Goal: Task Accomplishment & Management: Manage account settings

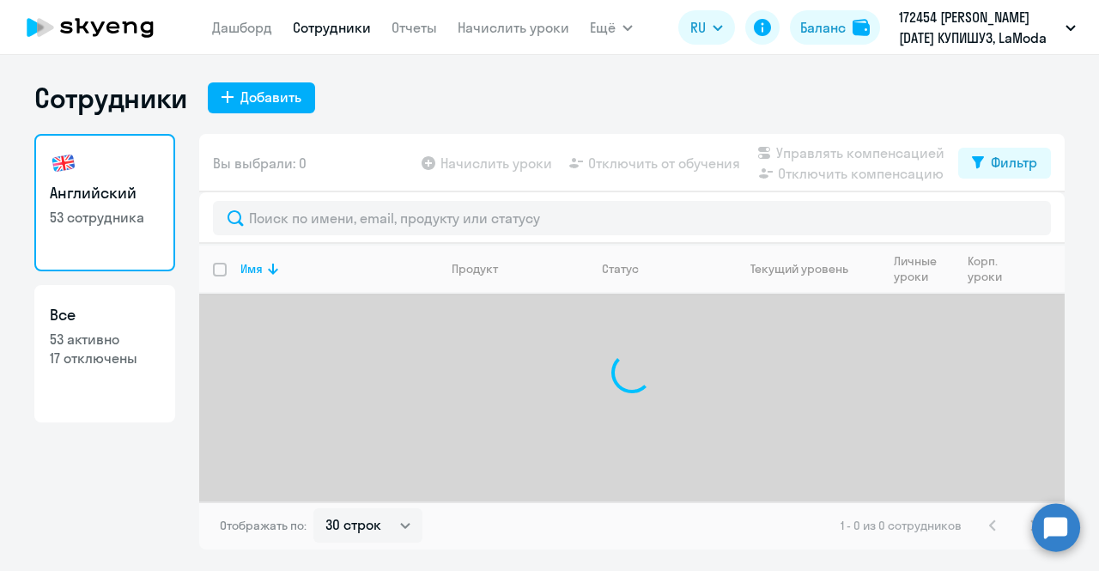
select select "30"
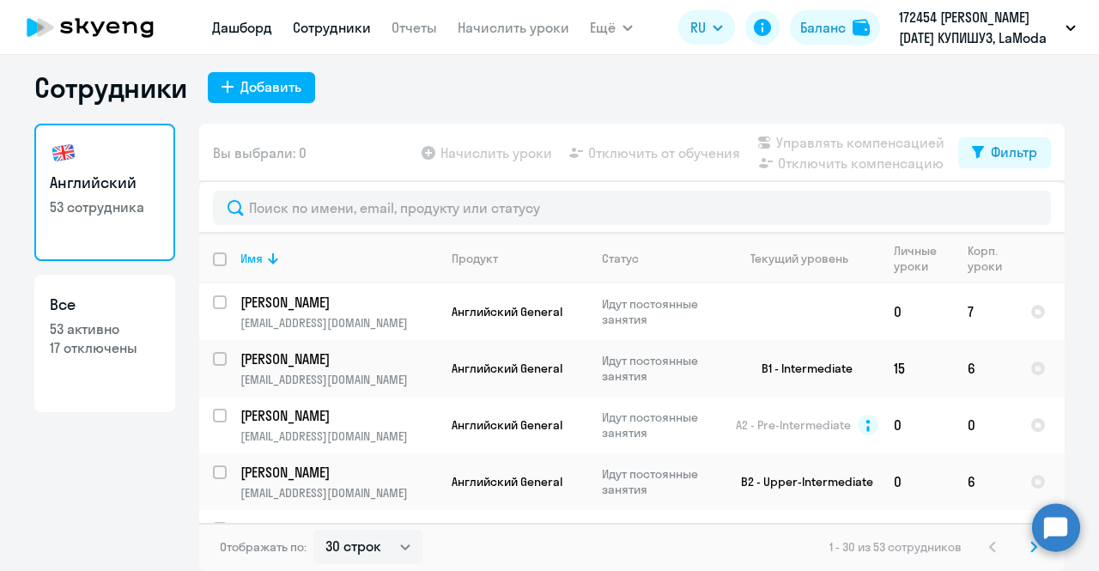
click at [259, 23] on link "Дашборд" at bounding box center [242, 27] width 60 height 17
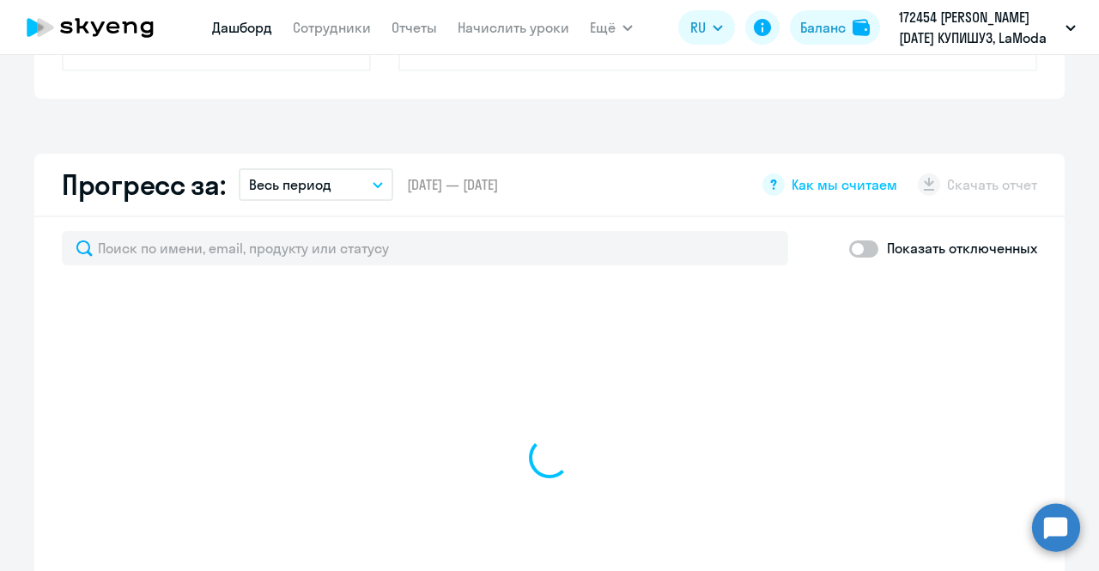
scroll to position [893, 0]
select select "30"
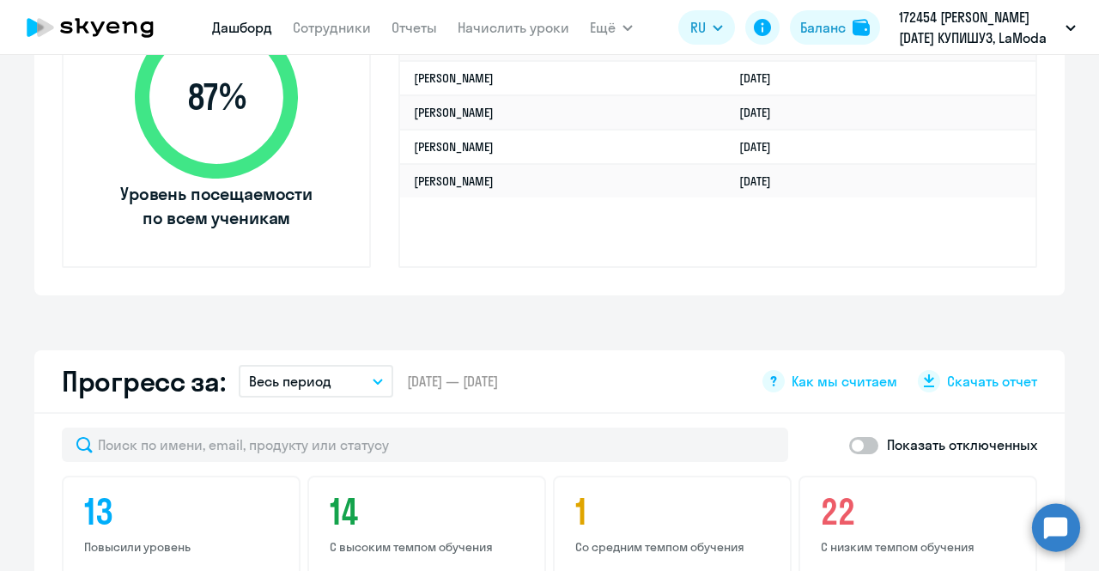
scroll to position [730, 0]
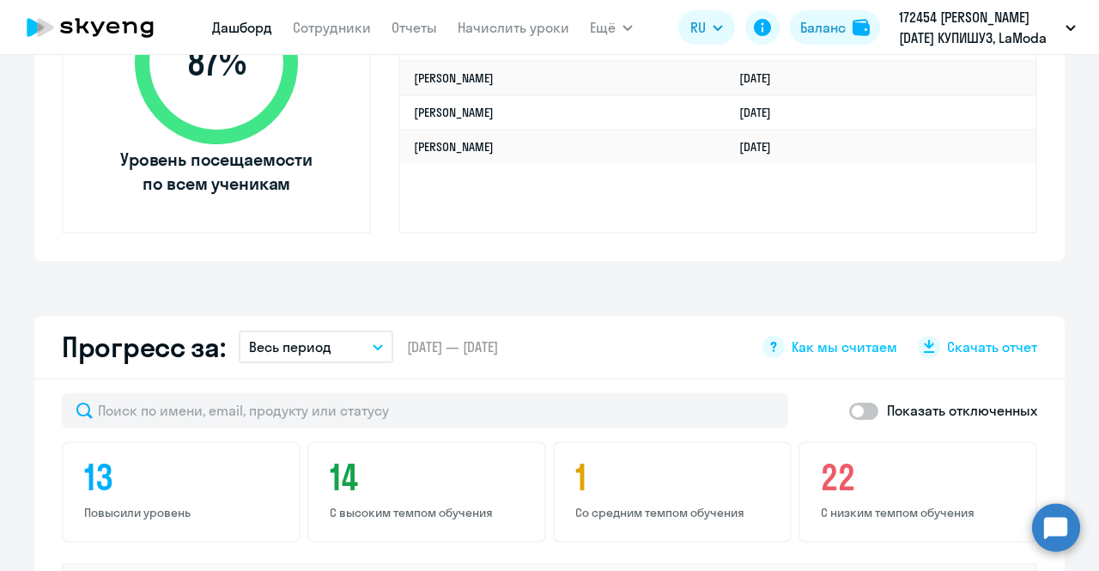
click at [989, 357] on div "Прогресс за: Весь период – [DATE] — [DATE] Как мы считаем Скачать отчет" at bounding box center [549, 348] width 1030 height 64
click at [990, 343] on span "Скачать отчет" at bounding box center [992, 346] width 90 height 19
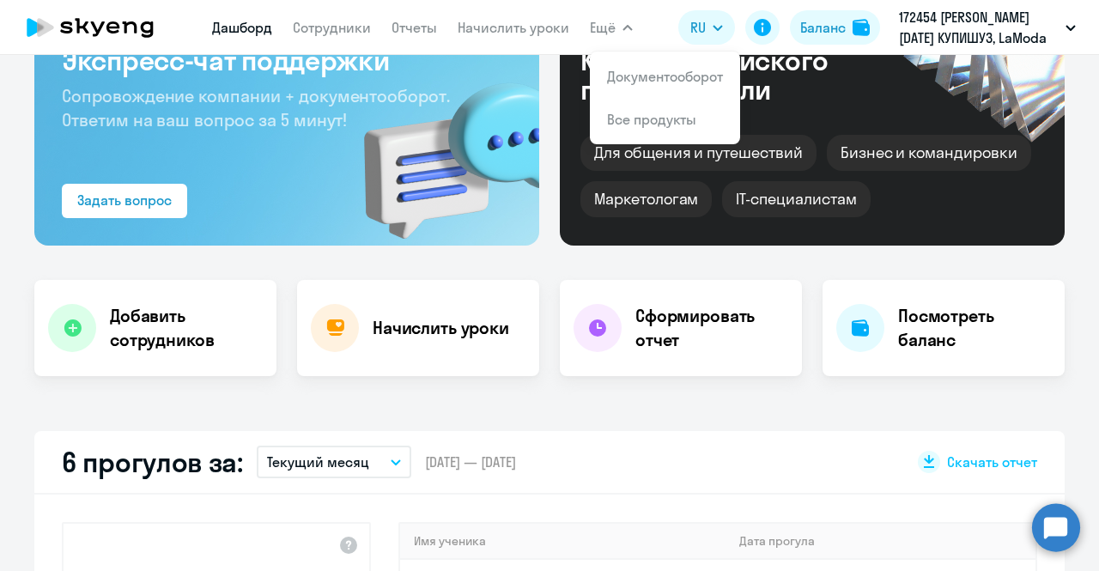
scroll to position [3, 0]
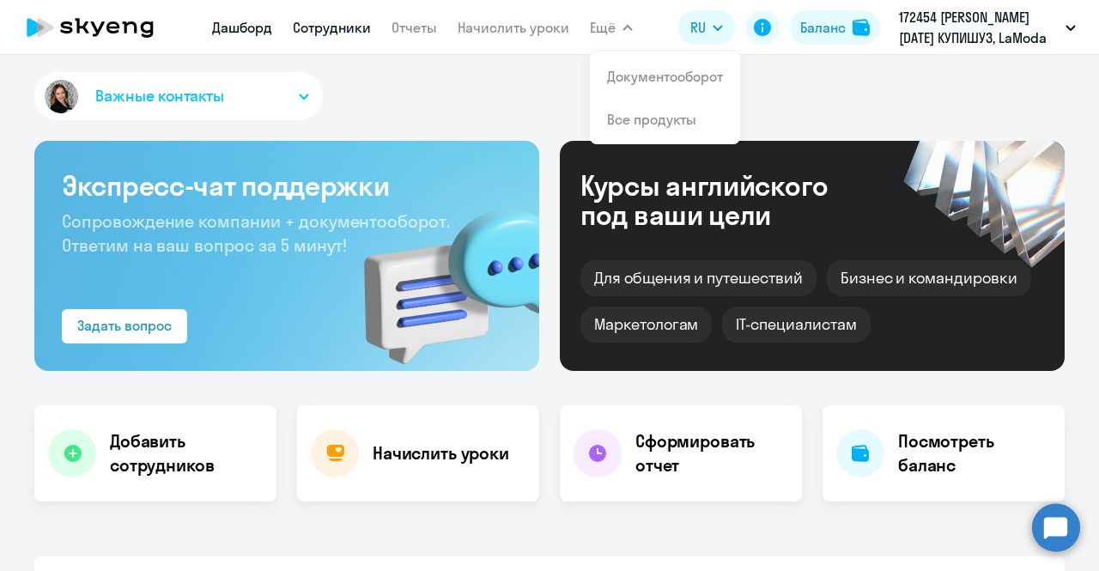
click at [325, 27] on link "Сотрудники" at bounding box center [332, 27] width 78 height 17
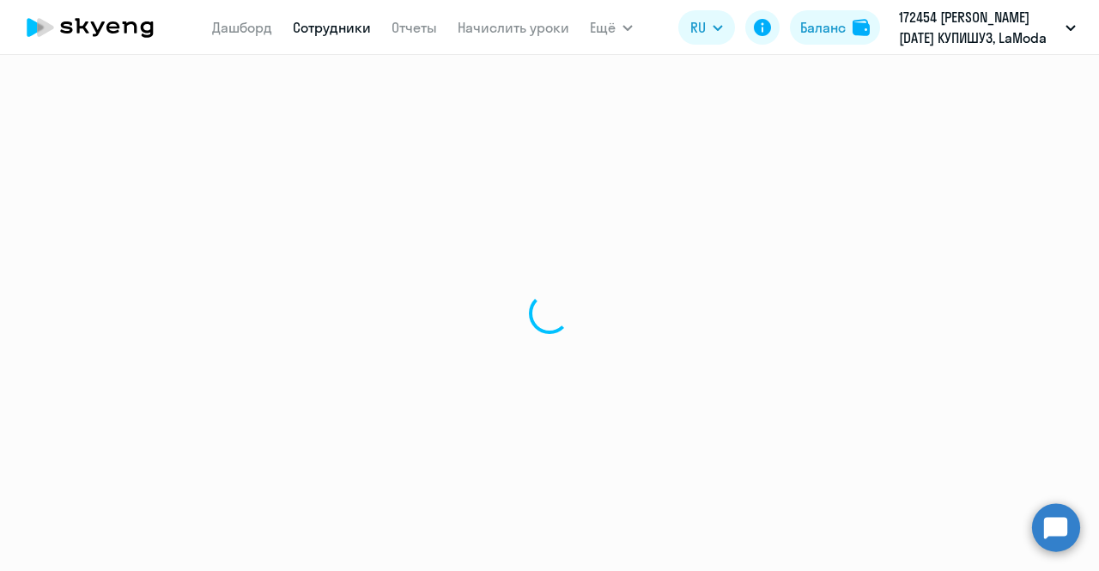
select select "30"
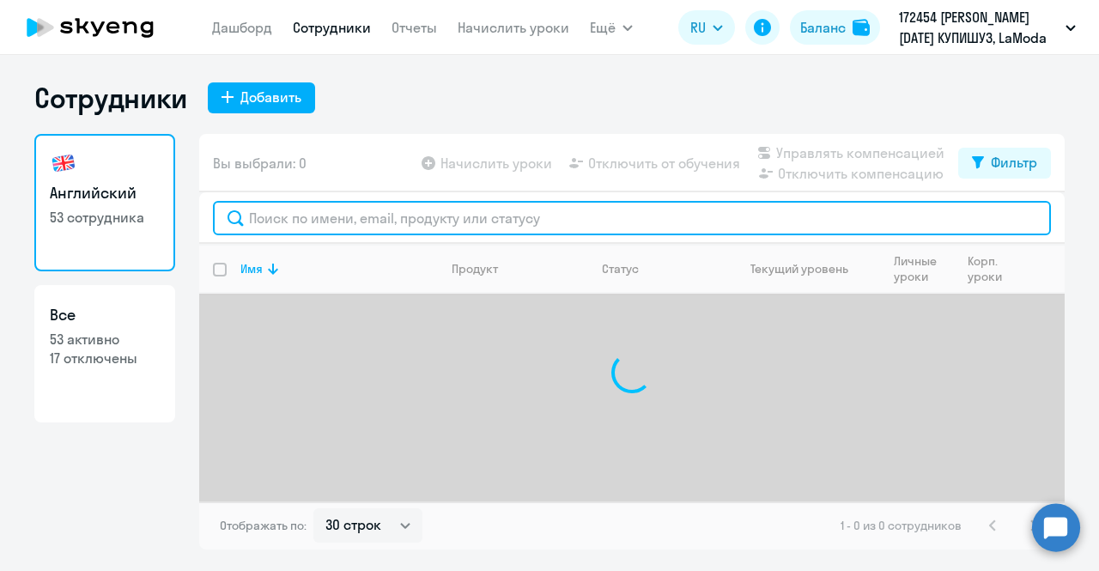
click at [352, 224] on input "text" at bounding box center [632, 218] width 838 height 34
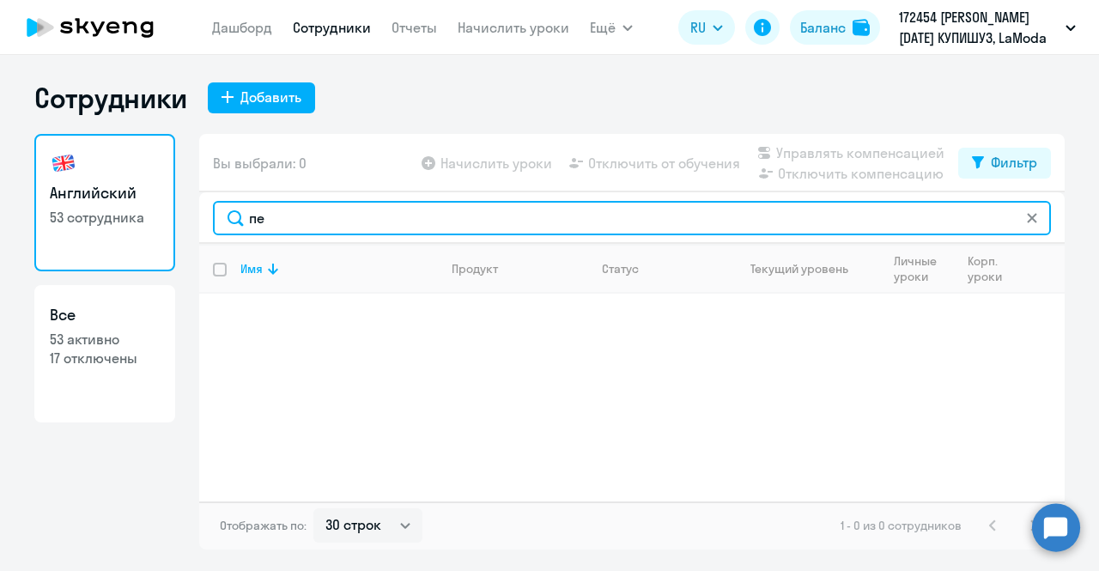
type input "п"
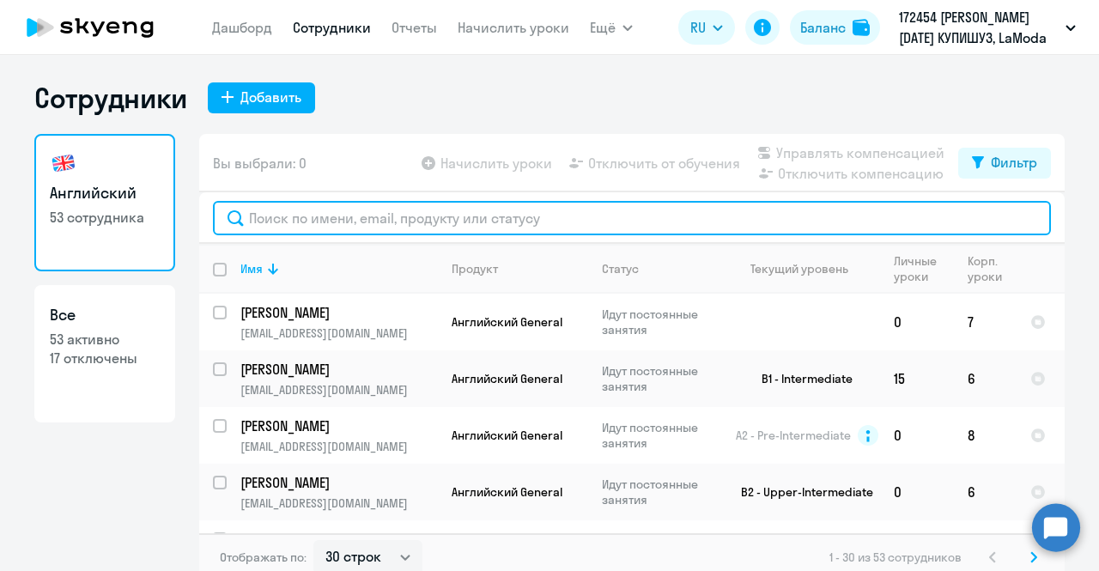
click at [378, 218] on input "text" at bounding box center [632, 218] width 838 height 34
paste input "[PERSON_NAME][EMAIL_ADDRESS][DOMAIN_NAME]"
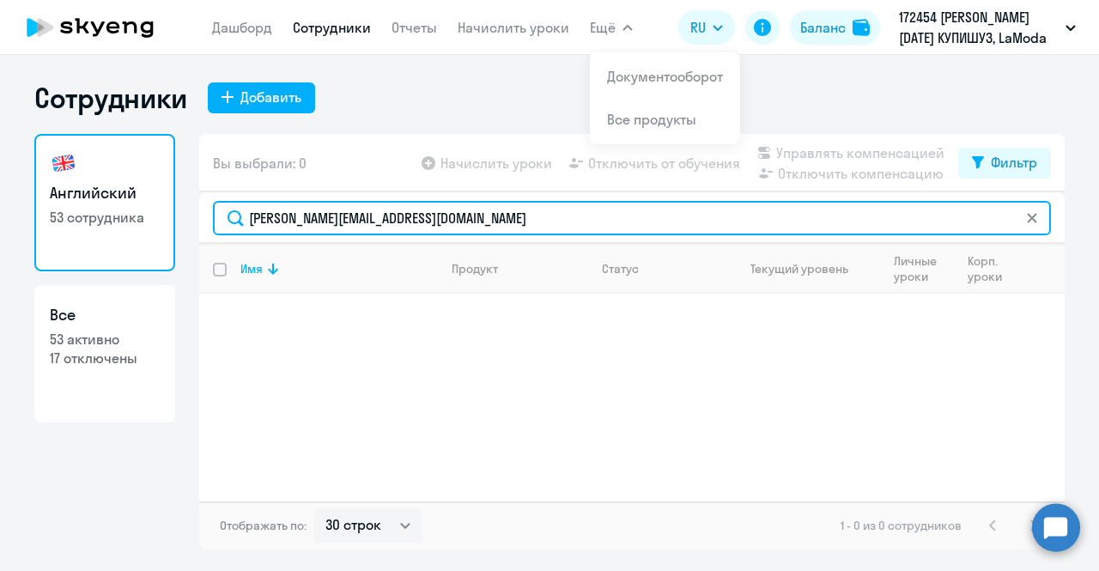
click at [454, 217] on input "[PERSON_NAME][EMAIL_ADDRESS][DOMAIN_NAME]" at bounding box center [632, 218] width 838 height 34
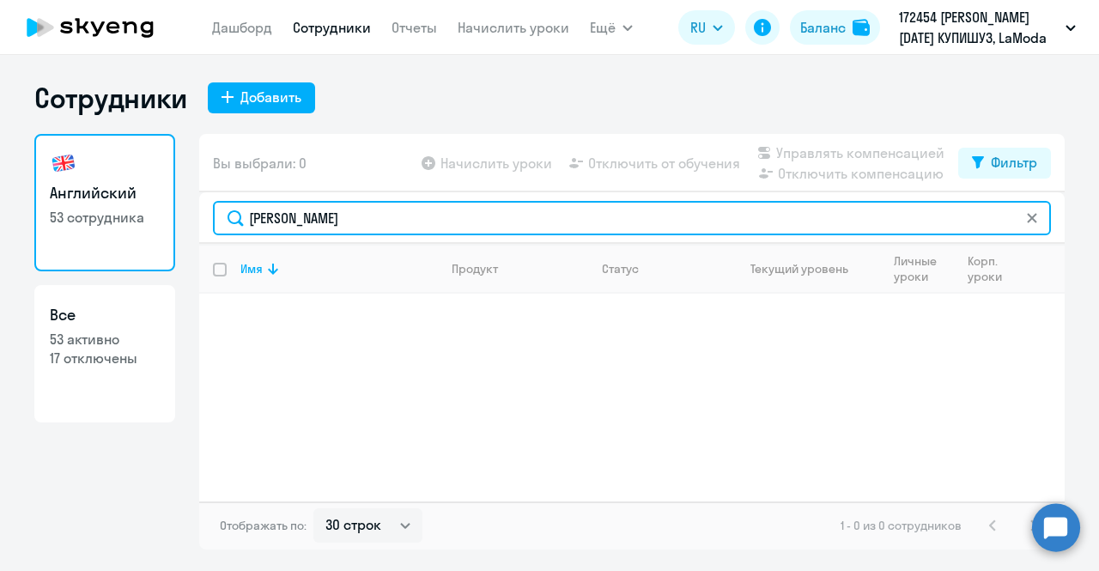
type input "[PERSON_NAME]"
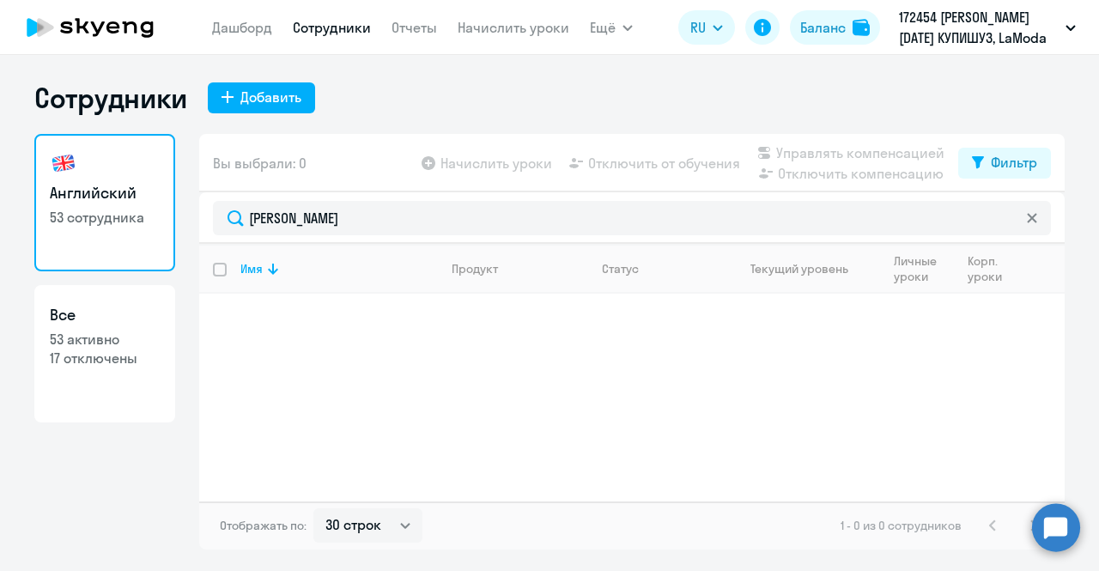
click at [1035, 214] on icon at bounding box center [1031, 217] width 9 height 9
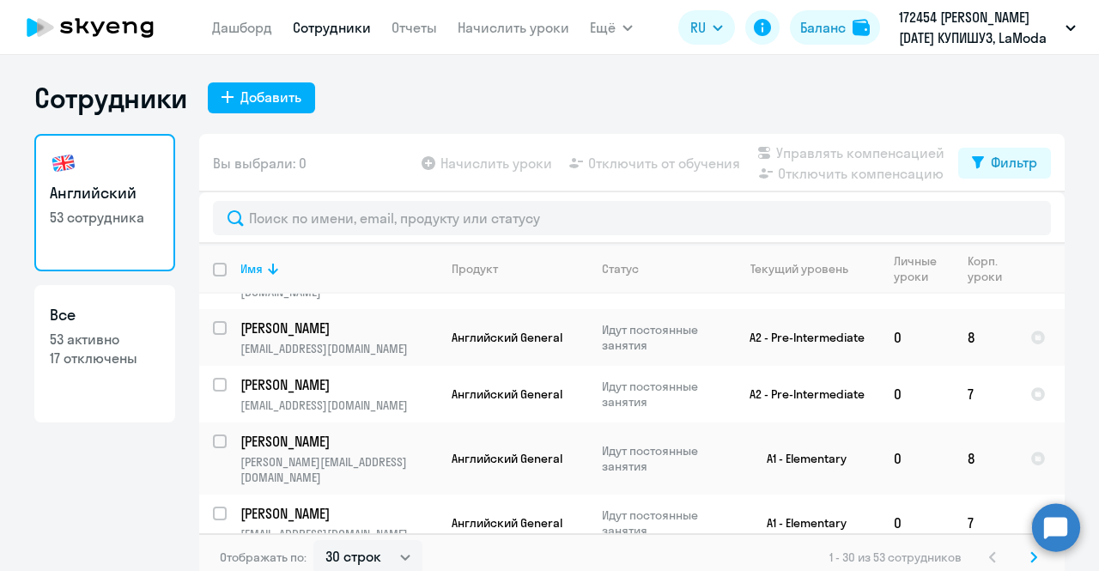
scroll to position [10, 0]
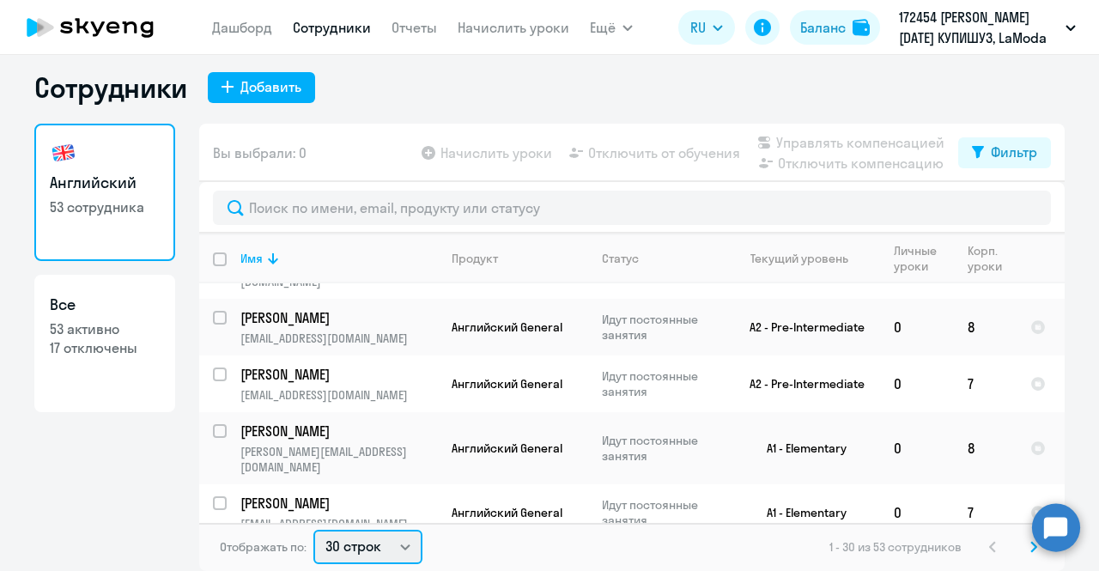
click at [340, 535] on select "30 строк 50 строк 100 строк" at bounding box center [367, 547] width 109 height 34
select select "100"
click at [313, 530] on select "30 строк 50 строк 100 строк" at bounding box center [367, 547] width 109 height 34
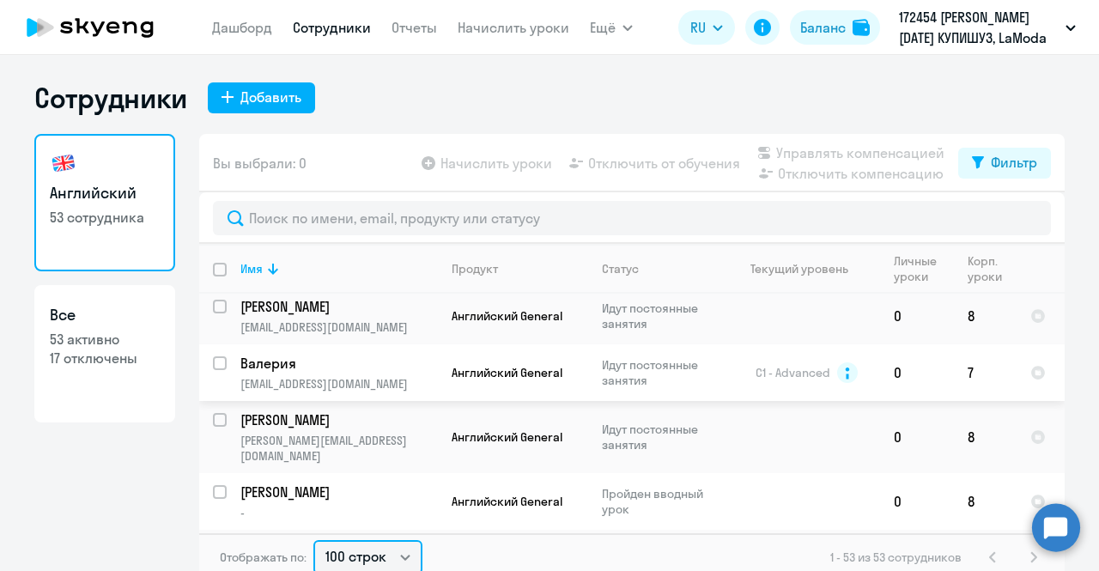
scroll to position [2733, 0]
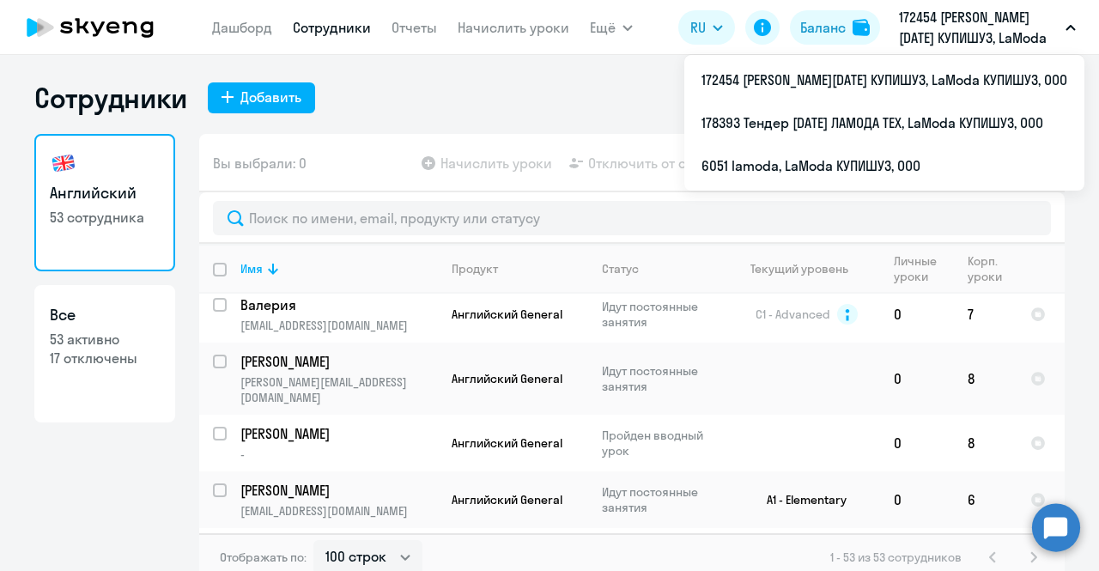
click at [1017, 37] on p "172454 [PERSON_NAME][DATE] КУПИШУЗ, LaModa КУПИШУЗ, ООО" at bounding box center [979, 27] width 160 height 41
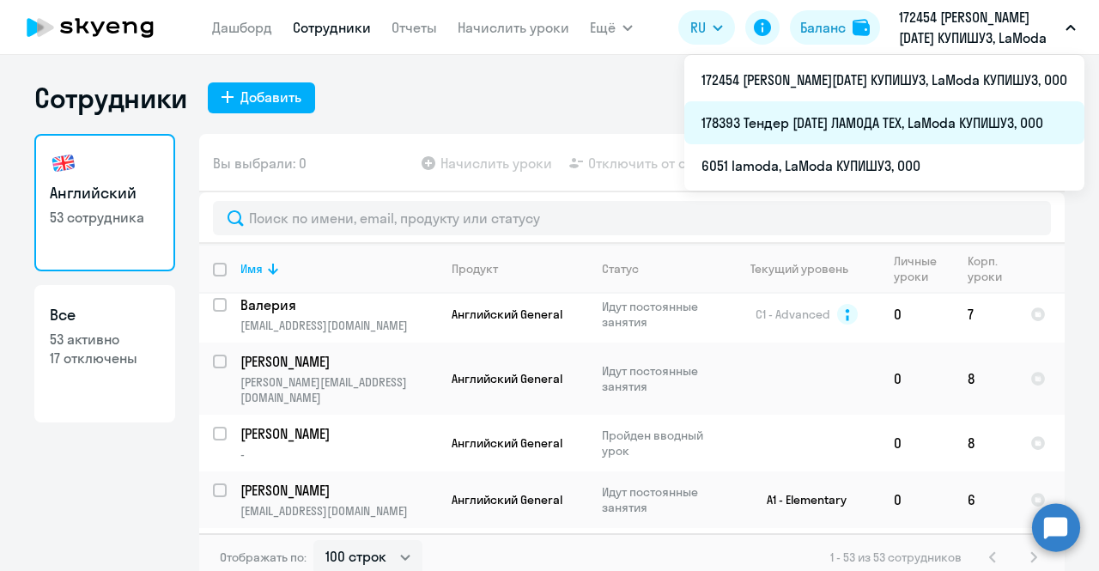
click at [931, 119] on li "178393 Тендер [DATE] ЛАМОДА ТЕХ, LaModa КУПИШУЗ, ООО" at bounding box center [884, 122] width 400 height 43
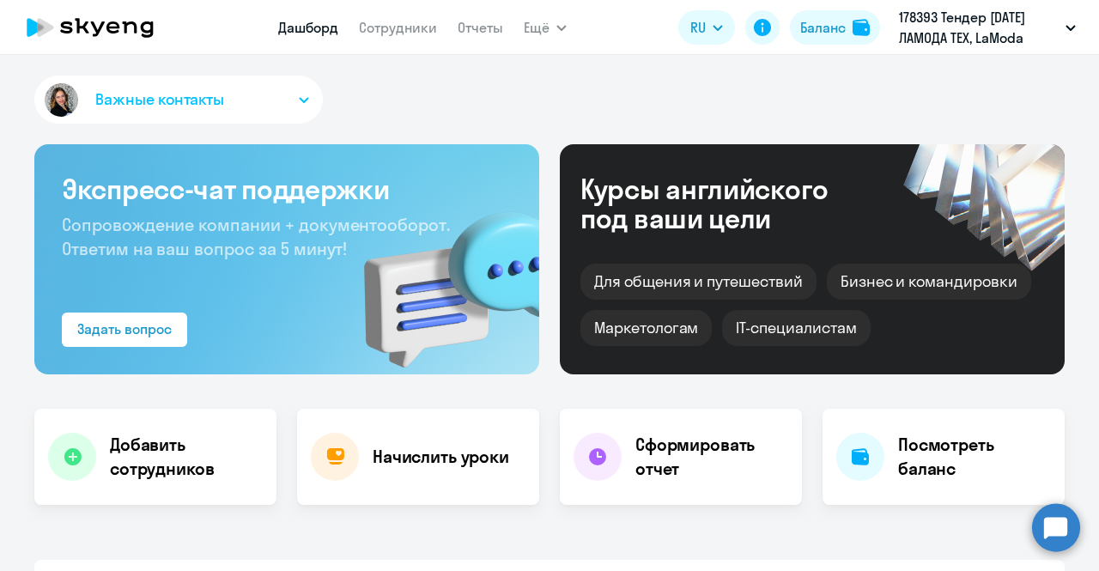
click at [410, 39] on nav "Дашборд Сотрудники Отчеты" at bounding box center [390, 27] width 225 height 34
select select "30"
click at [408, 32] on link "Сотрудники" at bounding box center [398, 27] width 78 height 17
select select "30"
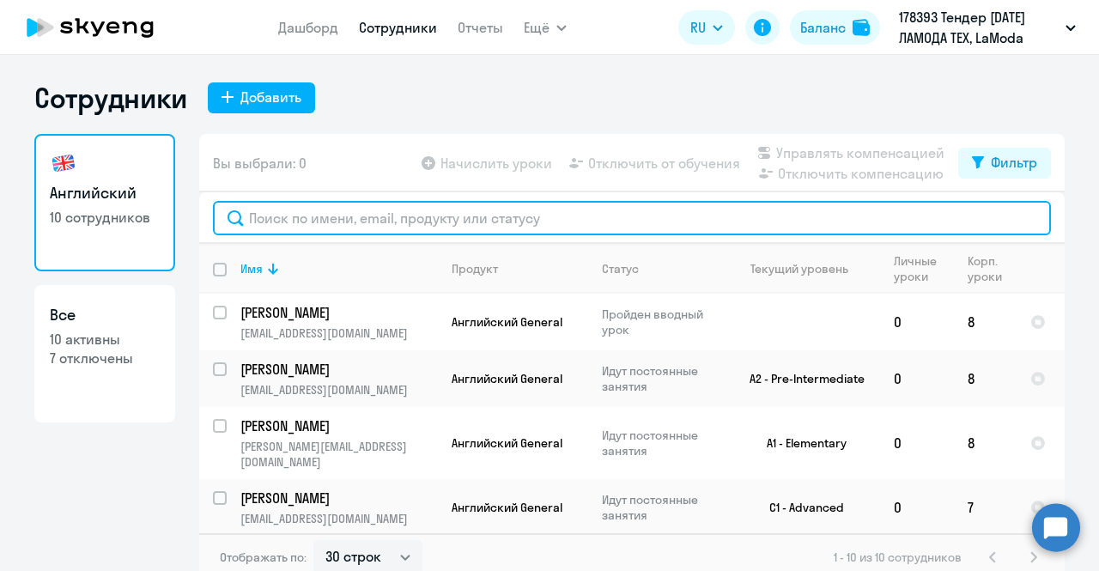
click at [367, 218] on input "text" at bounding box center [632, 218] width 838 height 34
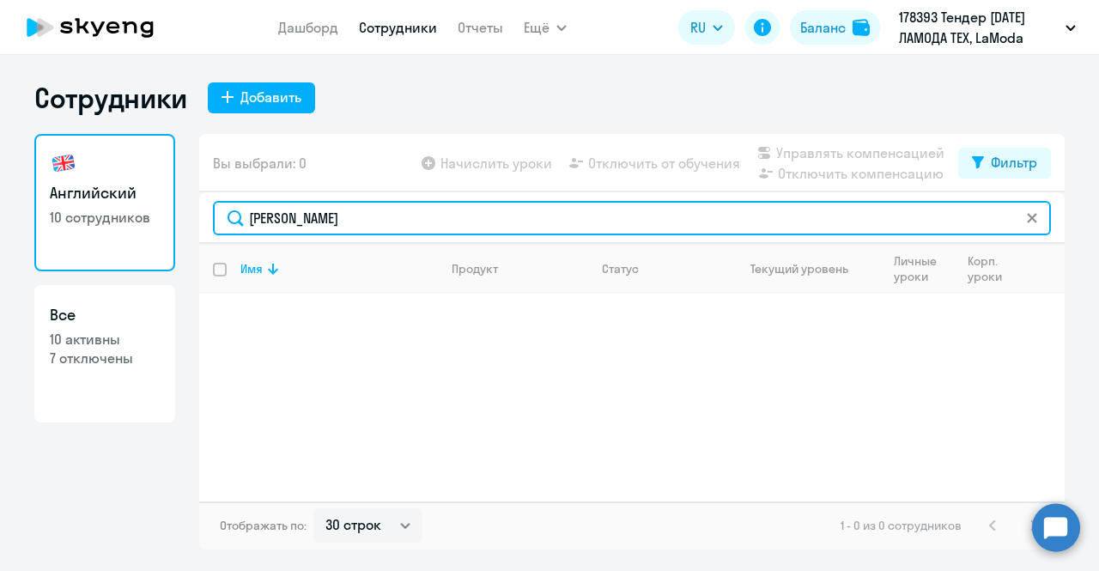
click at [367, 218] on input "[PERSON_NAME]" at bounding box center [632, 218] width 838 height 34
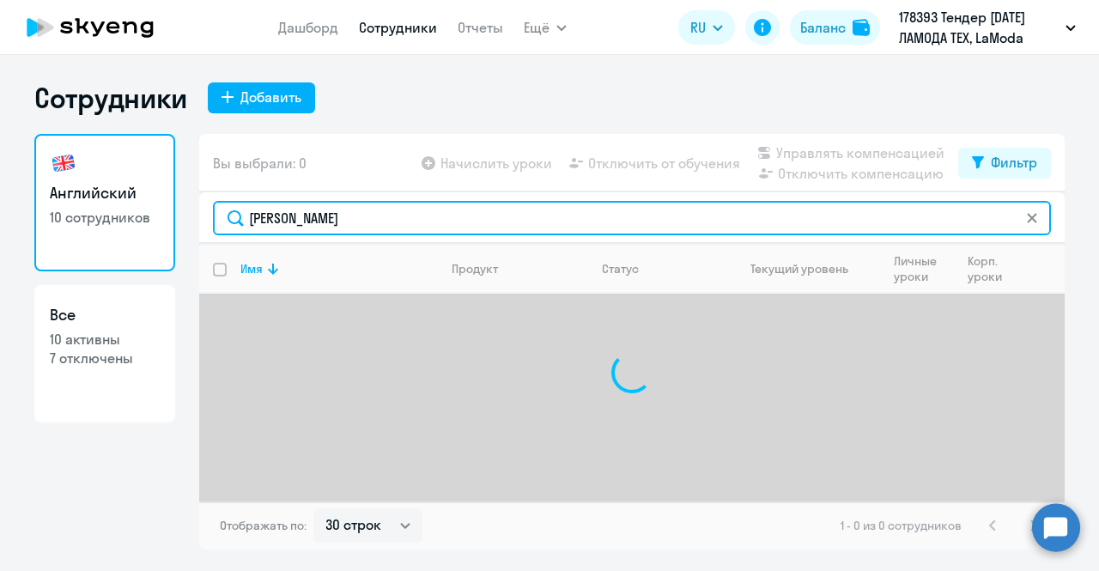
type input "[PERSON_NAME]"
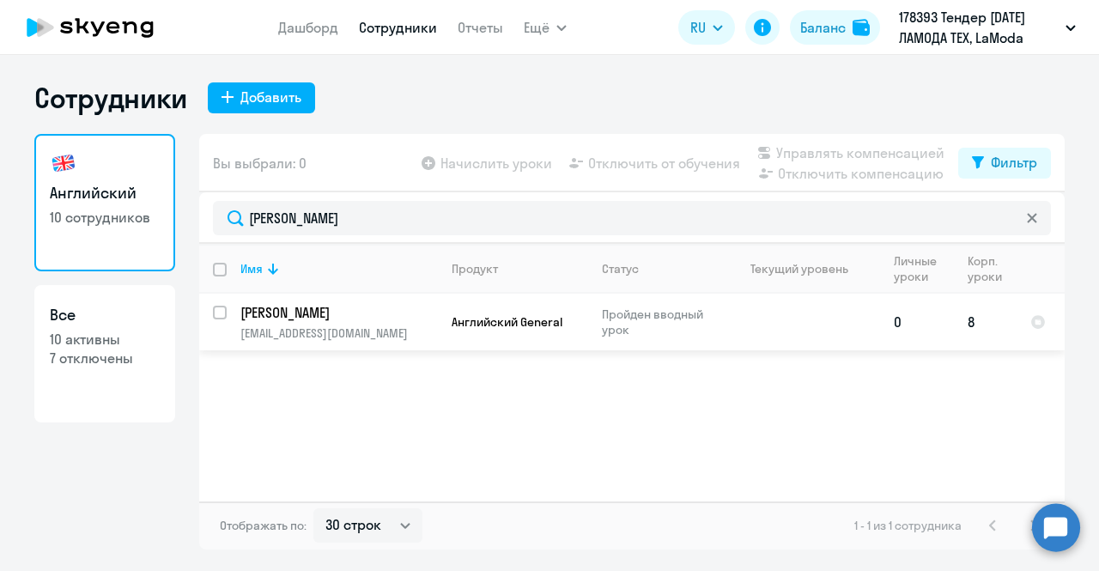
click at [314, 313] on p "[PERSON_NAME]" at bounding box center [337, 312] width 194 height 19
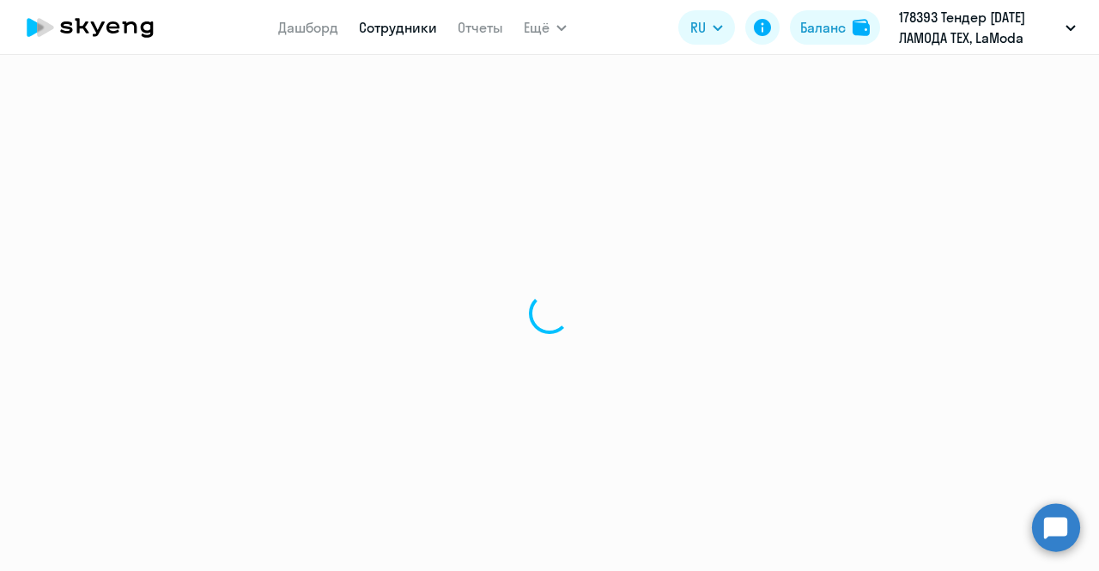
select select "english"
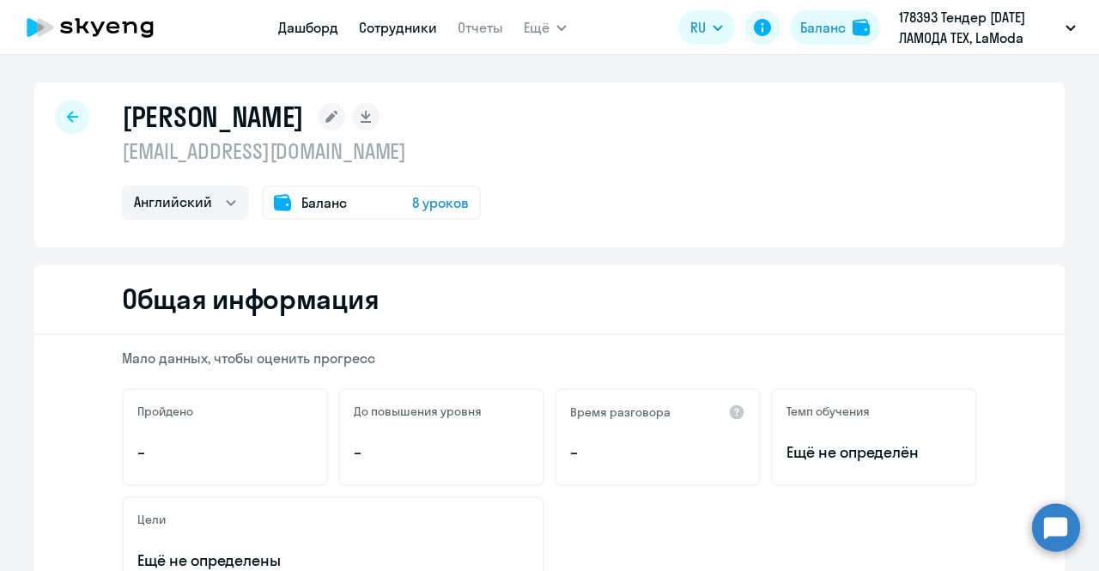
click at [323, 24] on link "Дашборд" at bounding box center [308, 27] width 60 height 17
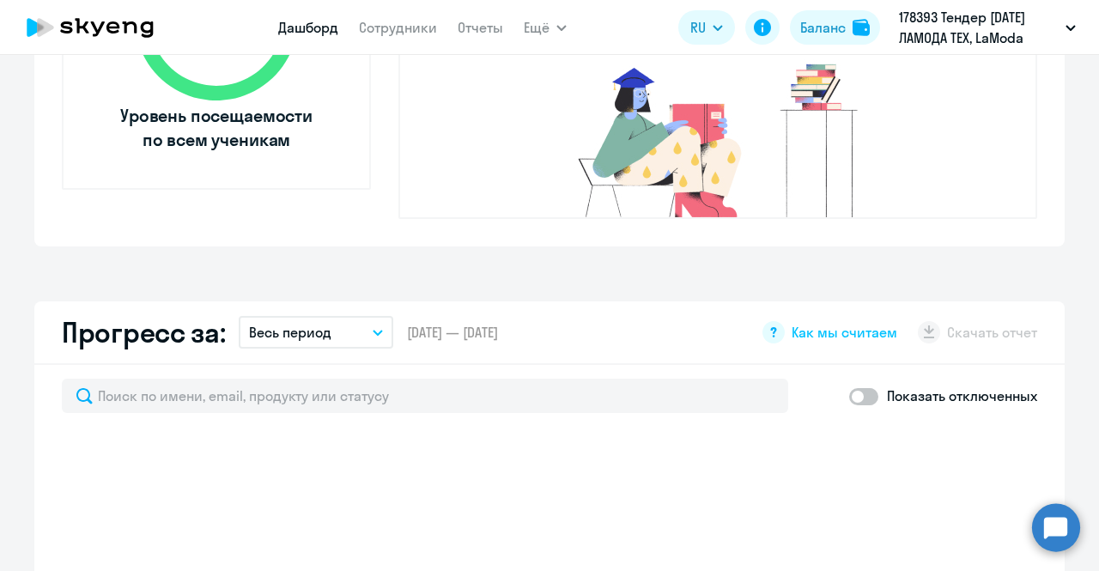
scroll to position [870, 0]
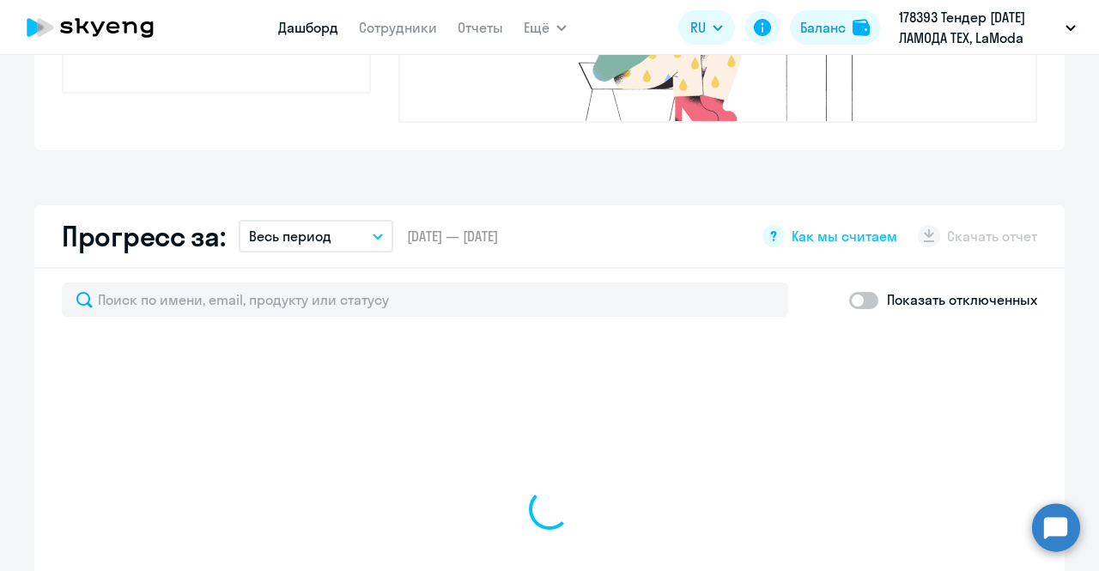
select select "30"
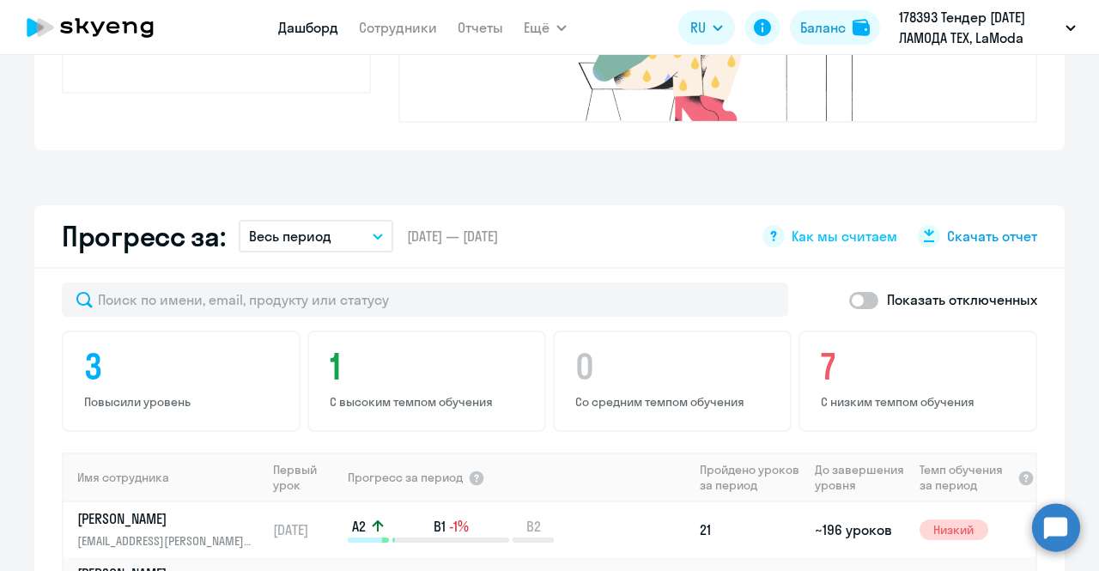
click at [924, 228] on icon at bounding box center [929, 232] width 10 height 9
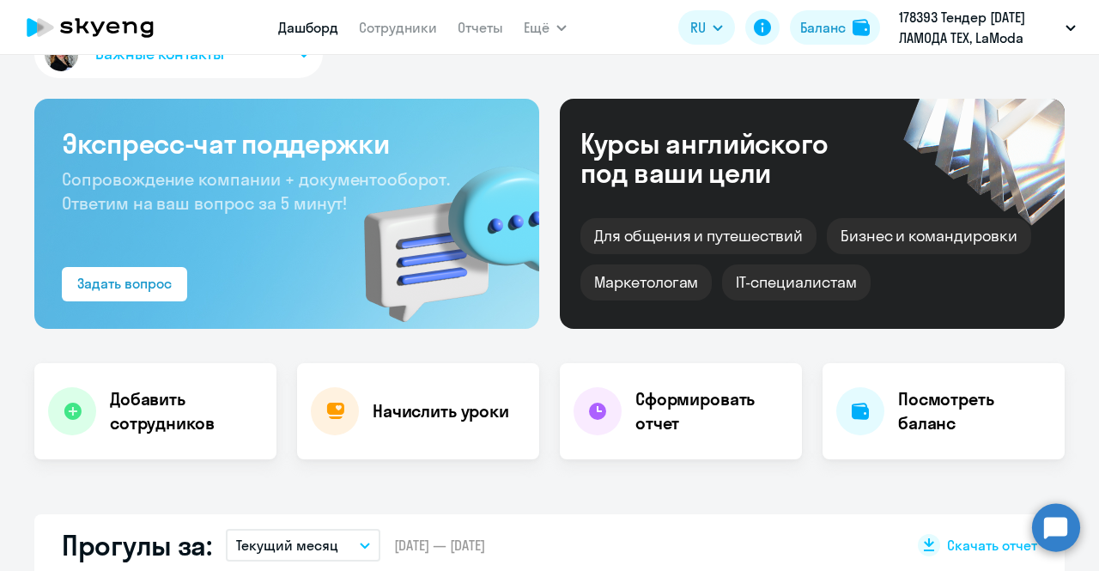
scroll to position [0, 0]
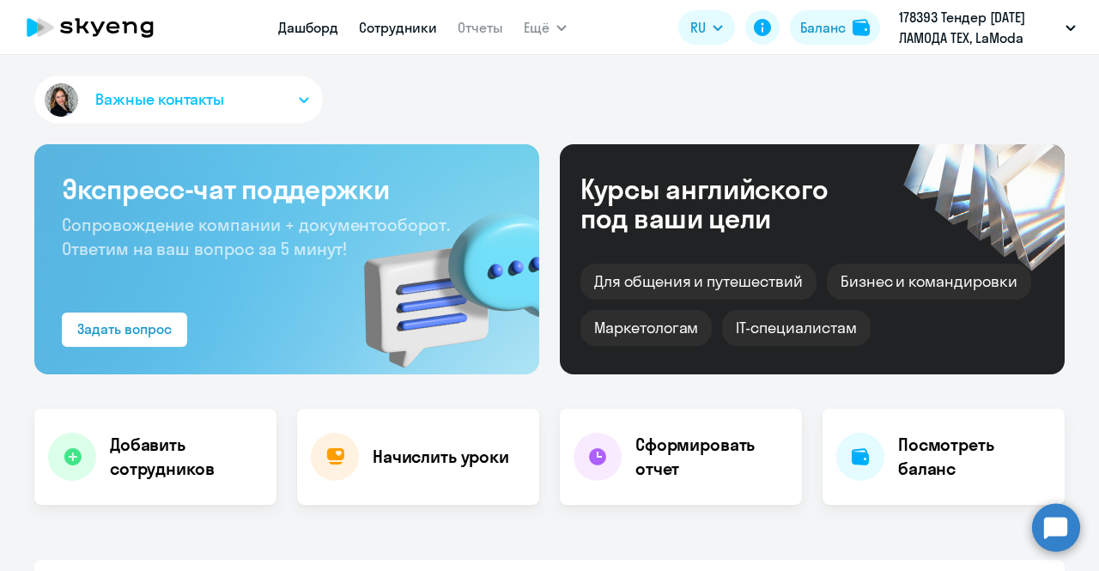
click at [392, 25] on link "Сотрудники" at bounding box center [398, 27] width 78 height 17
select select "30"
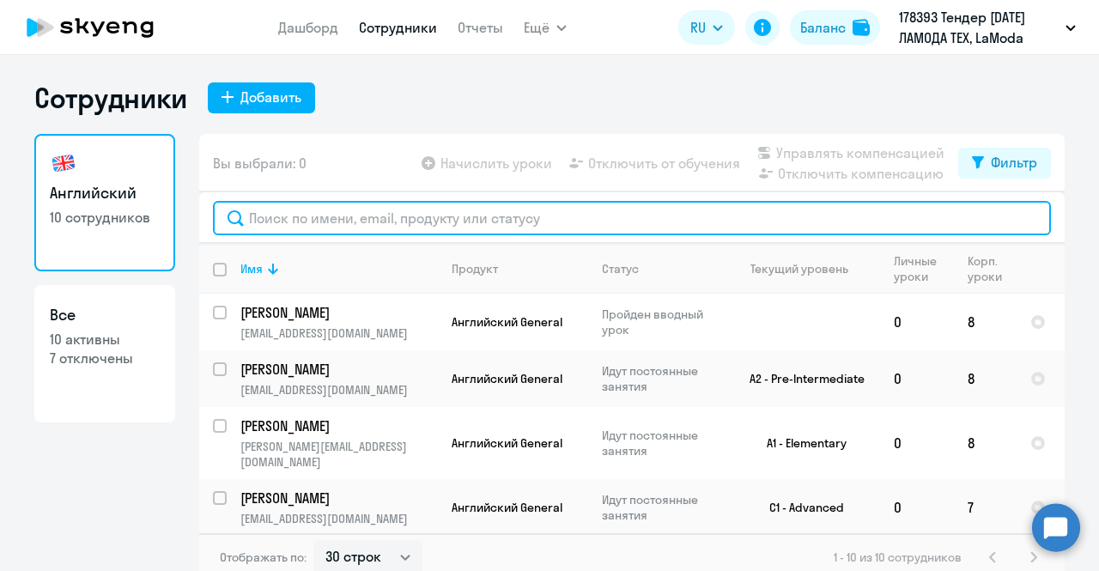
click at [343, 210] on input "text" at bounding box center [632, 218] width 838 height 34
paste input "[EMAIL_ADDRESS][DOMAIN_NAME]"
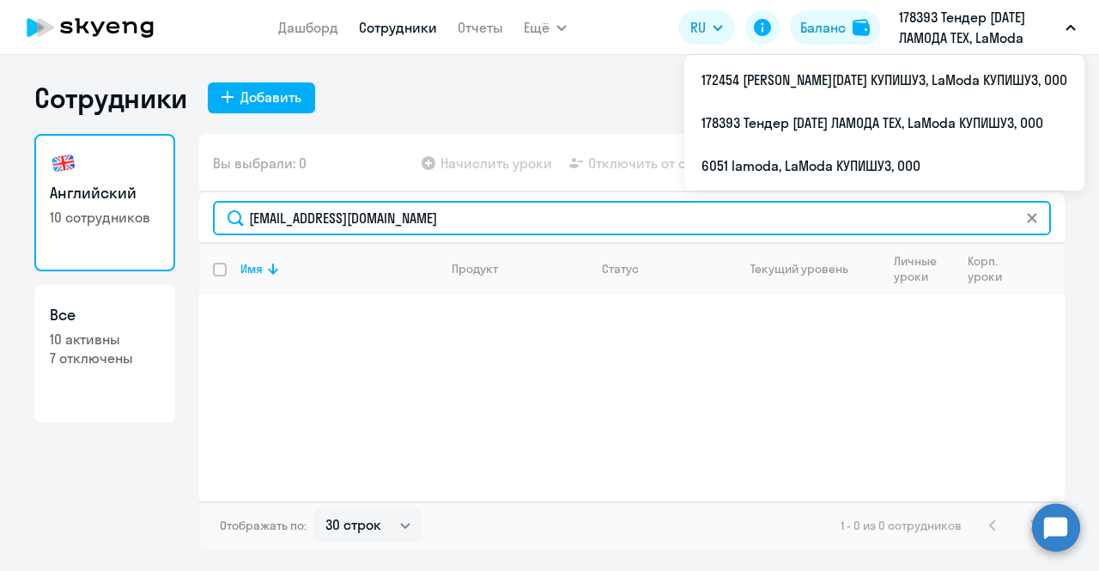
drag, startPoint x: 467, startPoint y: 209, endPoint x: 145, endPoint y: 223, distance: 322.3
click at [145, 223] on div "Английский 10 сотрудников Все 10 активны 7 отключены Вы выбрали: 0 Начислить ур…" at bounding box center [549, 342] width 1030 height 416
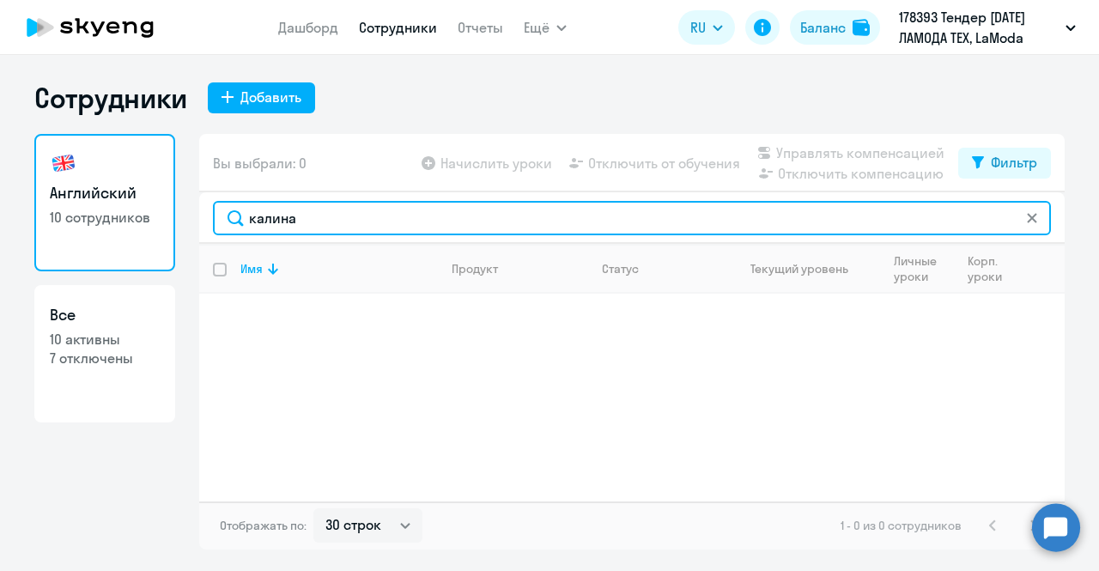
click at [325, 214] on input "калина" at bounding box center [632, 218] width 838 height 34
paste input "[PERSON_NAME][EMAIL_ADDRESS][DOMAIN_NAME]"
drag, startPoint x: 477, startPoint y: 217, endPoint x: 139, endPoint y: 219, distance: 337.4
click at [139, 219] on div "Английский 10 сотрудников Все 10 активны 7 отключены Вы выбрали: 0 Начислить ур…" at bounding box center [549, 342] width 1030 height 416
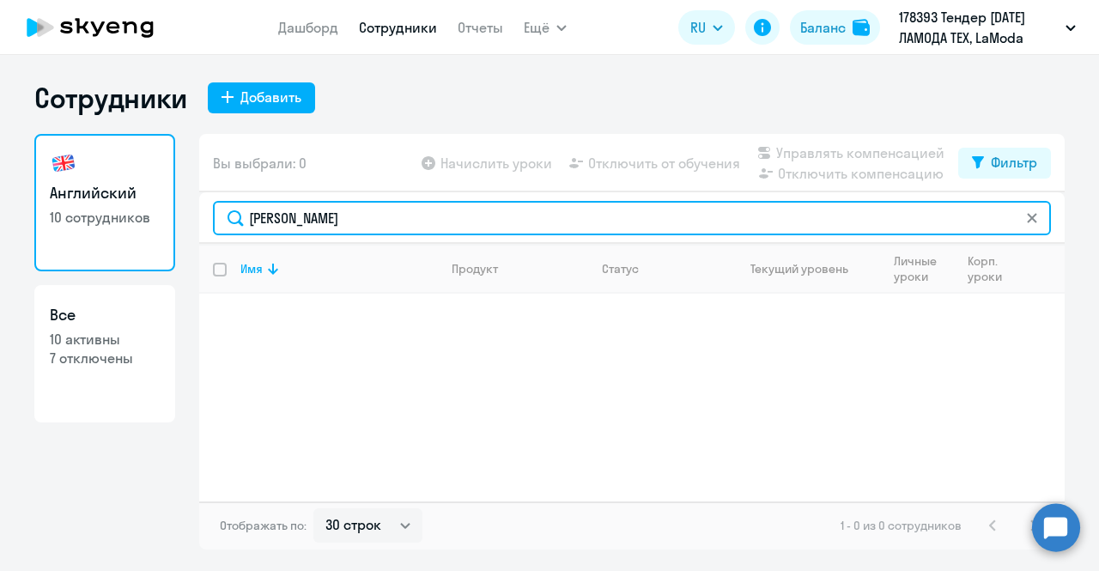
drag, startPoint x: 343, startPoint y: 222, endPoint x: 152, endPoint y: 189, distance: 194.4
click at [152, 189] on div "Английский 10 сотрудников Все 10 активны 7 отключены Вы выбрали: 0 Начислить ур…" at bounding box center [549, 342] width 1030 height 416
type input "черан"
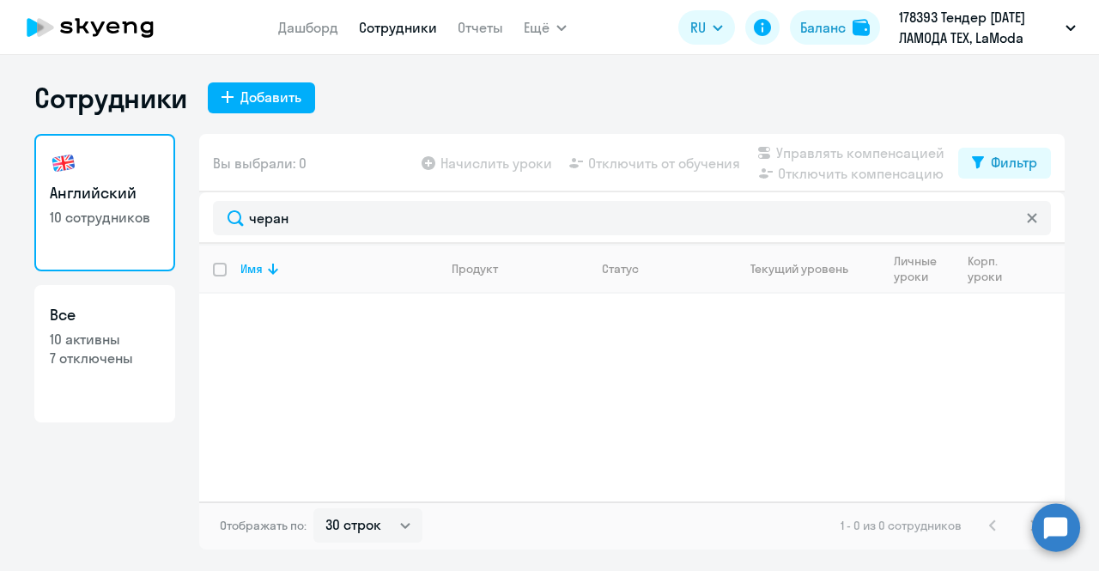
click at [1027, 216] on icon at bounding box center [1032, 218] width 10 height 10
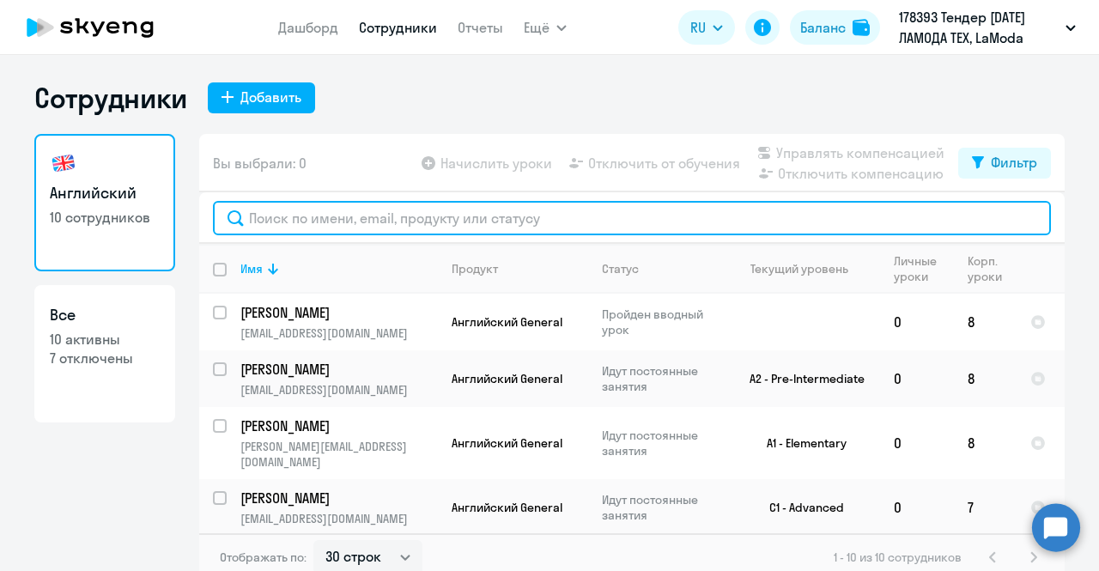
click at [472, 216] on input "text" at bounding box center [632, 218] width 838 height 34
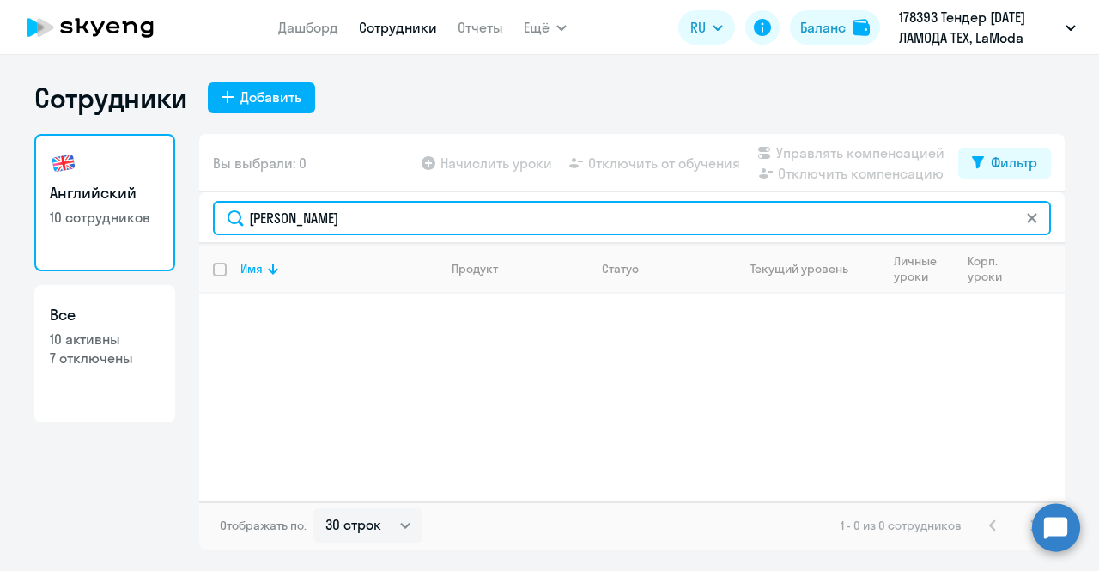
drag, startPoint x: 370, startPoint y: 219, endPoint x: 31, endPoint y: 228, distance: 339.2
click at [31, 228] on ng-component "Сотрудники Добавить Английский 10 сотрудников Все 10 активны 7 отключены Вы выб…" at bounding box center [549, 315] width 1099 height 469
drag, startPoint x: 345, startPoint y: 217, endPoint x: 100, endPoint y: 230, distance: 245.9
click at [100, 230] on div "Английский 10 сотрудников Все 10 активны 7 отключены Вы выбрали: 0 Начислить ур…" at bounding box center [549, 342] width 1030 height 416
drag, startPoint x: 383, startPoint y: 205, endPoint x: 141, endPoint y: 235, distance: 244.0
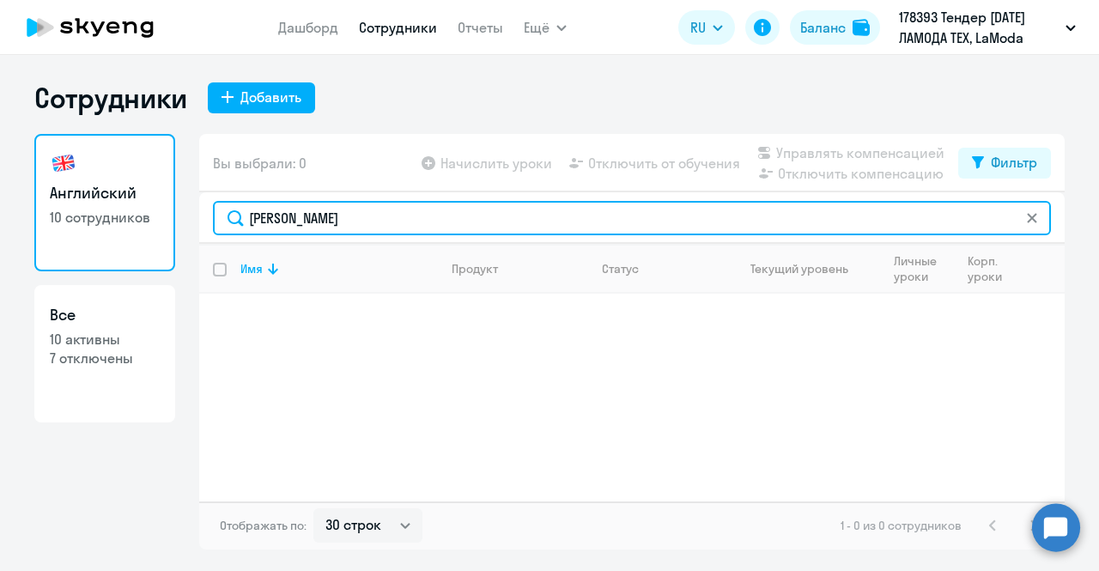
click at [141, 235] on div "Английский 10 сотрудников Все 10 активны 7 отключены Вы выбрали: 0 Начислить ур…" at bounding box center [549, 342] width 1030 height 416
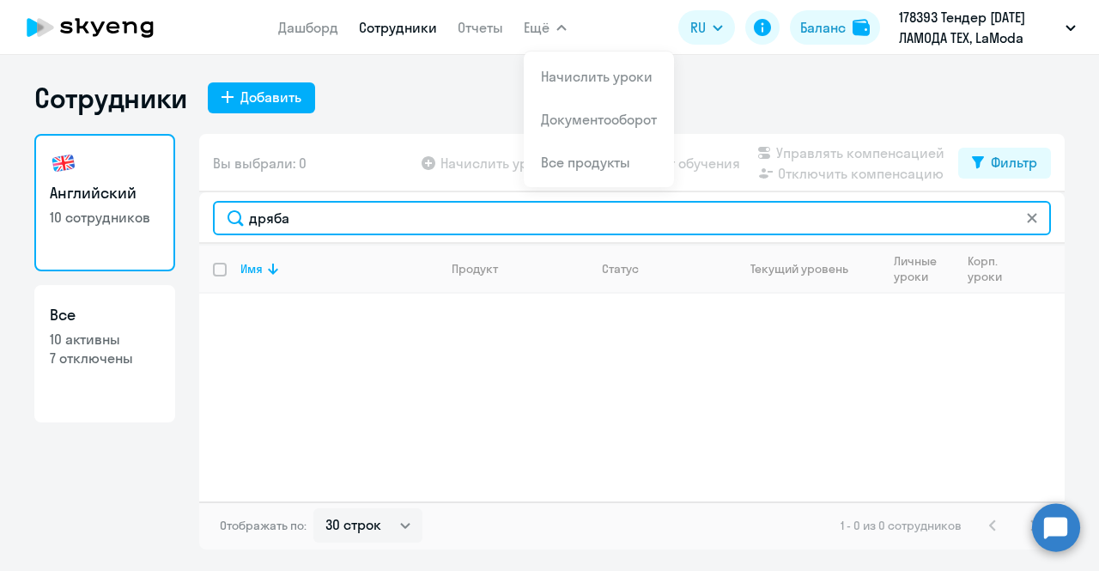
drag, startPoint x: 352, startPoint y: 211, endPoint x: 118, endPoint y: 243, distance: 235.7
click at [118, 243] on div "Английский 10 сотрудников Все 10 активны 7 отключены Вы выбрали: 0 Начислить ур…" at bounding box center [549, 342] width 1030 height 416
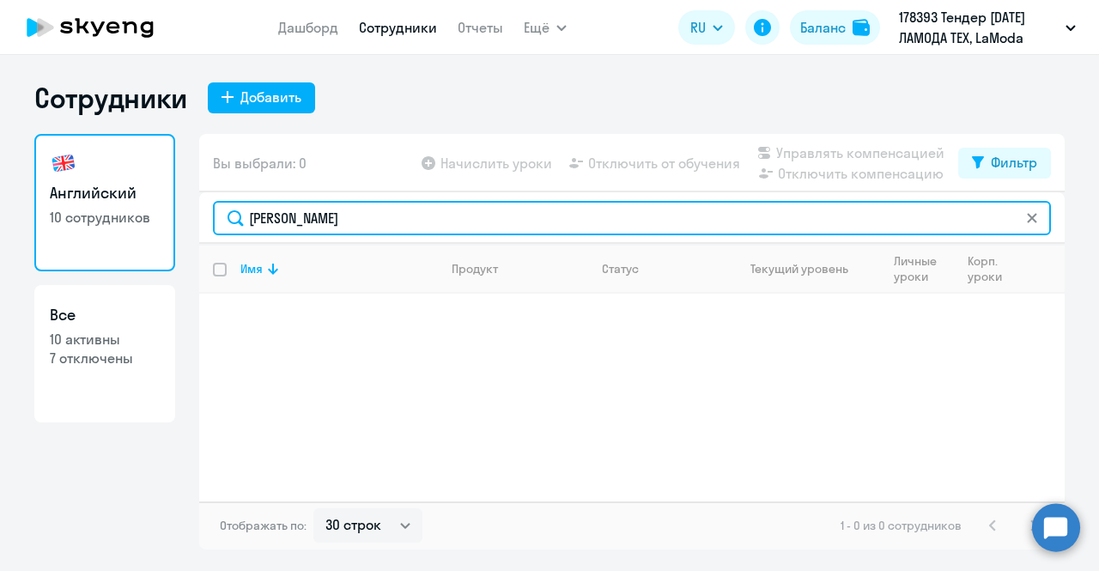
drag, startPoint x: 383, startPoint y: 214, endPoint x: 105, endPoint y: 270, distance: 283.7
click at [105, 270] on div "Английский 10 сотрудников Все 10 активны 7 отключены Вы выбрали: 0 Начислить ур…" at bounding box center [549, 342] width 1030 height 416
drag, startPoint x: 355, startPoint y: 209, endPoint x: 100, endPoint y: 200, distance: 255.2
click at [100, 200] on div "Английский 10 сотрудников Все 10 активны 7 отключены Вы выбрали: 0 Начислить ур…" at bounding box center [549, 342] width 1030 height 416
drag, startPoint x: 383, startPoint y: 217, endPoint x: 117, endPoint y: 191, distance: 267.5
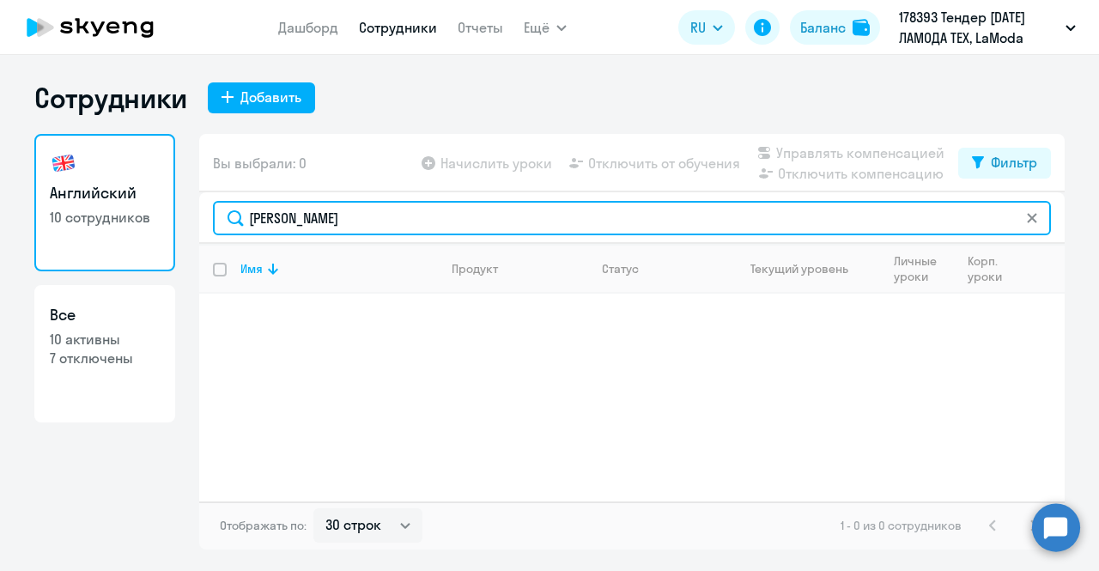
click at [117, 191] on div "Английский 10 сотрудников Все 10 активны 7 отключены Вы выбрали: 0 Начислить ур…" at bounding box center [549, 342] width 1030 height 416
drag, startPoint x: 385, startPoint y: 222, endPoint x: 124, endPoint y: 199, distance: 262.0
click at [124, 199] on div "Английский 10 сотрудников Все 10 активны 7 отключены Вы выбрали: 0 Начислить ур…" at bounding box center [549, 342] width 1030 height 416
drag, startPoint x: 272, startPoint y: 207, endPoint x: 72, endPoint y: 203, distance: 200.1
click at [72, 203] on div "Английский 10 сотрудников Все 10 активны 7 отключены Вы выбрали: 0 Начислить ур…" at bounding box center [549, 342] width 1030 height 416
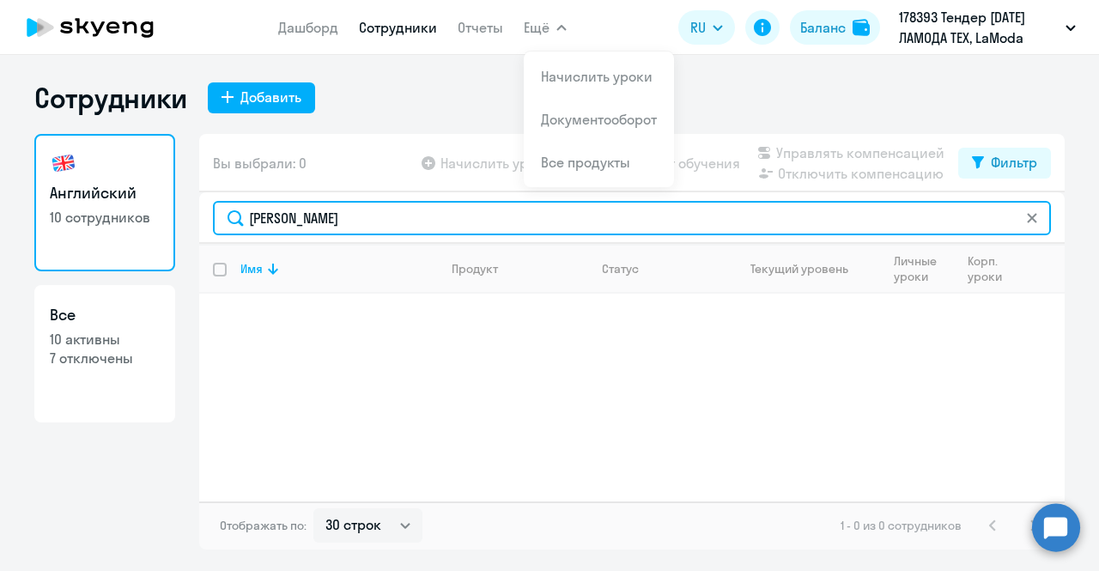
drag, startPoint x: 283, startPoint y: 227, endPoint x: 104, endPoint y: 241, distance: 180.0
click at [104, 241] on div "Английский 10 сотрудников Все 10 активны 7 отключены Вы выбрали: 0 Начислить ур…" at bounding box center [549, 342] width 1030 height 416
drag, startPoint x: 364, startPoint y: 211, endPoint x: 99, endPoint y: 229, distance: 265.9
click at [99, 229] on div "Английский 10 сотрудников Все 10 активны 7 отключены Вы выбрали: 0 Начислить ур…" at bounding box center [549, 342] width 1030 height 416
type input "[PERSON_NAME]"
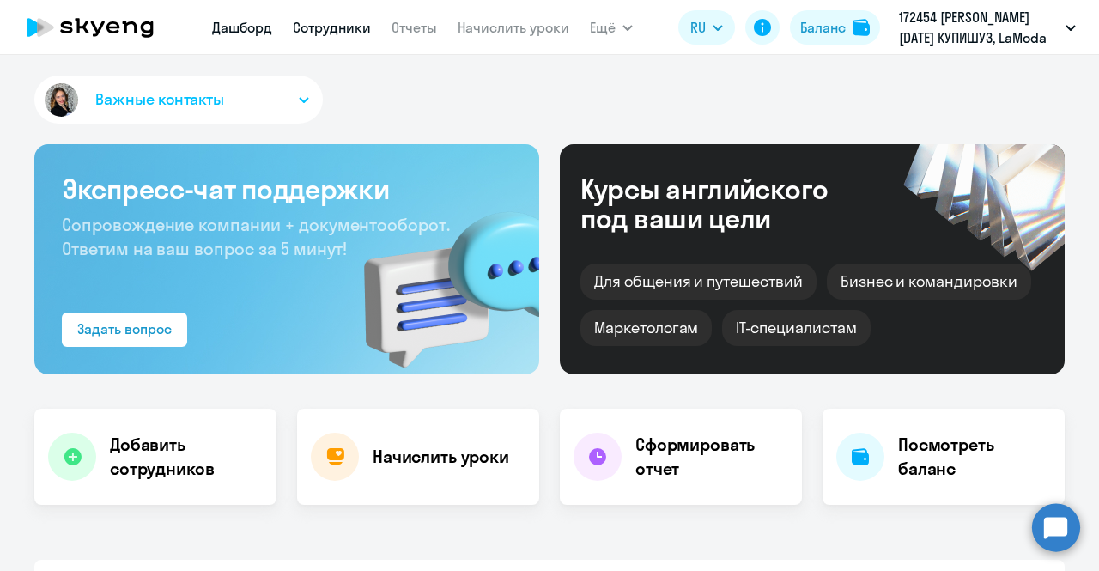
select select "30"
click at [347, 27] on link "Сотрудники" at bounding box center [332, 27] width 78 height 17
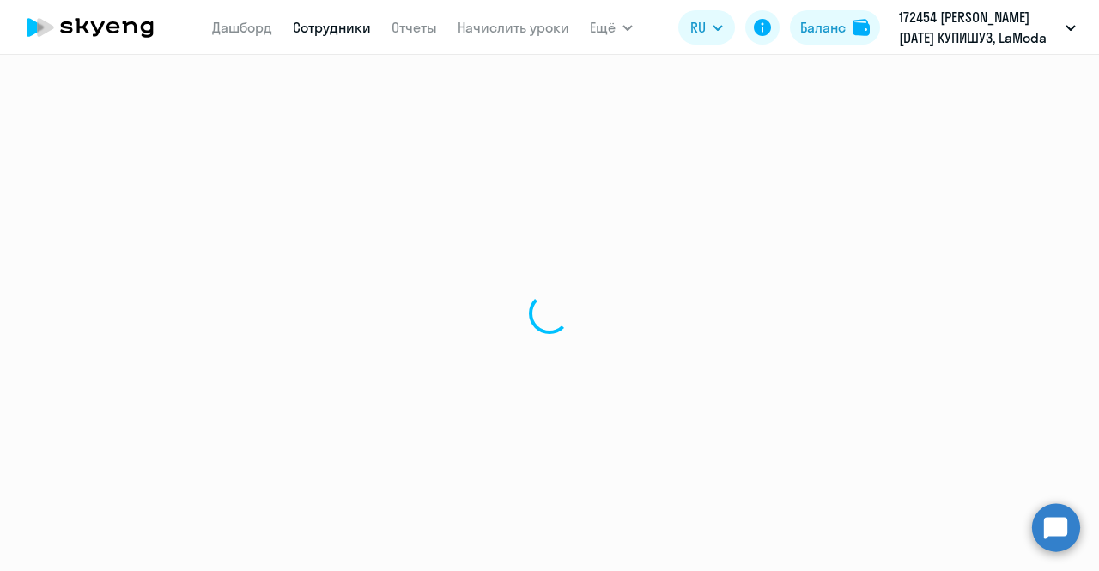
select select "30"
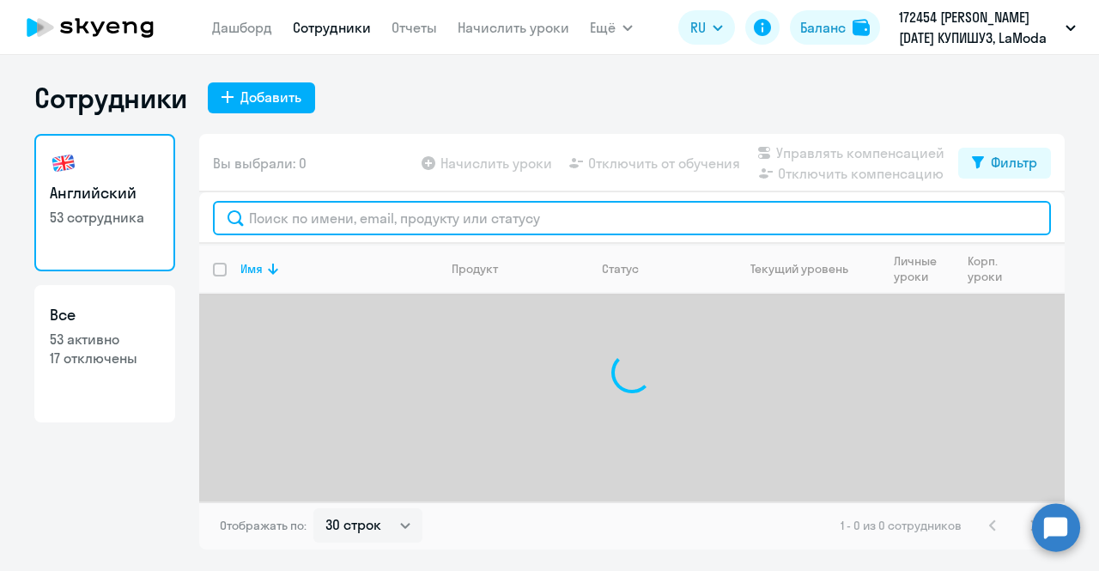
click at [435, 222] on input "text" at bounding box center [632, 218] width 838 height 34
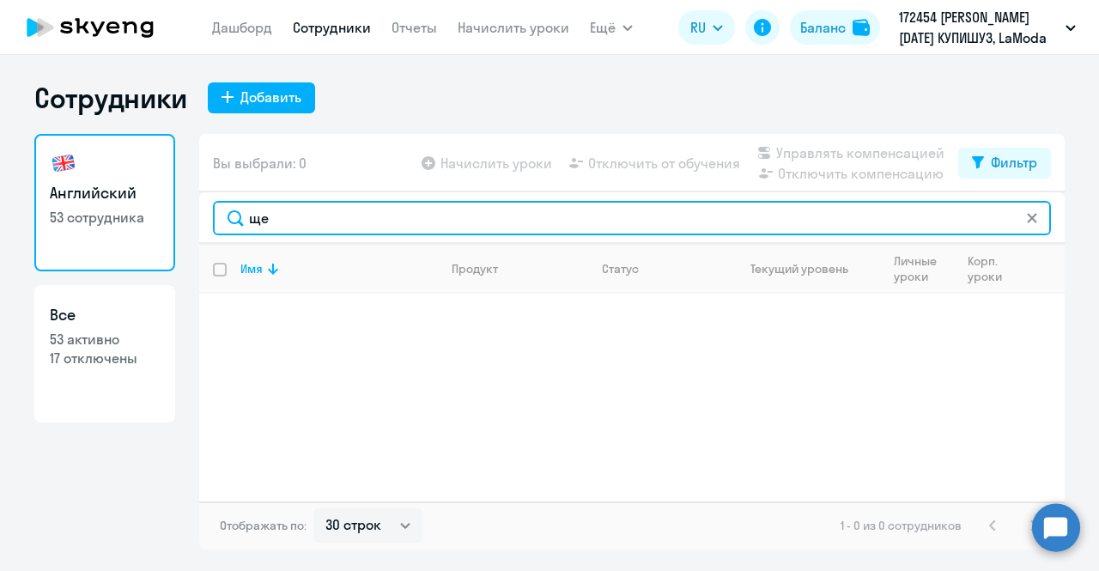
type input "щ"
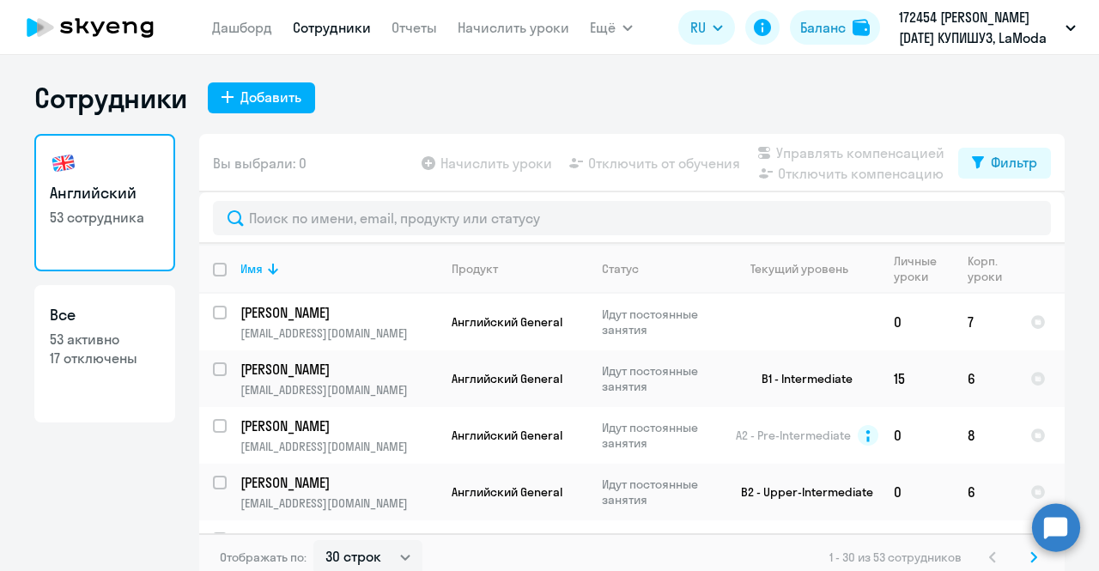
click at [505, 199] on div at bounding box center [631, 218] width 865 height 52
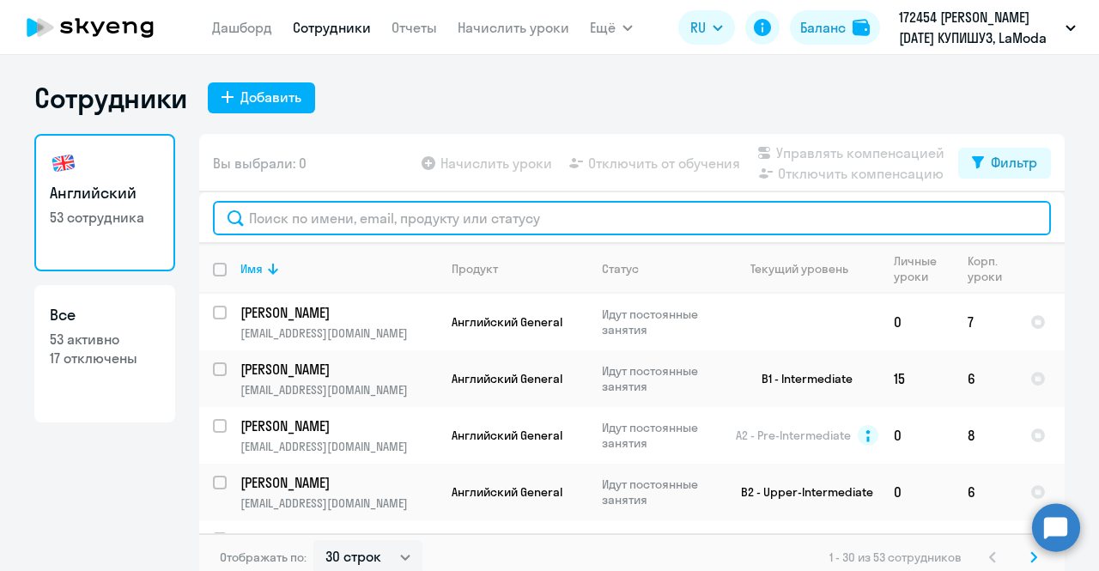
click at [478, 219] on input "text" at bounding box center [632, 218] width 838 height 34
paste input "[EMAIL_ADDRESS][DOMAIN_NAME]"
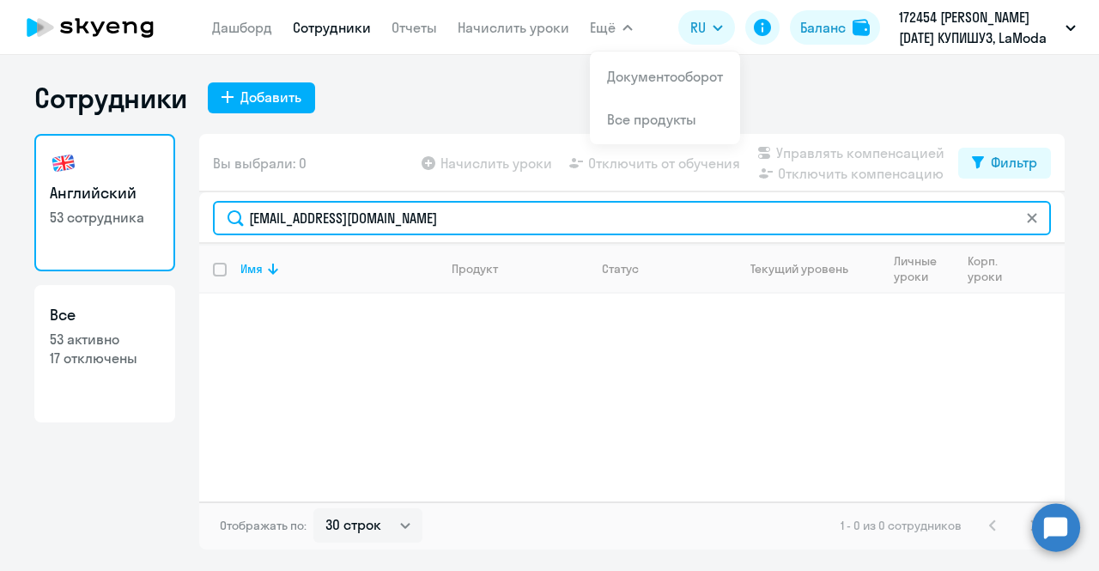
drag, startPoint x: 447, startPoint y: 222, endPoint x: 144, endPoint y: 238, distance: 303.5
click at [144, 238] on div "Английский 53 сотрудника Все 53 активно 17 отключены Вы выбрали: 0 Начислить ур…" at bounding box center [549, 342] width 1030 height 416
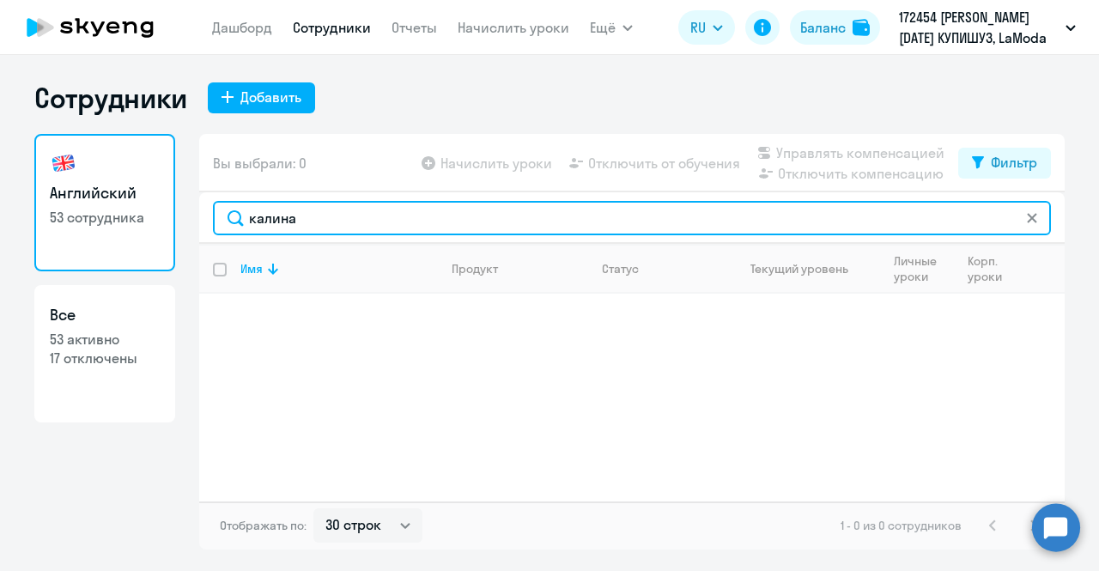
type input "калина"
drag, startPoint x: 343, startPoint y: 216, endPoint x: 106, endPoint y: 241, distance: 239.2
click at [106, 241] on div "Английский 53 сотрудника Все 53 активно 17 отключены Вы выбрали: 0 Начислить ур…" at bounding box center [549, 342] width 1030 height 416
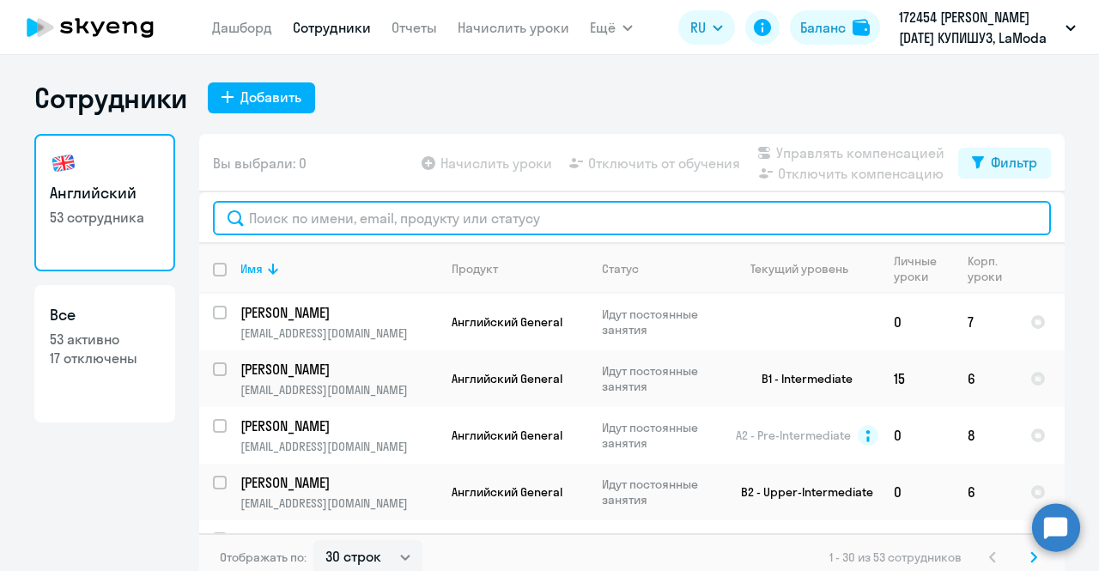
click at [535, 203] on input "text" at bounding box center [632, 218] width 838 height 34
paste input "[PERSON_NAME][EMAIL_ADDRESS][DOMAIN_NAME]"
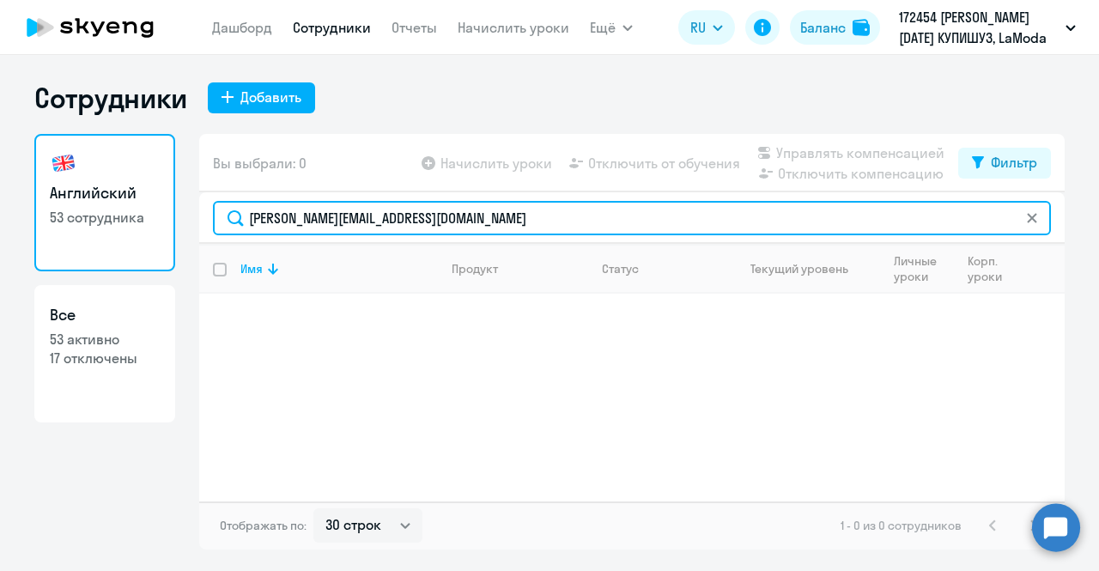
drag, startPoint x: 473, startPoint y: 210, endPoint x: 182, endPoint y: 225, distance: 291.4
click at [182, 225] on div "Английский 53 сотрудника Все 53 активно 17 отключены Вы выбрали: 0 Начислить ур…" at bounding box center [549, 342] width 1030 height 416
type input "[PERSON_NAME]"
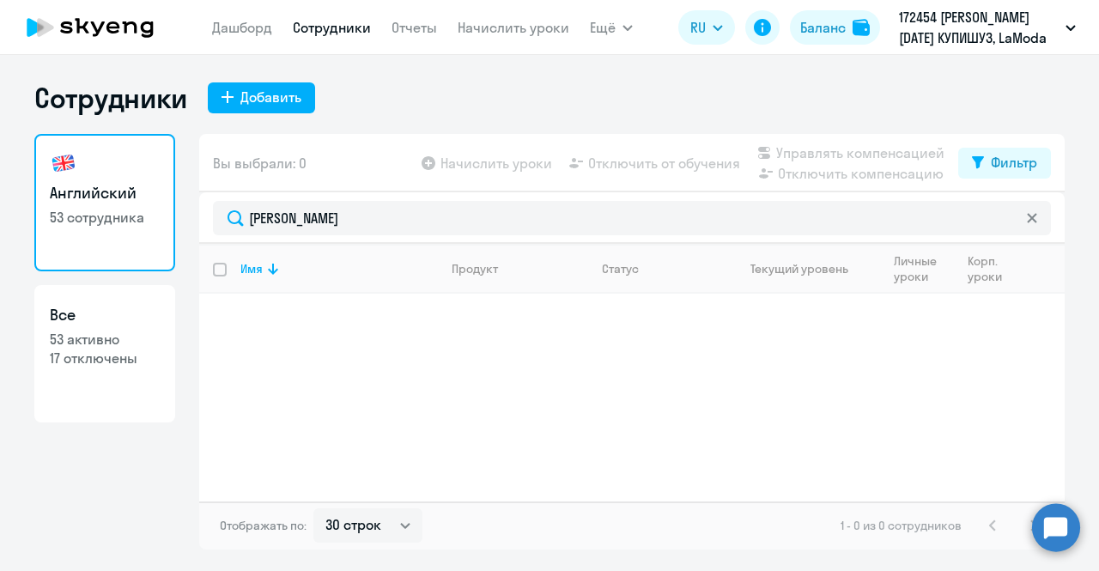
click at [1029, 219] on icon at bounding box center [1031, 217] width 9 height 9
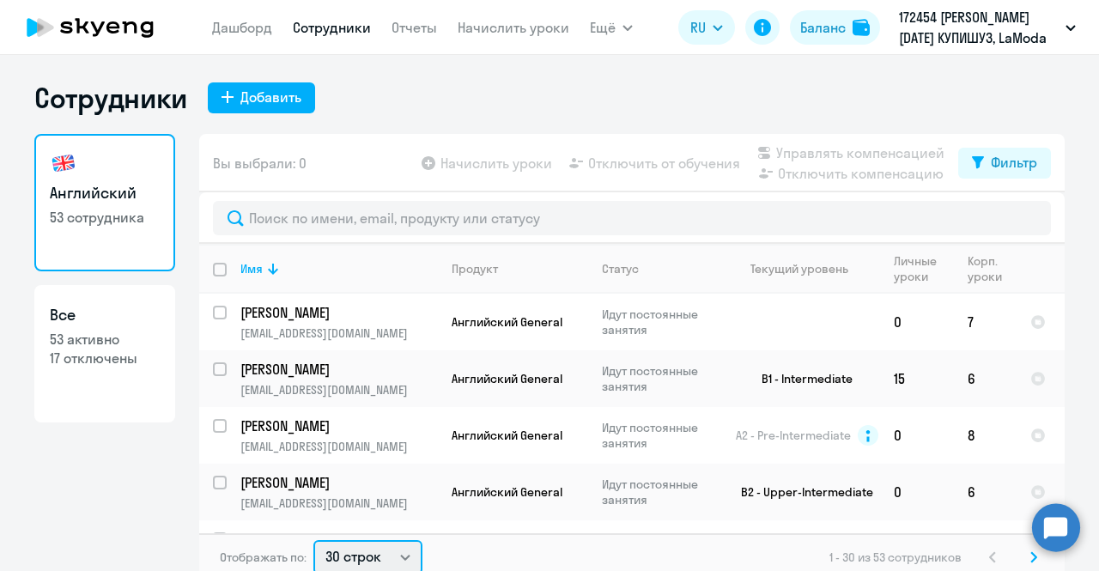
scroll to position [3, 0]
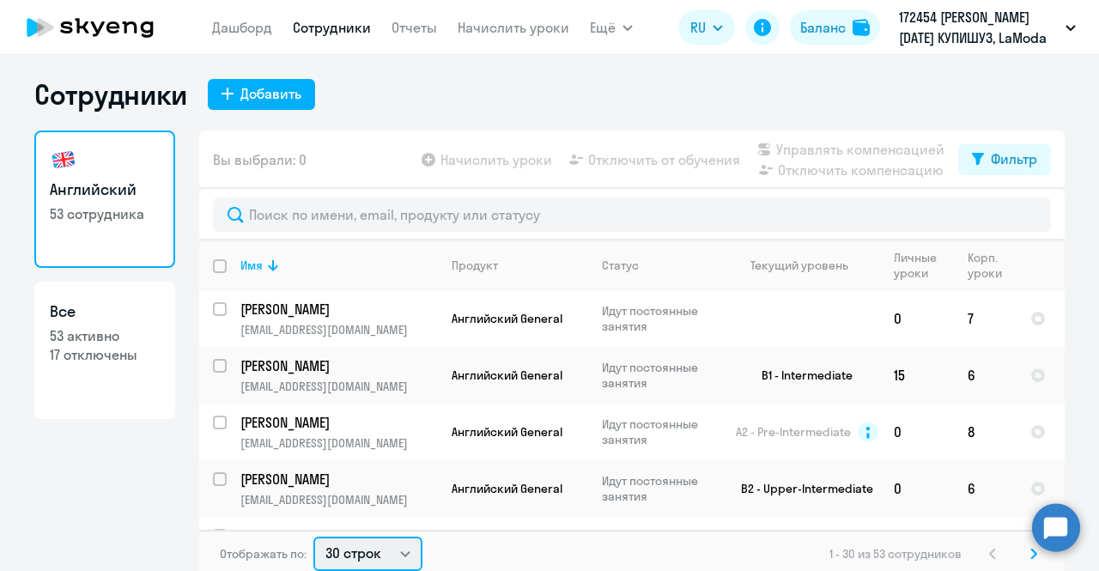
click at [382, 560] on select "30 строк 50 строк 100 строк" at bounding box center [367, 554] width 109 height 34
select select "100"
click at [313, 537] on select "30 строк 50 строк 100 строк" at bounding box center [367, 554] width 109 height 34
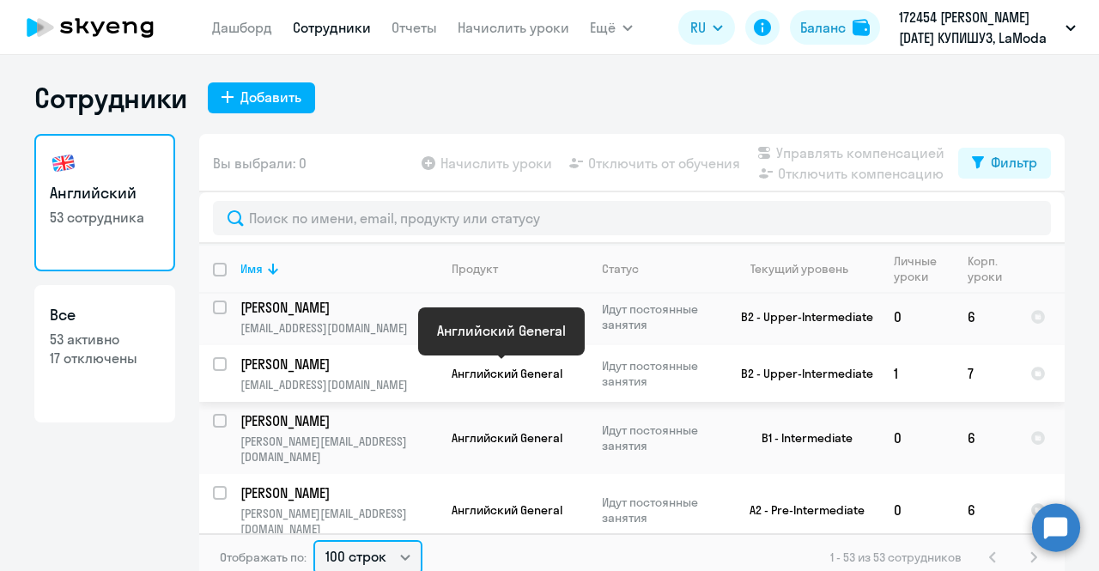
scroll to position [0, 0]
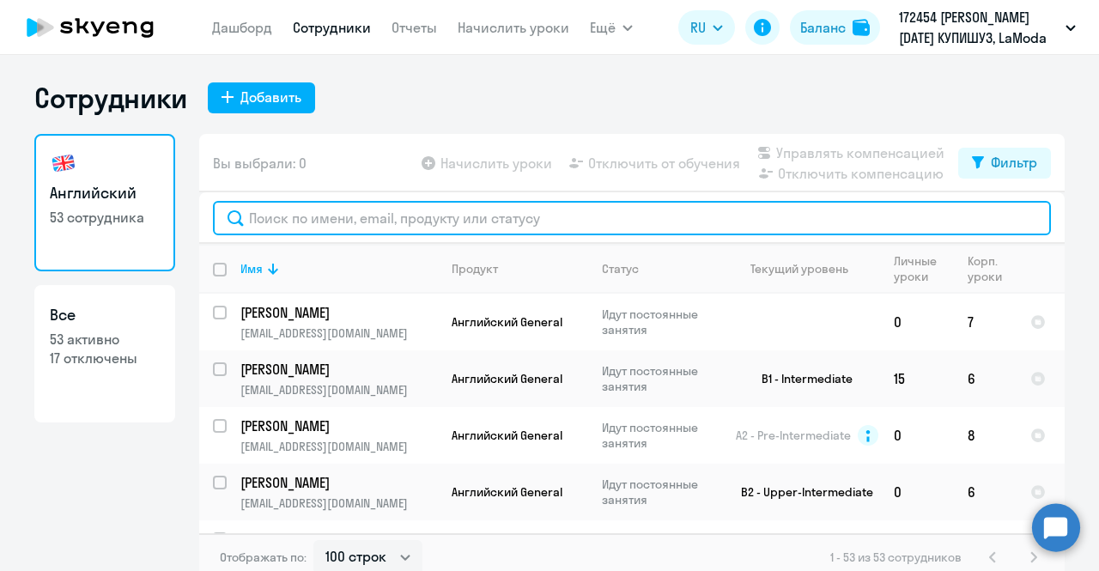
click at [352, 203] on input "text" at bounding box center [632, 218] width 838 height 34
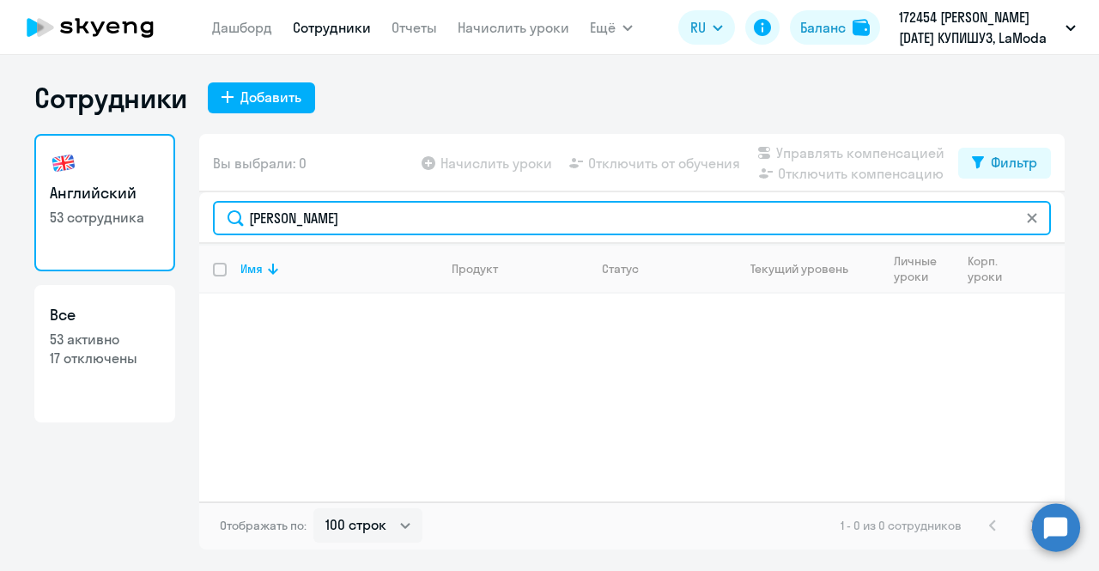
drag, startPoint x: 348, startPoint y: 226, endPoint x: 158, endPoint y: 226, distance: 189.7
click at [158, 226] on div "Английский 53 сотрудника Все 53 активно 17 отключены Вы выбрали: 0 Начислить ур…" at bounding box center [549, 342] width 1030 height 416
drag, startPoint x: 234, startPoint y: 234, endPoint x: 110, endPoint y: 230, distance: 123.7
click at [110, 230] on div "Английский 53 сотрудника Все 53 активно 17 отключены Вы выбрали: 0 Начислить ур…" at bounding box center [549, 342] width 1030 height 416
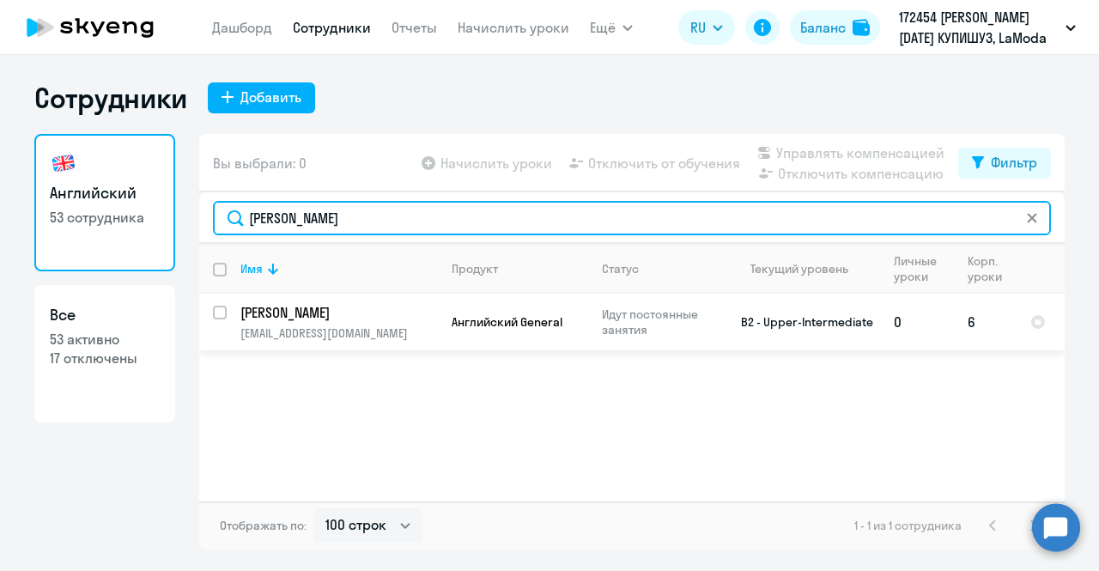
type input "[PERSON_NAME]"
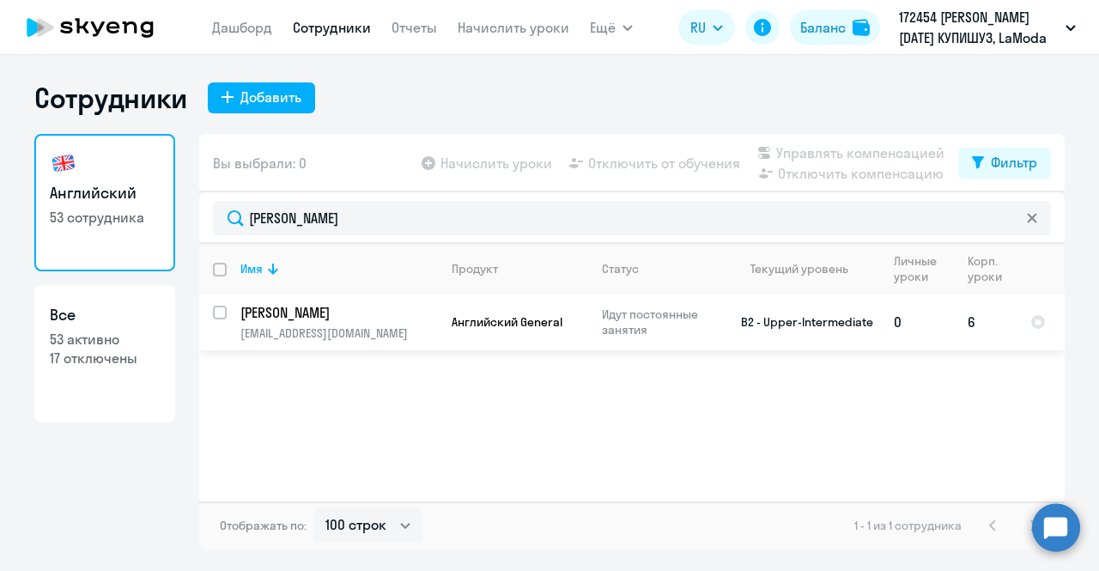
click at [362, 303] on p "[PERSON_NAME]" at bounding box center [337, 312] width 194 height 19
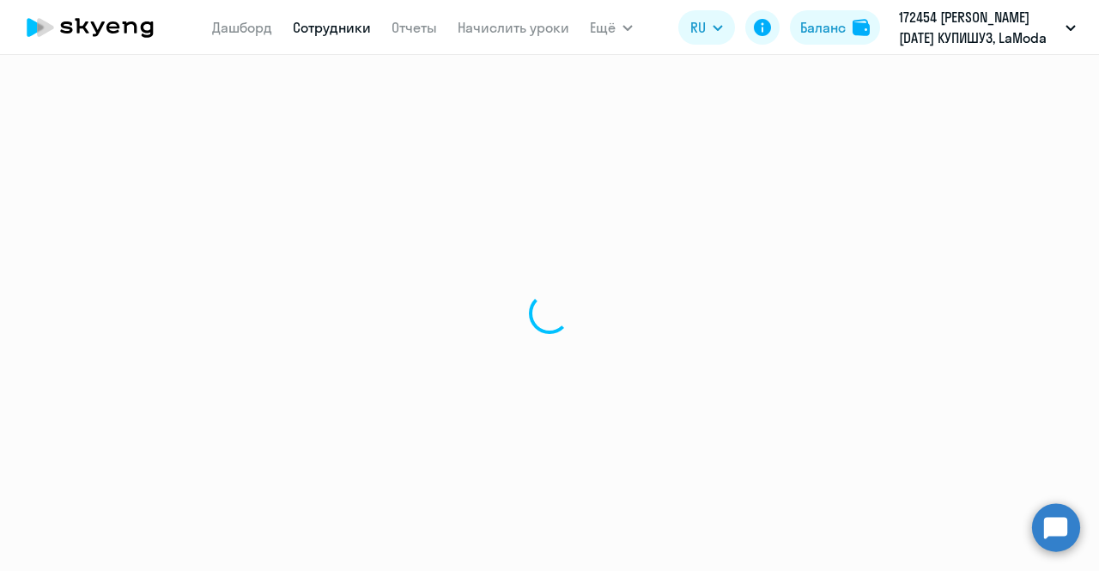
select select "english"
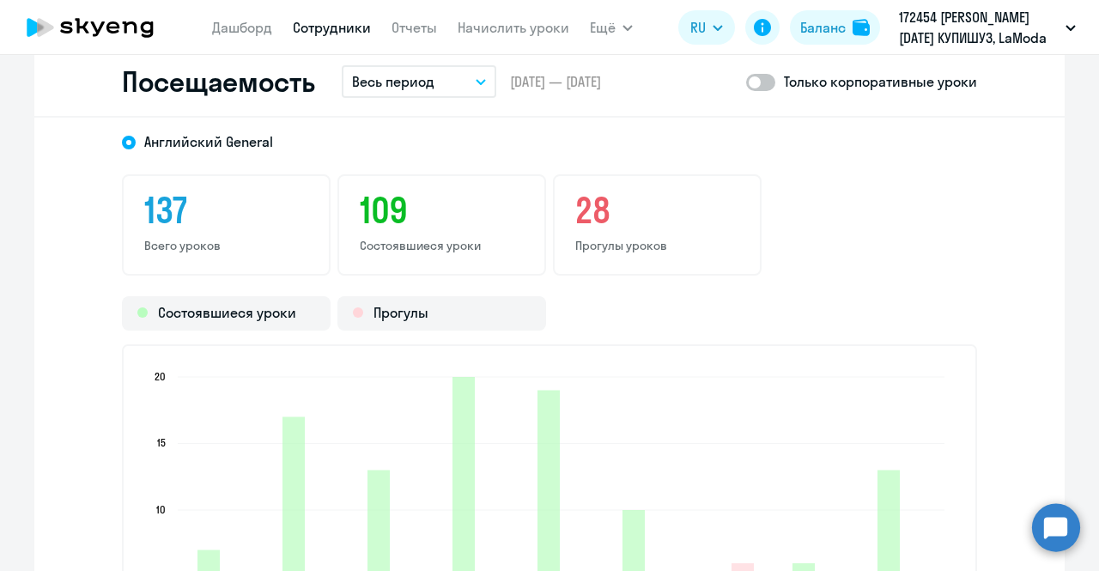
scroll to position [2251, 0]
click at [466, 76] on button "Весь период" at bounding box center [419, 80] width 155 height 33
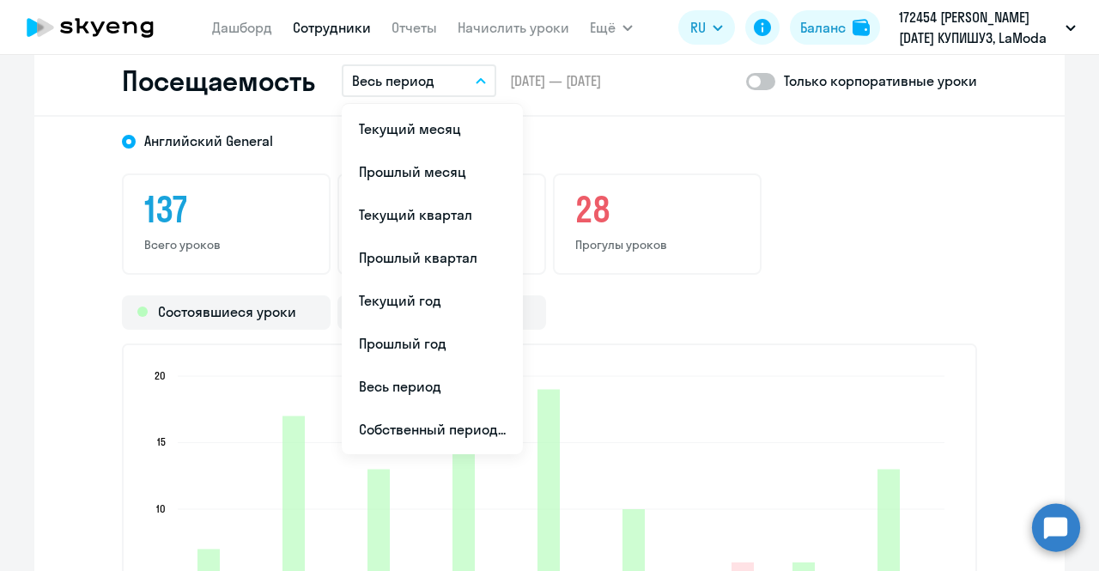
click at [689, 135] on div "Английский General" at bounding box center [534, 135] width 886 height 31
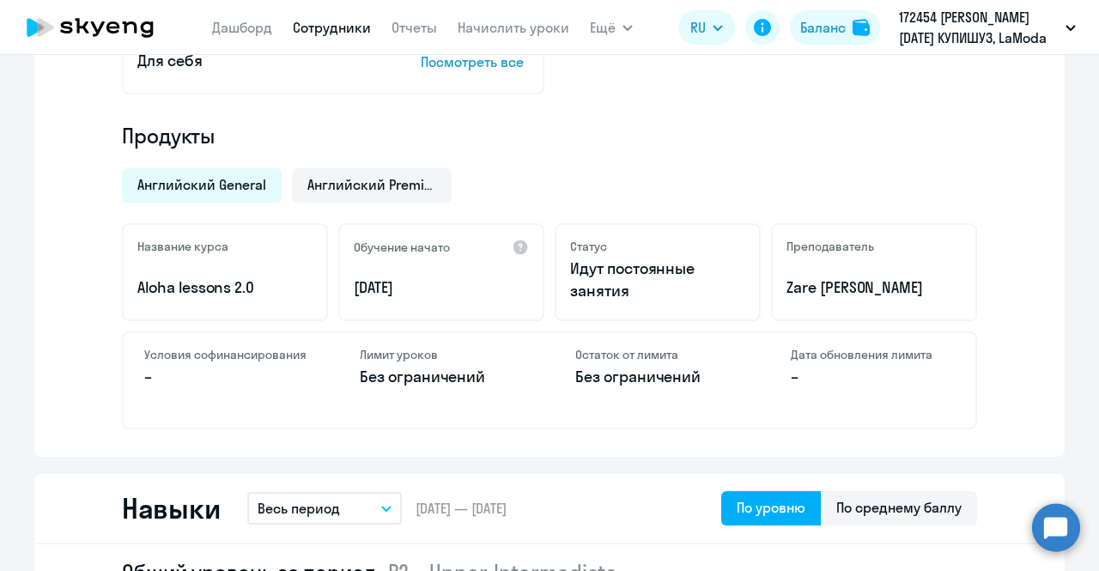
scroll to position [0, 0]
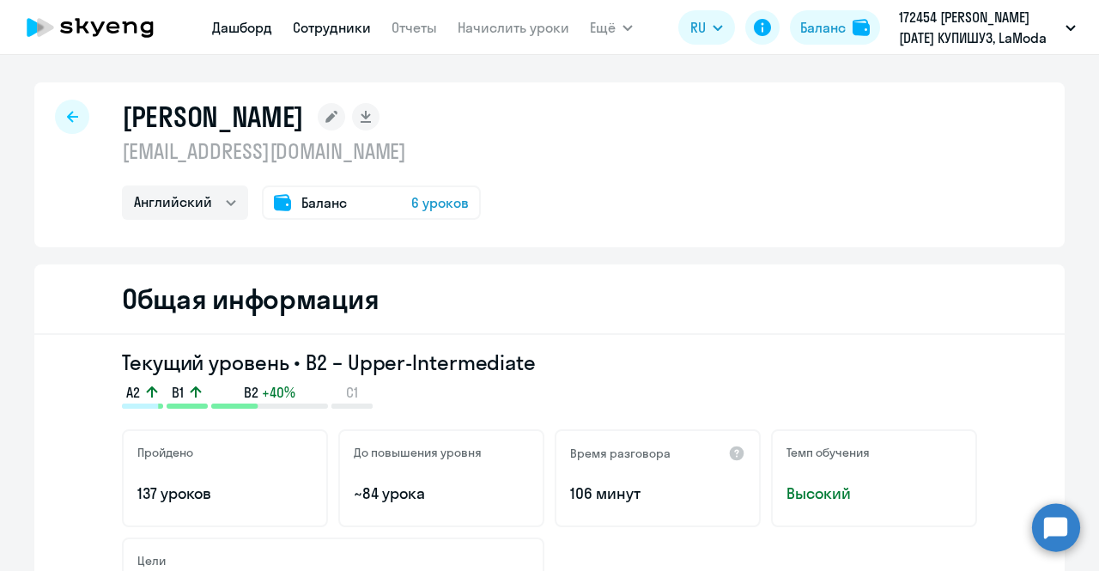
click at [242, 33] on link "Дашборд" at bounding box center [242, 27] width 60 height 17
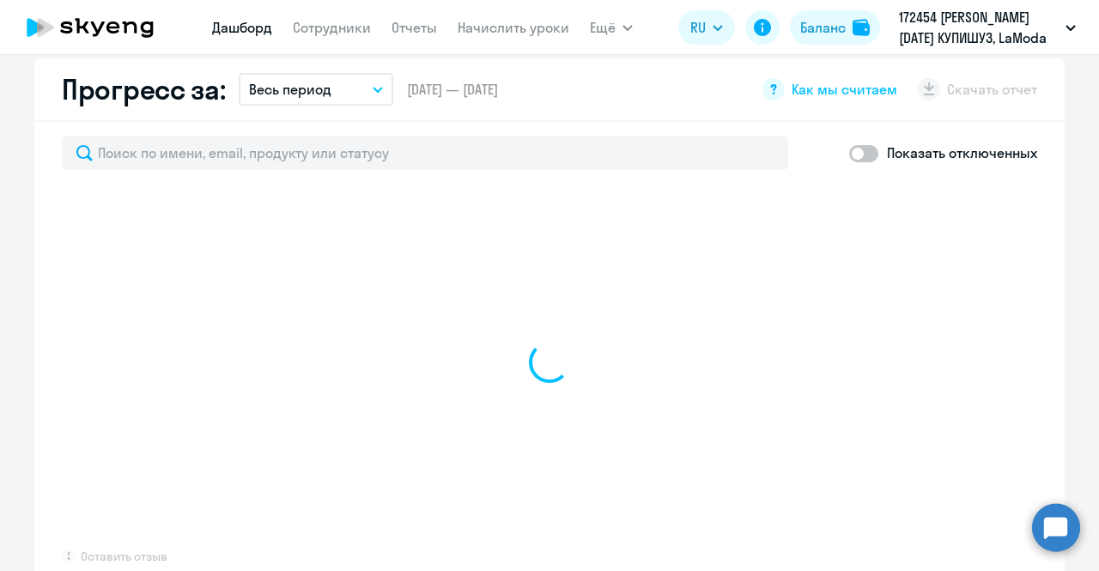
scroll to position [987, 0]
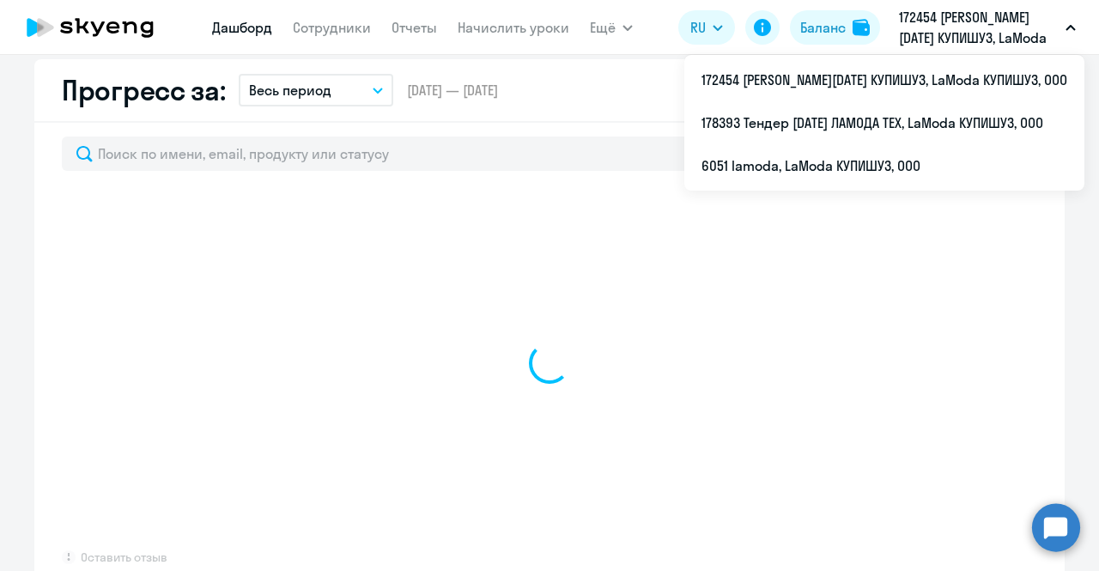
select select "30"
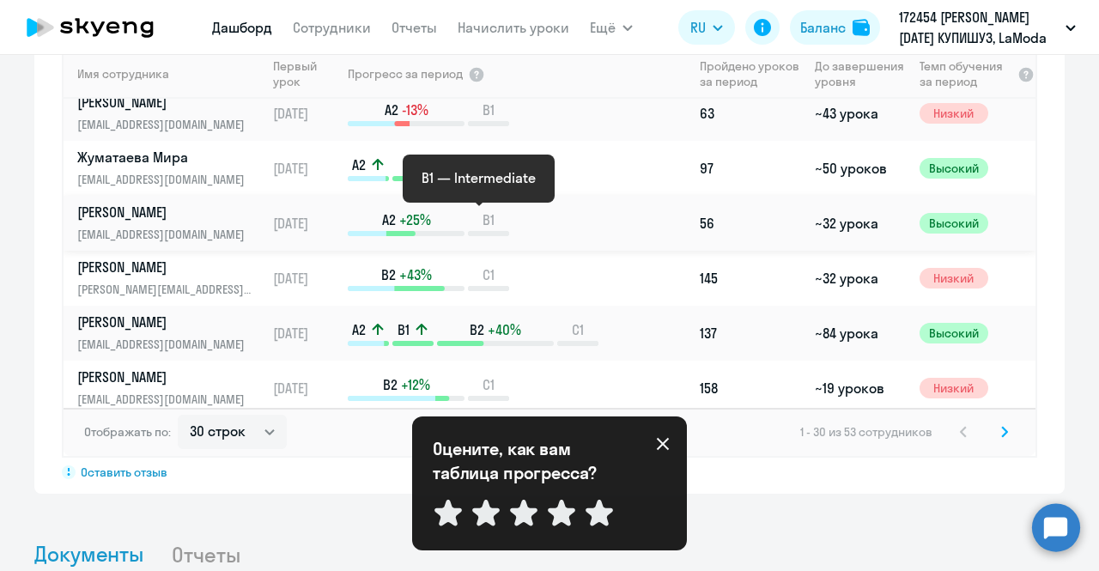
scroll to position [428, 0]
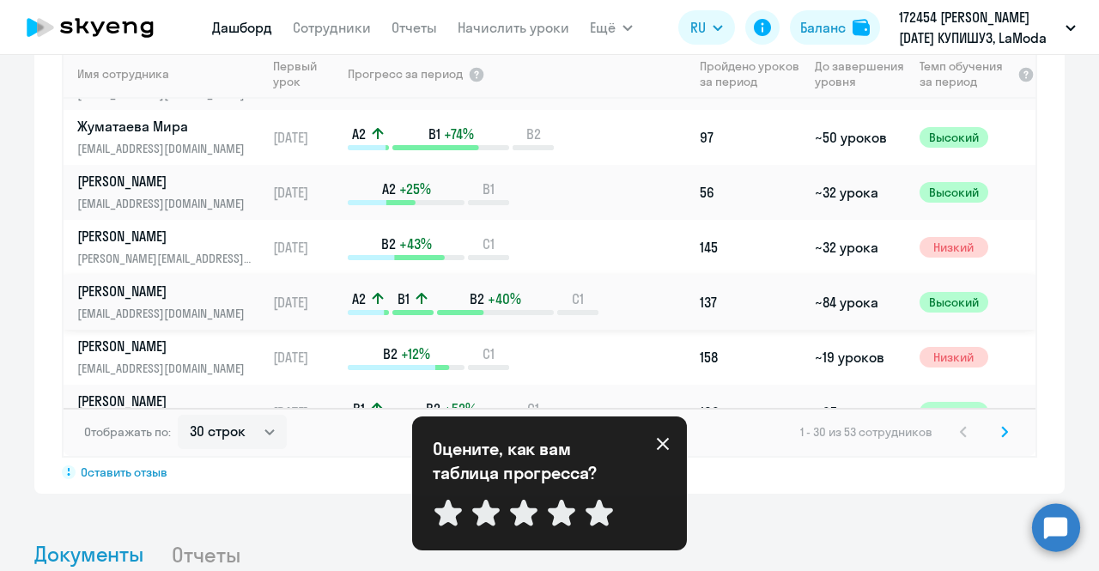
click at [639, 293] on div "A2 B1 B2 +40% C1" at bounding box center [520, 302] width 344 height 26
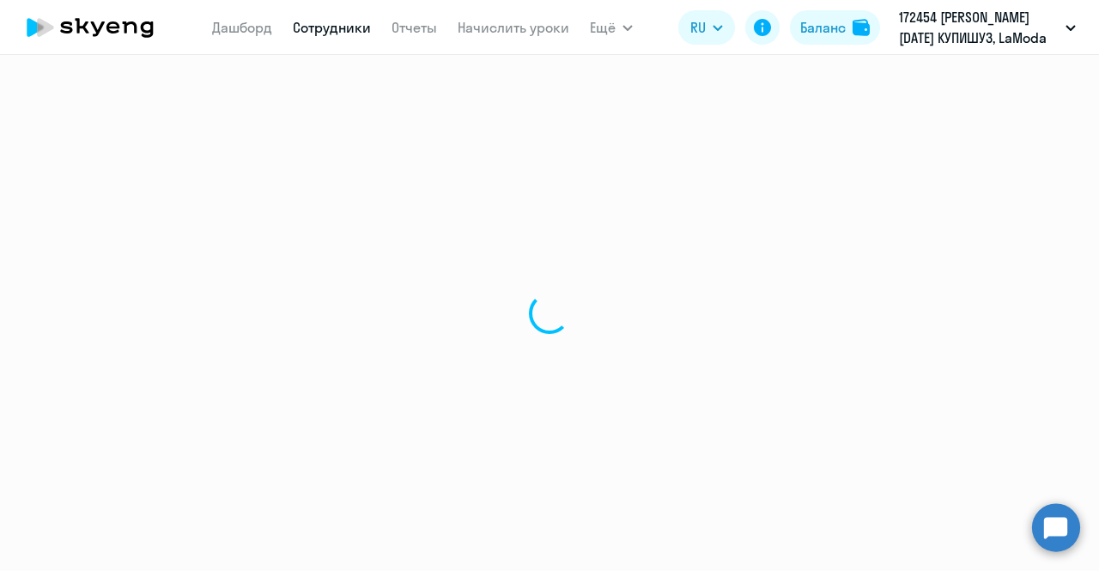
select select "english"
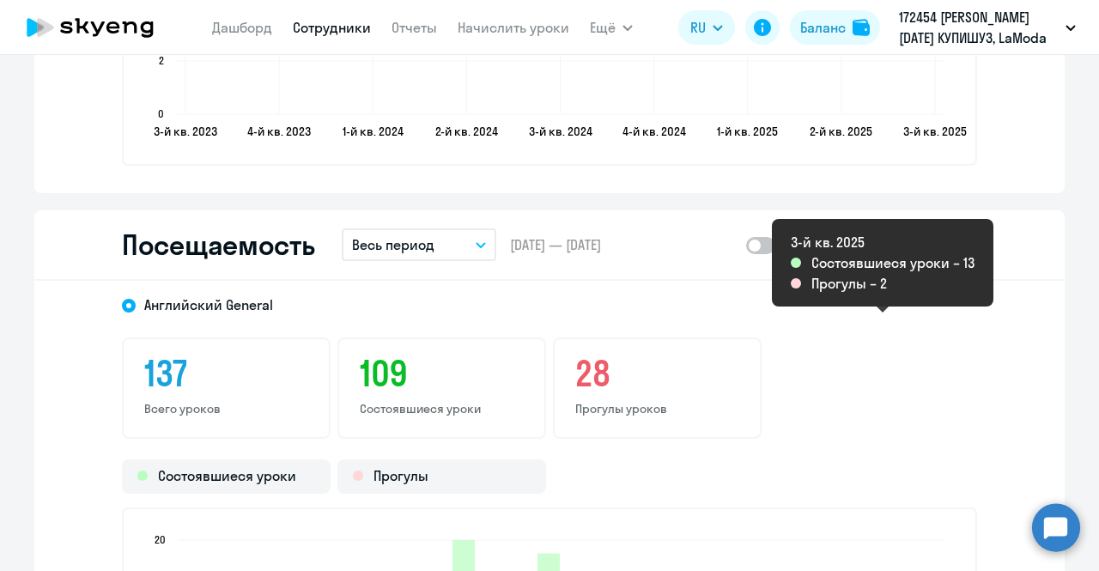
scroll to position [2085, 0]
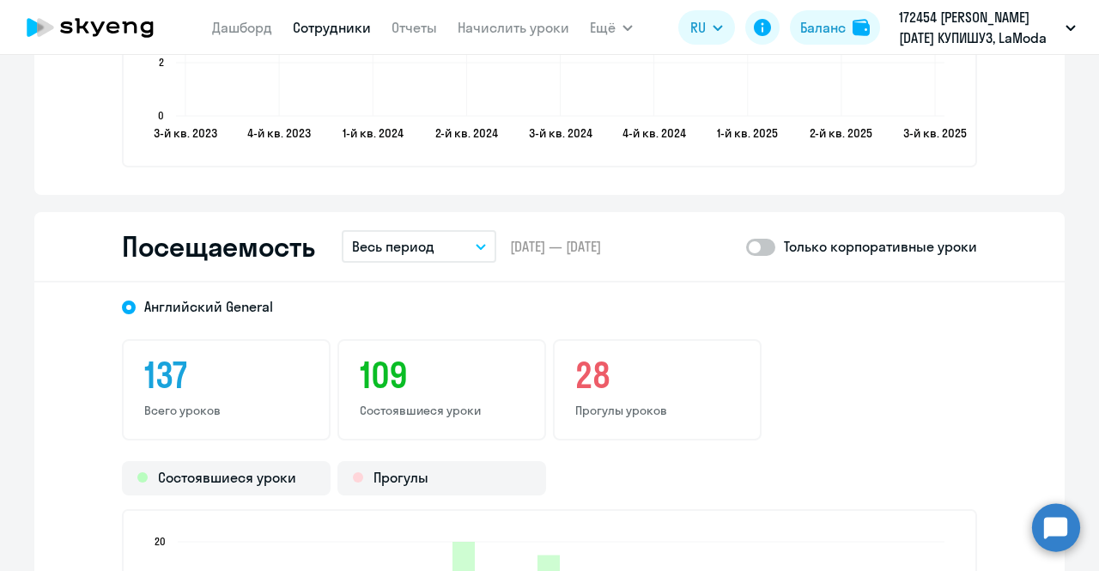
click at [464, 240] on button "Весь период" at bounding box center [419, 246] width 155 height 33
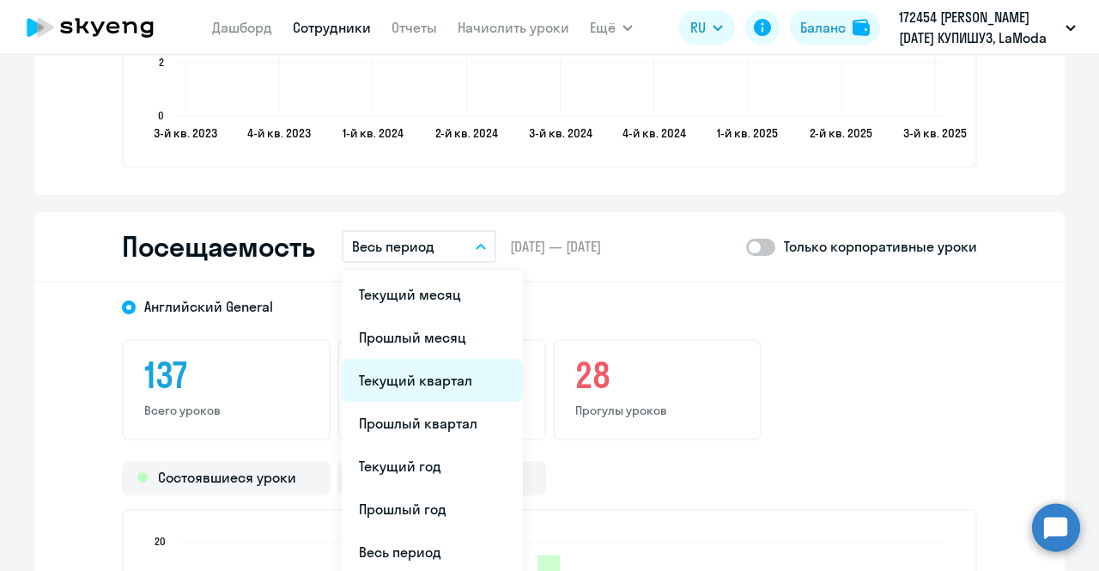
click at [450, 365] on li "Текущий квартал" at bounding box center [432, 380] width 181 height 43
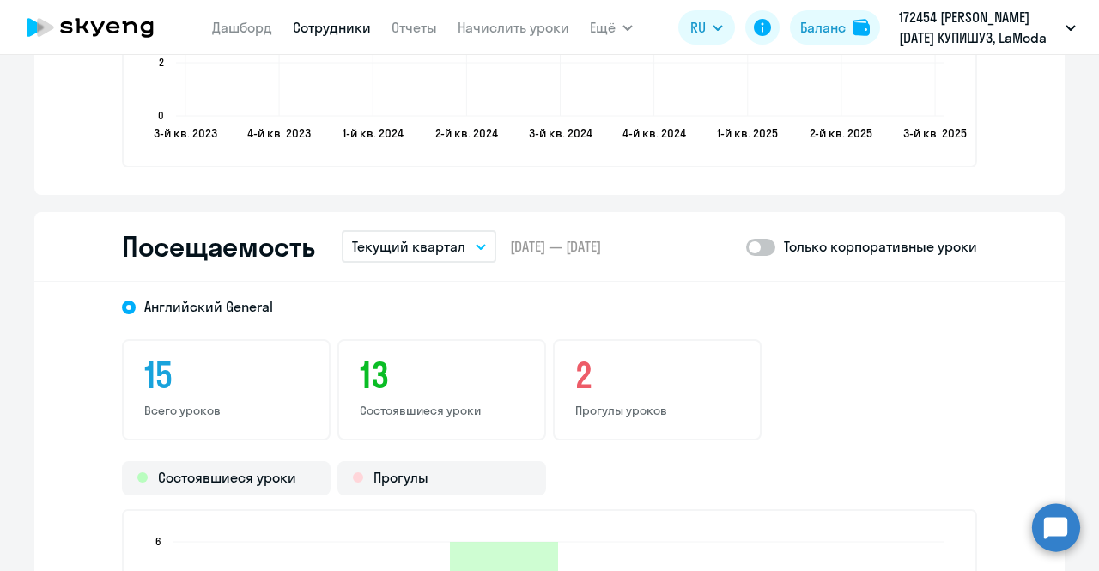
scroll to position [2413, 0]
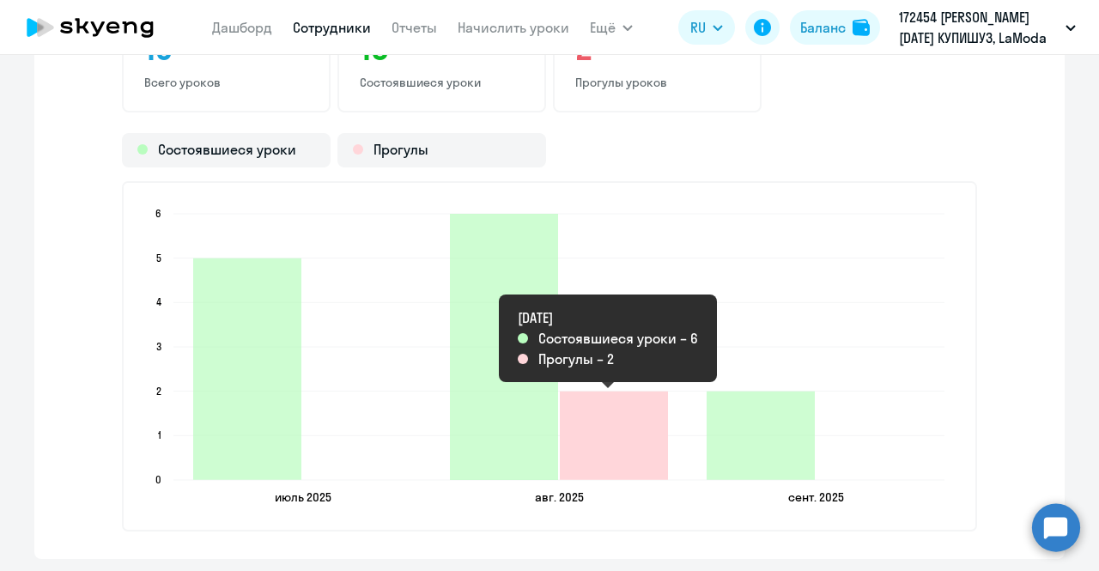
click at [594, 422] on icon "2025-08-10T21:00:00.000Z Прогулы 2" at bounding box center [614, 436] width 108 height 88
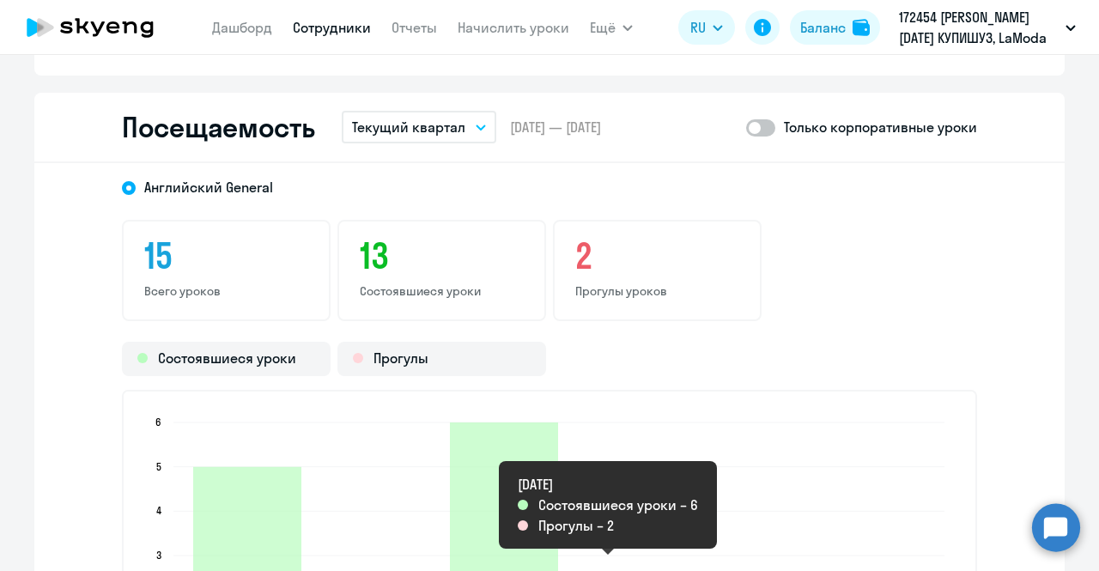
scroll to position [2200, 0]
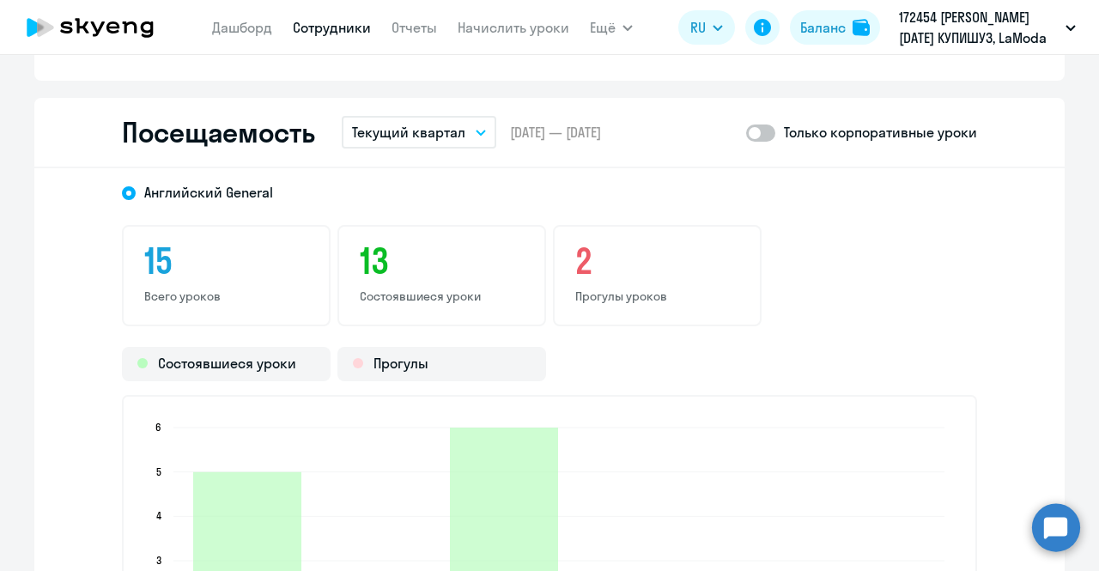
click at [474, 136] on button "Текущий квартал" at bounding box center [419, 132] width 155 height 33
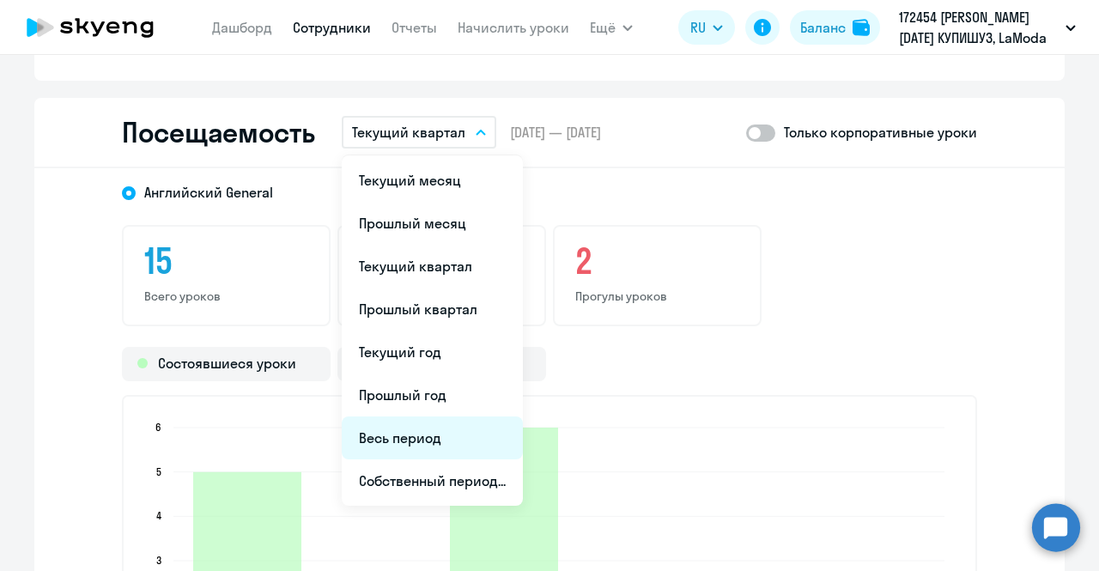
click at [455, 439] on li "Весь период" at bounding box center [432, 437] width 181 height 43
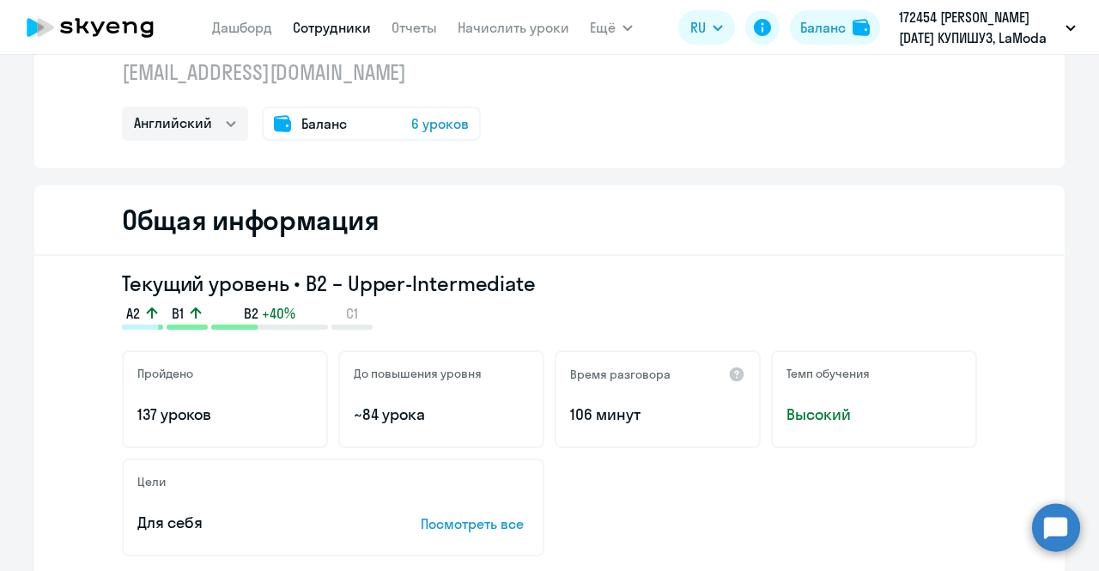
scroll to position [0, 0]
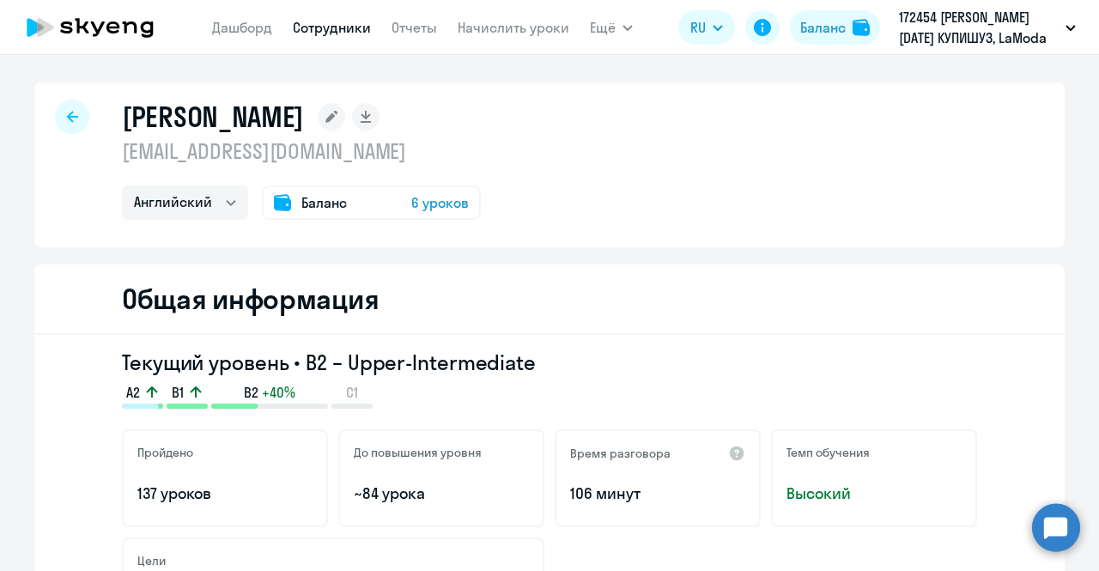
click at [70, 107] on div at bounding box center [72, 117] width 34 height 34
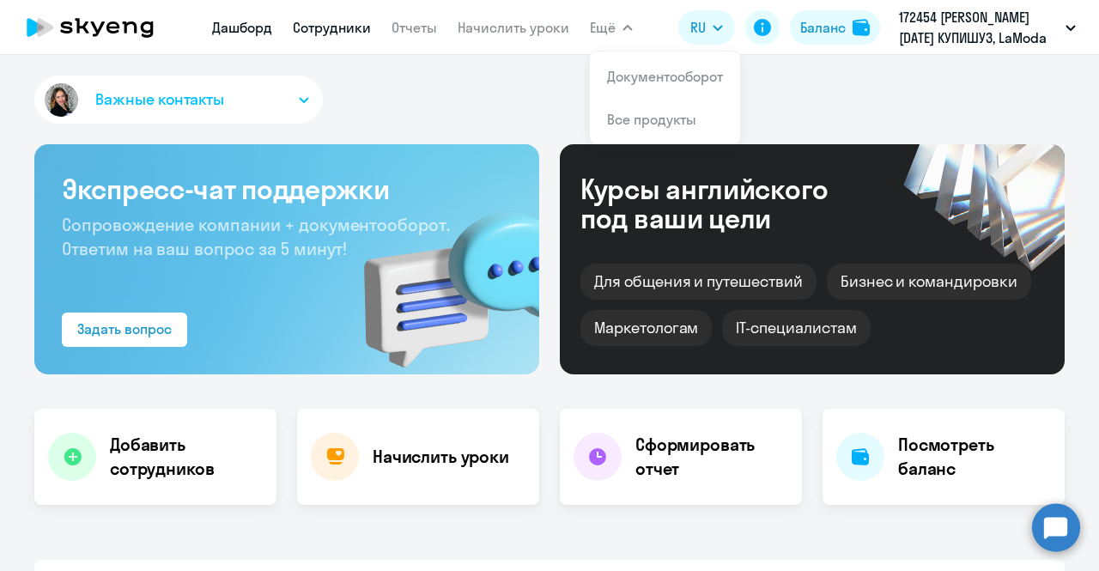
click at [337, 32] on link "Сотрудники" at bounding box center [332, 27] width 78 height 17
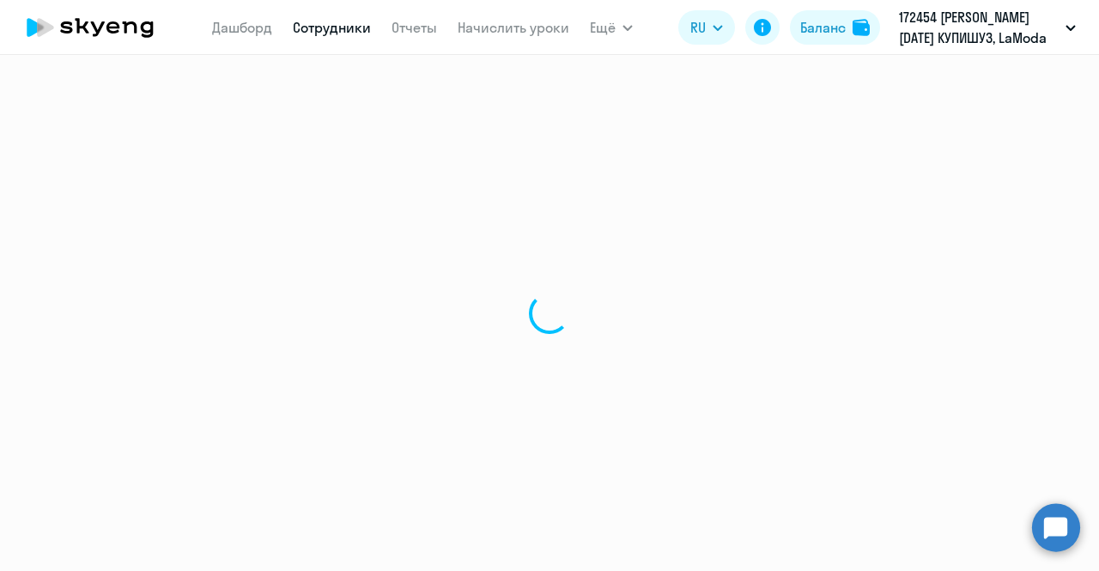
select select "30"
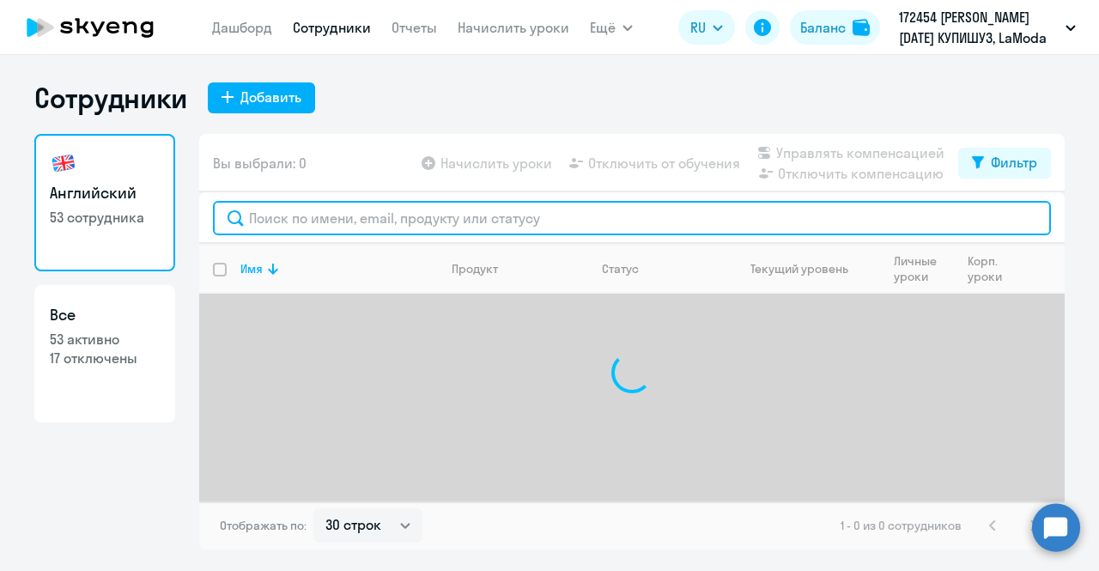
click at [349, 220] on input "text" at bounding box center [632, 218] width 838 height 34
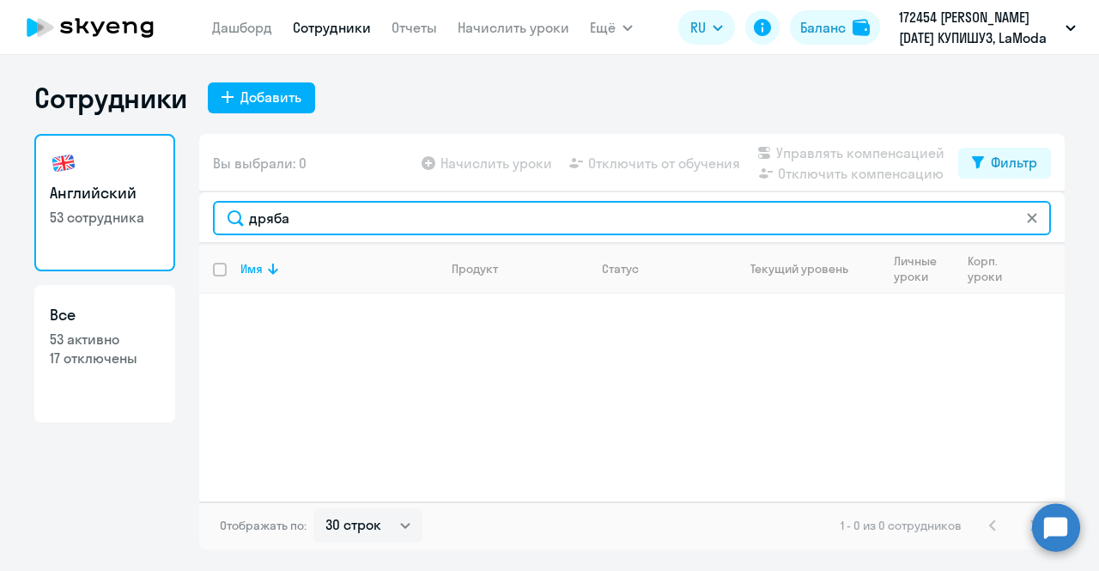
drag, startPoint x: 314, startPoint y: 222, endPoint x: 169, endPoint y: 231, distance: 145.4
click at [169, 231] on div "Английский 53 сотрудника Все 53 активно 17 отключены Вы выбрали: 0 Начислить ур…" at bounding box center [549, 342] width 1030 height 416
drag, startPoint x: 297, startPoint y: 225, endPoint x: 78, endPoint y: 224, distance: 218.9
click at [78, 224] on div "Английский 53 сотрудника Все 53 активно 17 отключены Вы выбрали: 0 Начислить ур…" at bounding box center [549, 342] width 1030 height 416
drag, startPoint x: 343, startPoint y: 221, endPoint x: 171, endPoint y: 234, distance: 173.1
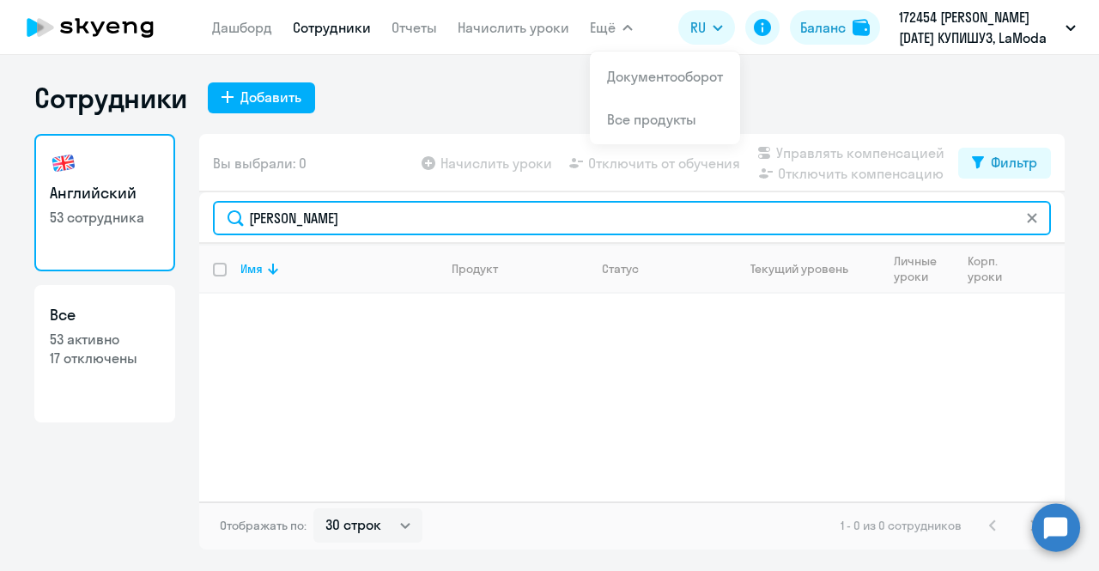
click at [171, 234] on div "Английский 53 сотрудника Все 53 активно 17 отключены Вы выбрали: 0 Начислить ур…" at bounding box center [549, 342] width 1030 height 416
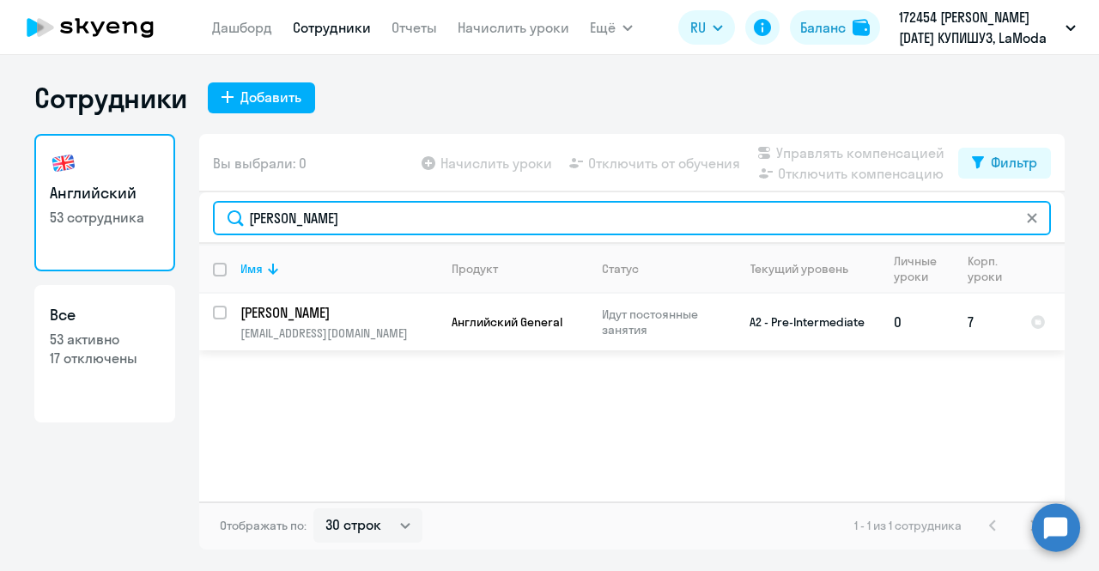
type input "[PERSON_NAME]"
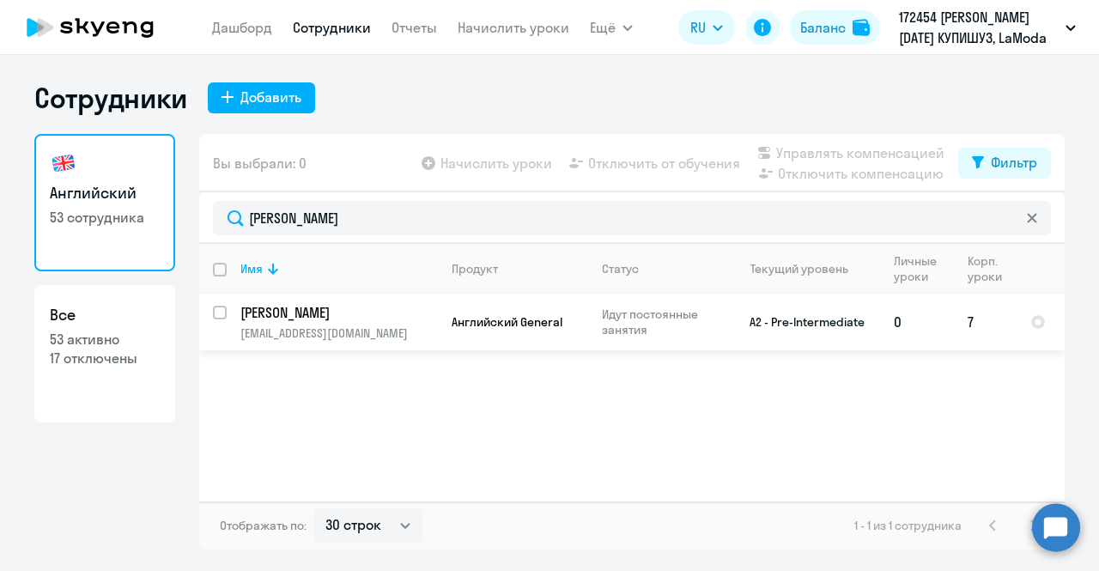
click at [412, 321] on p "[PERSON_NAME]" at bounding box center [337, 312] width 194 height 19
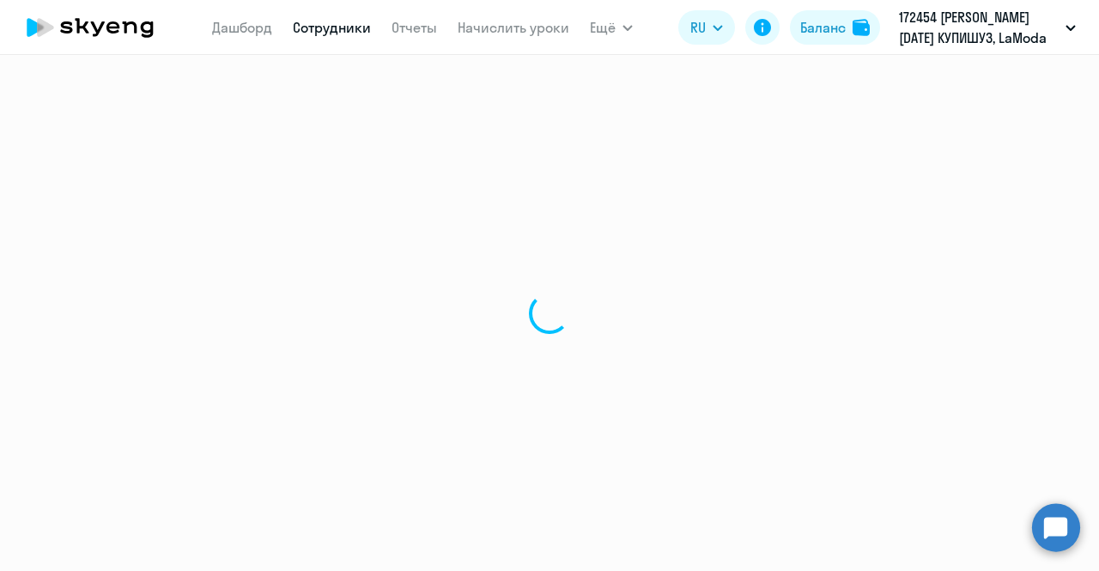
select select "english"
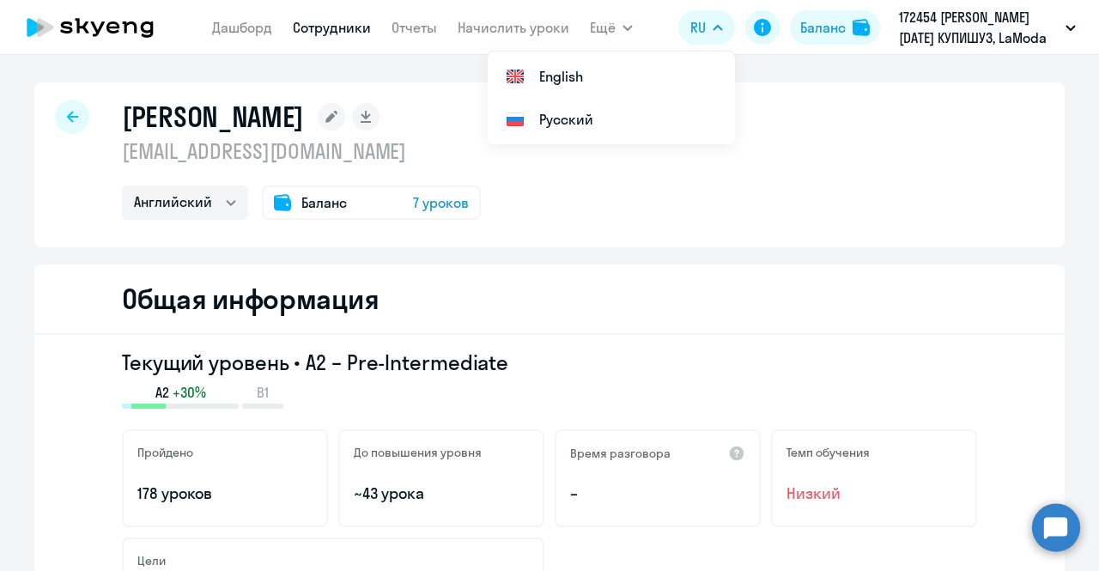
click at [67, 122] on icon at bounding box center [72, 117] width 11 height 12
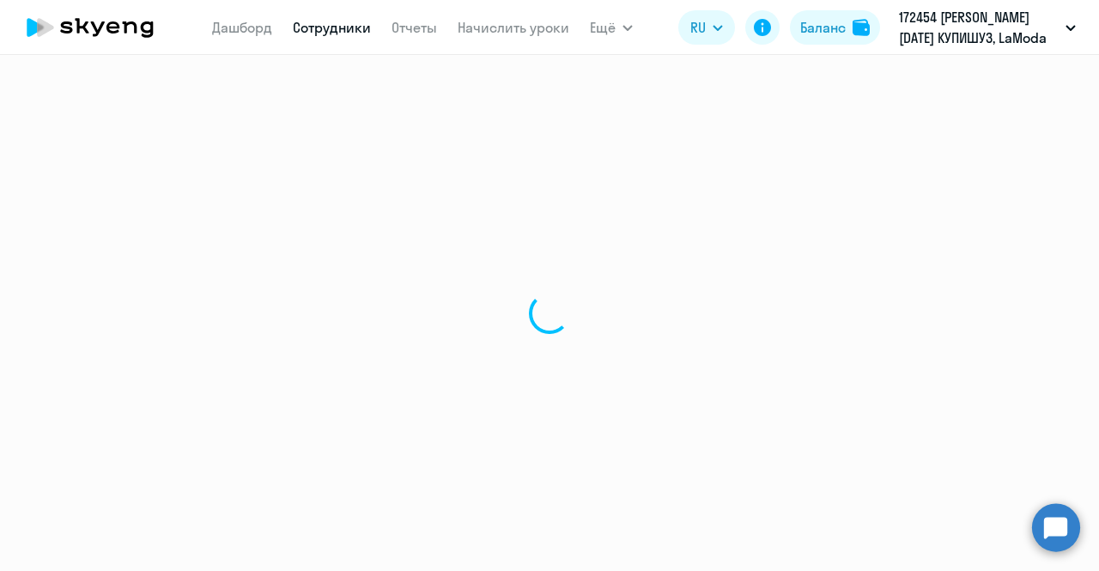
select select "30"
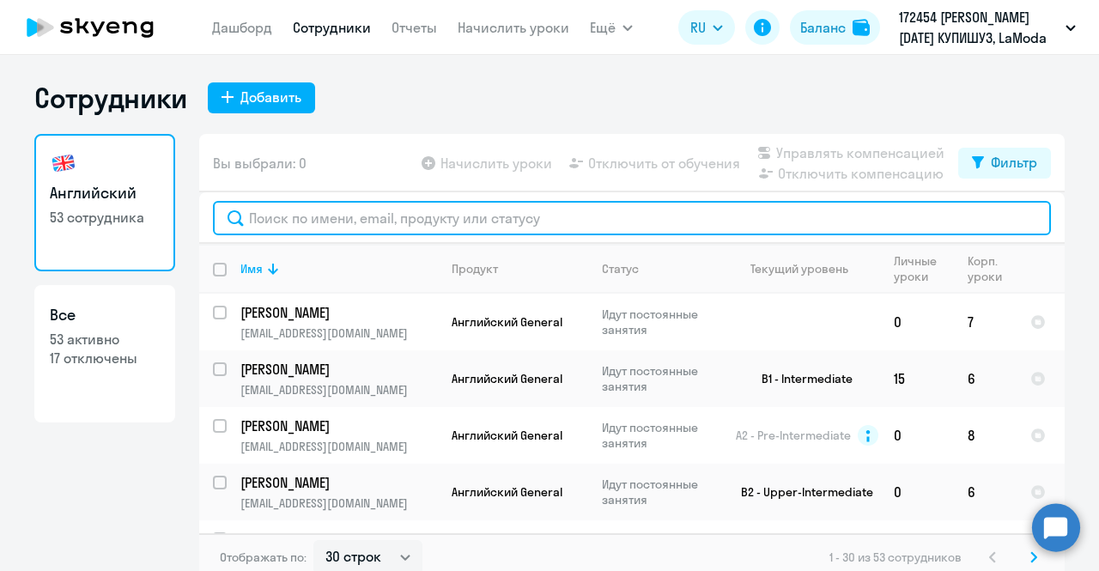
click at [399, 214] on input "text" at bounding box center [632, 218] width 838 height 34
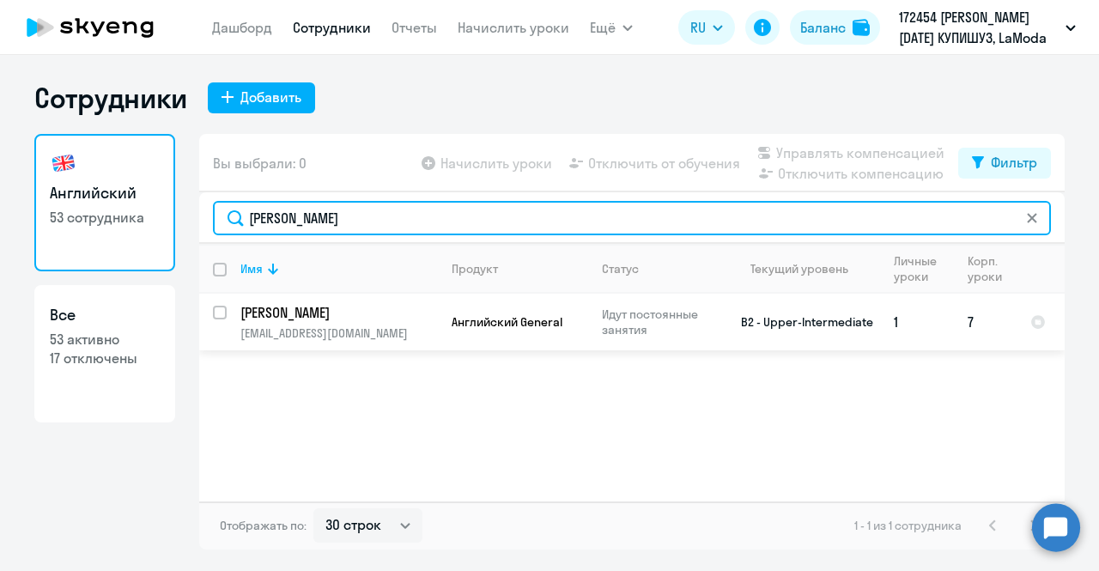
type input "[PERSON_NAME]"
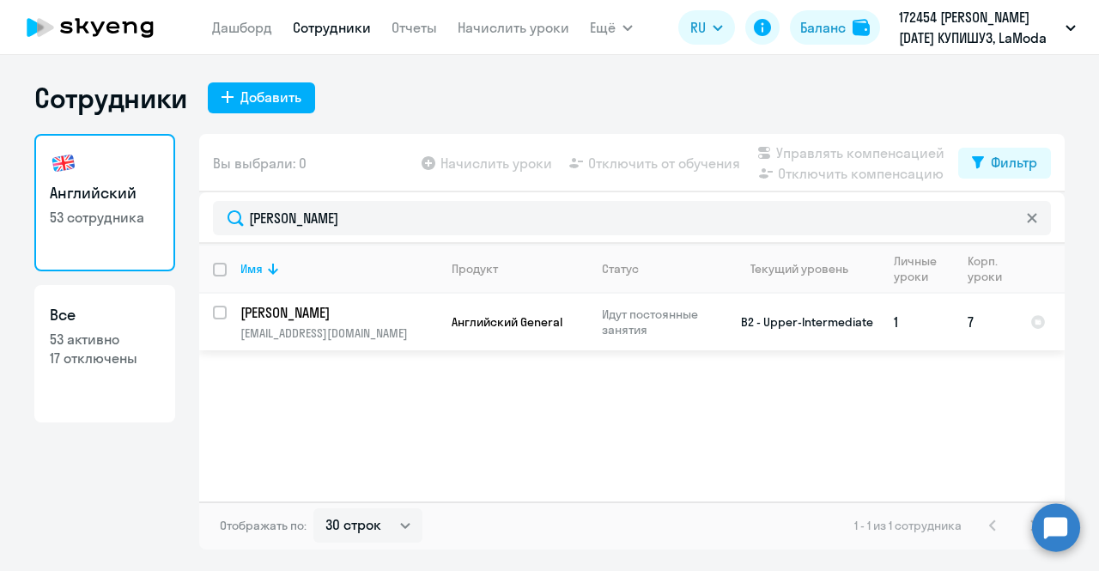
click at [373, 310] on p "[PERSON_NAME]" at bounding box center [337, 312] width 194 height 19
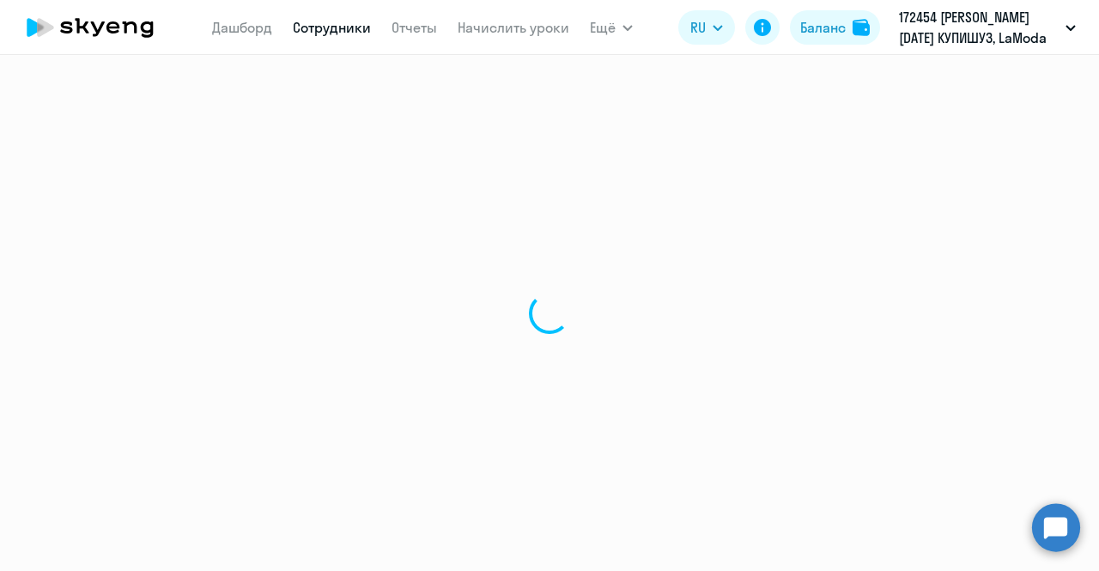
select select "english"
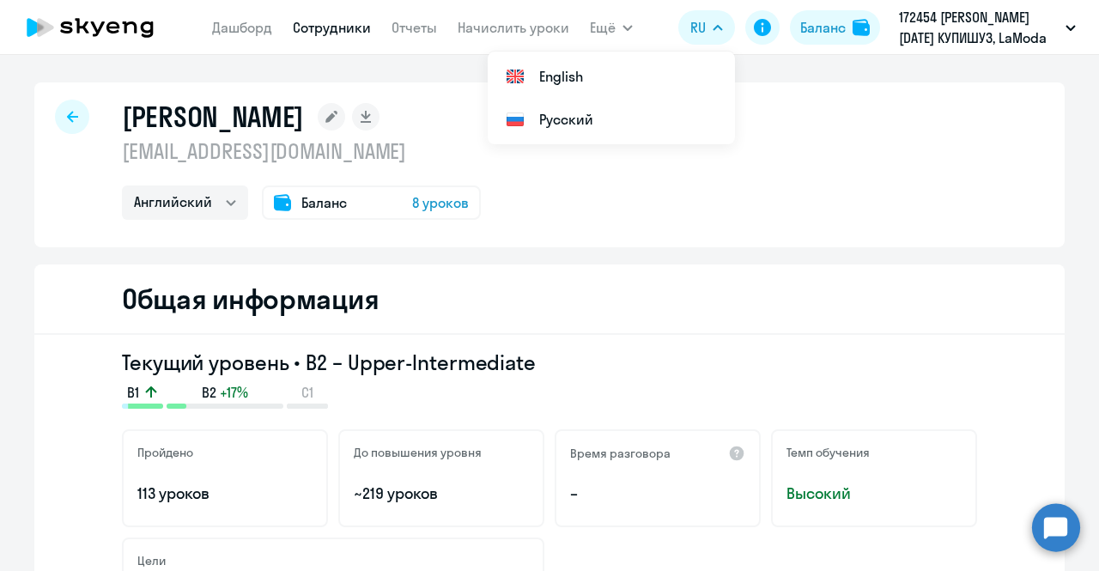
click at [67, 120] on icon at bounding box center [72, 117] width 11 height 12
select select "30"
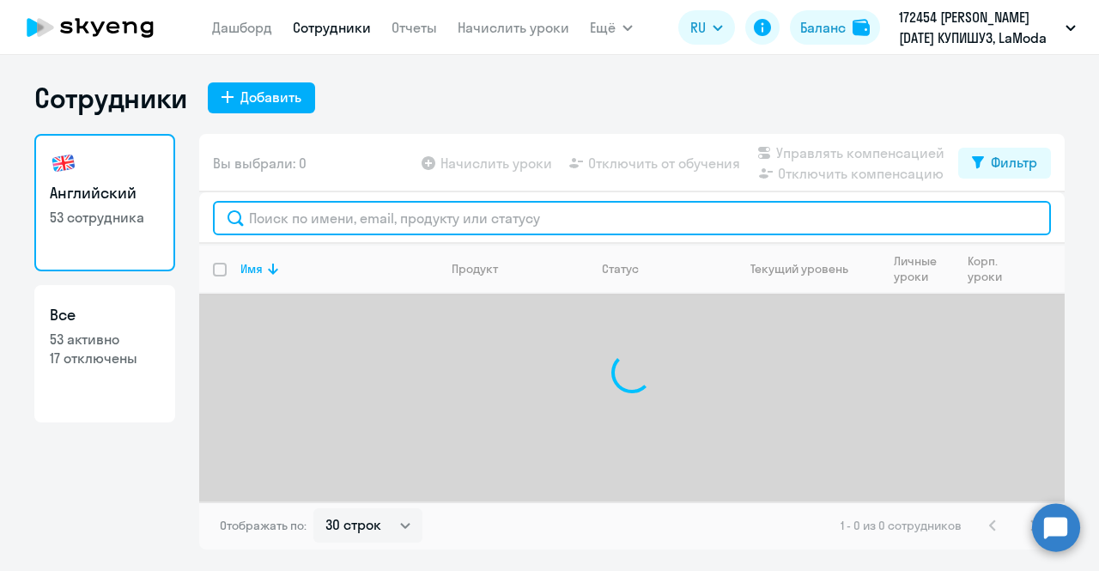
click at [342, 213] on input "text" at bounding box center [632, 218] width 838 height 34
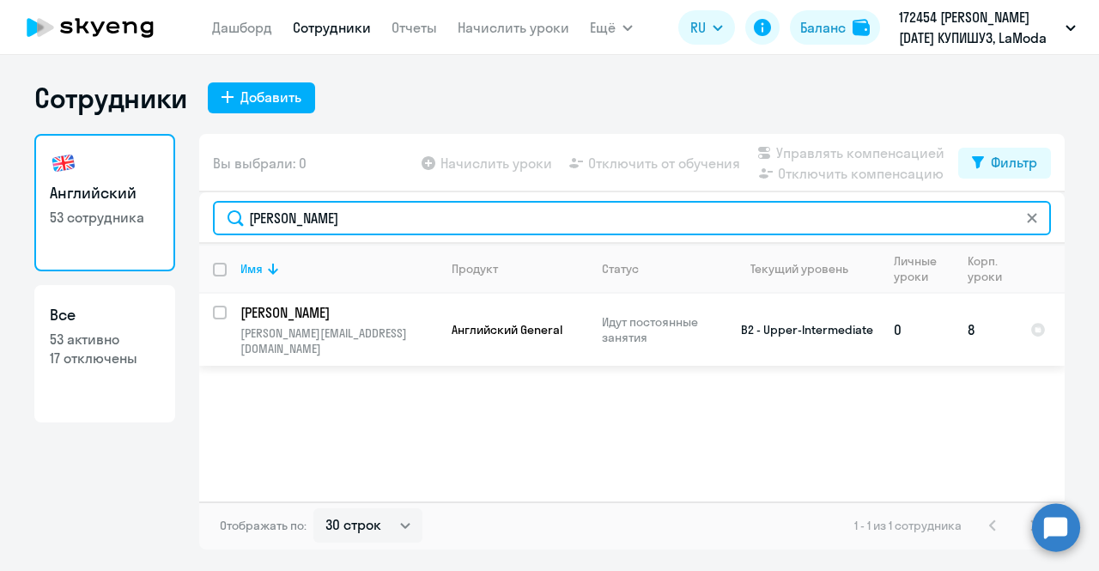
type input "[PERSON_NAME]"
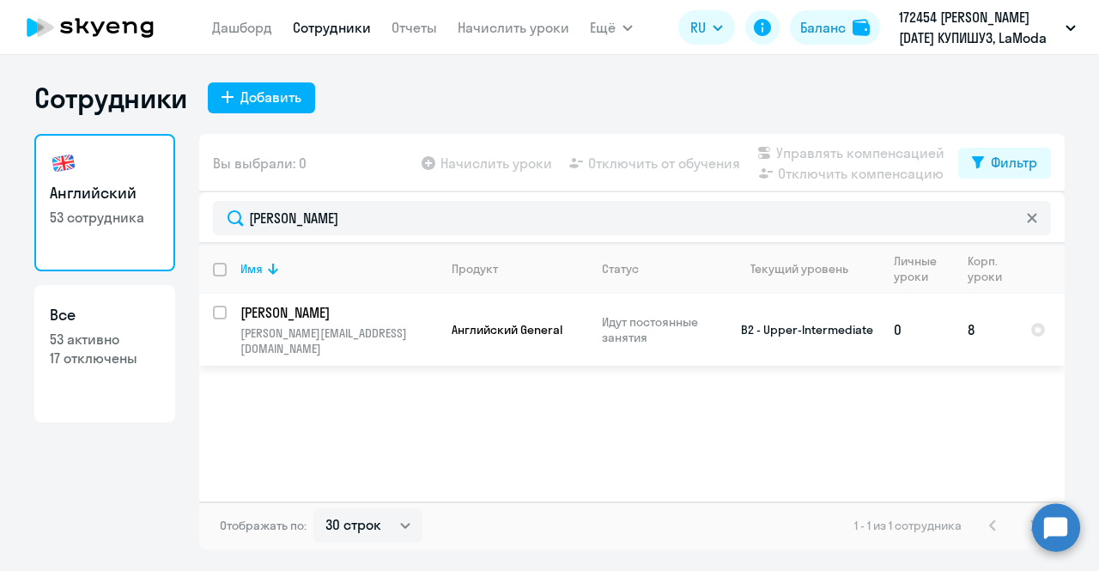
click at [367, 301] on td "Майорова Анна anna.mayorova@lamoda.ru" at bounding box center [332, 330] width 211 height 72
select select "english"
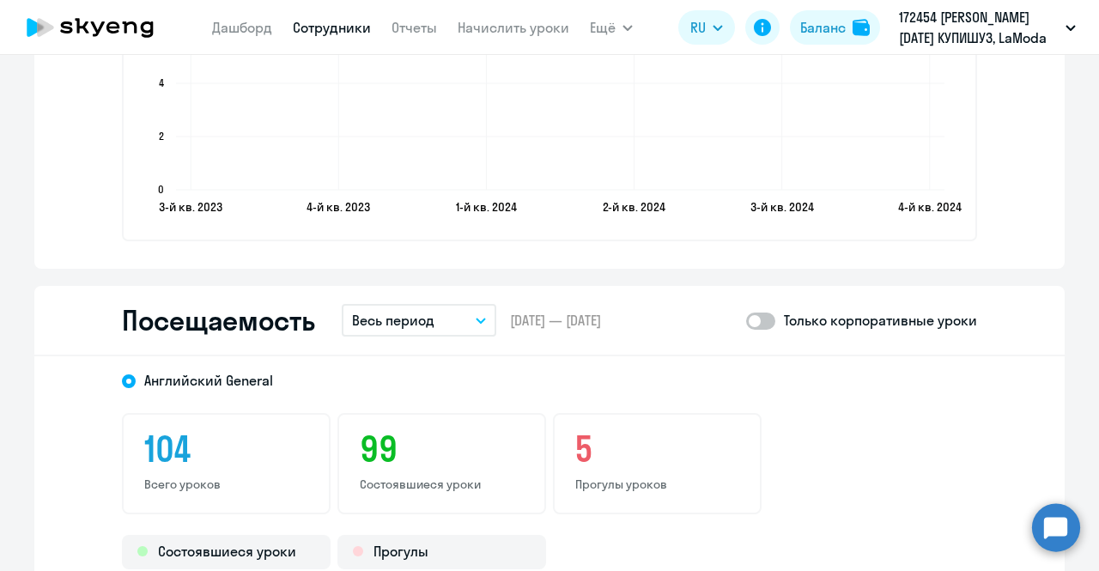
scroll to position [2001, 0]
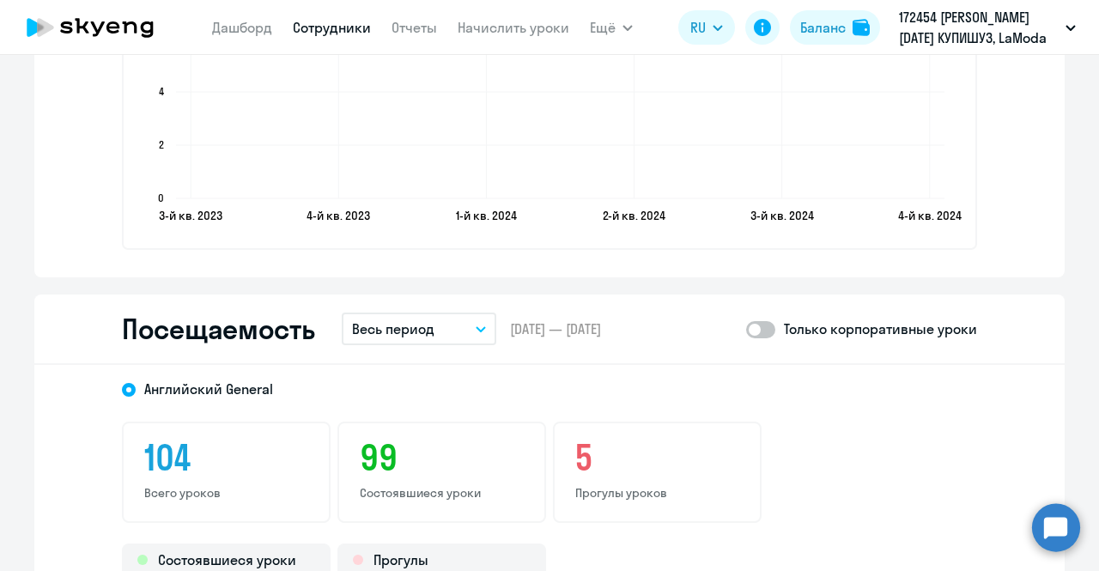
click at [404, 327] on p "Весь период" at bounding box center [393, 329] width 82 height 21
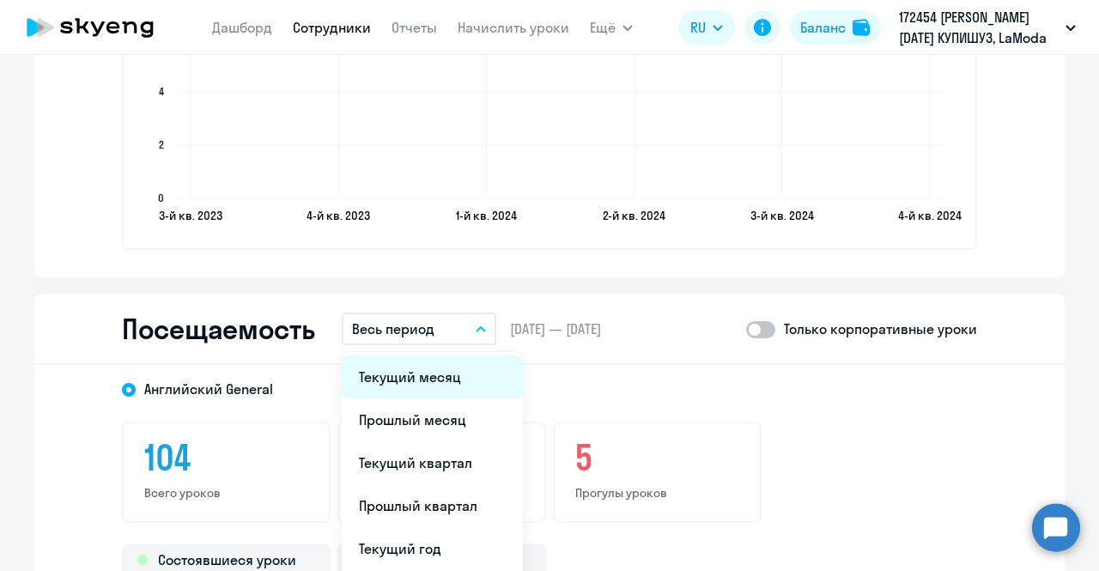
click at [419, 396] on li "Текущий месяц" at bounding box center [432, 376] width 181 height 43
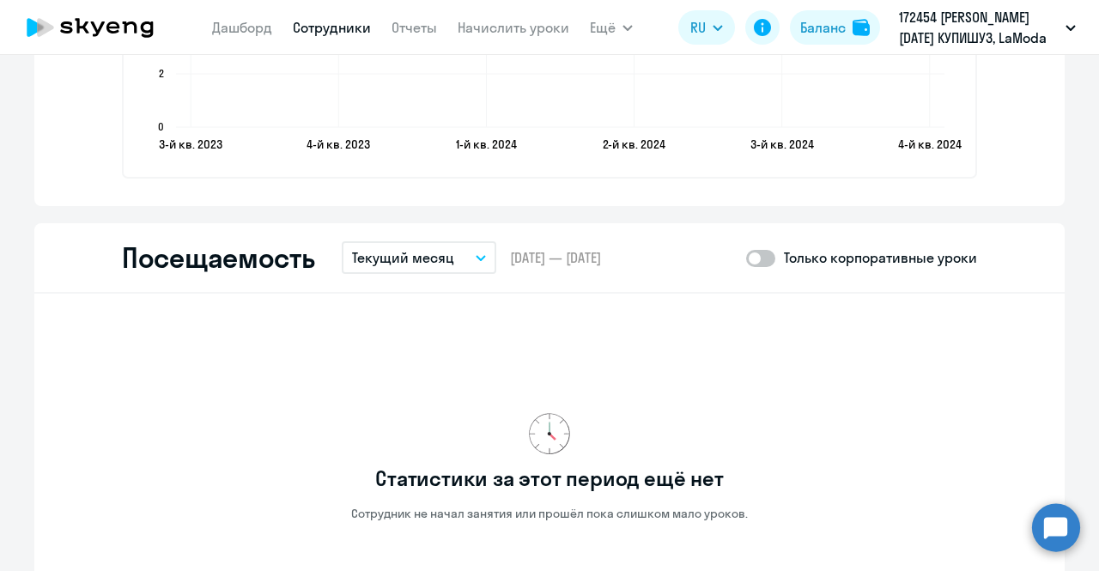
scroll to position [2073, 0]
click at [424, 250] on p "Текущий месяц" at bounding box center [403, 256] width 102 height 21
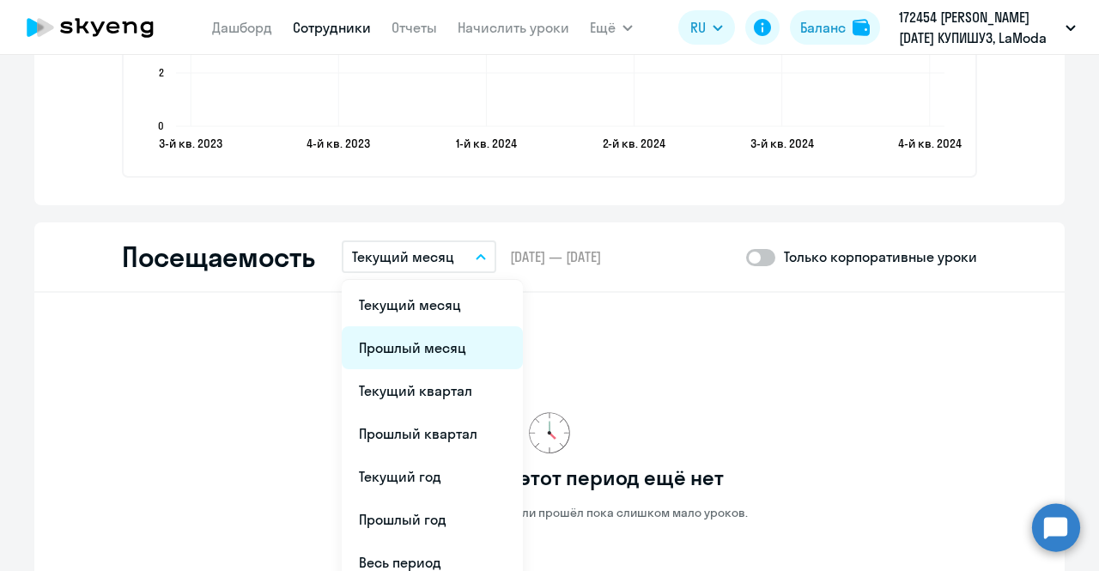
click at [418, 340] on li "Прошлый месяц" at bounding box center [432, 347] width 181 height 43
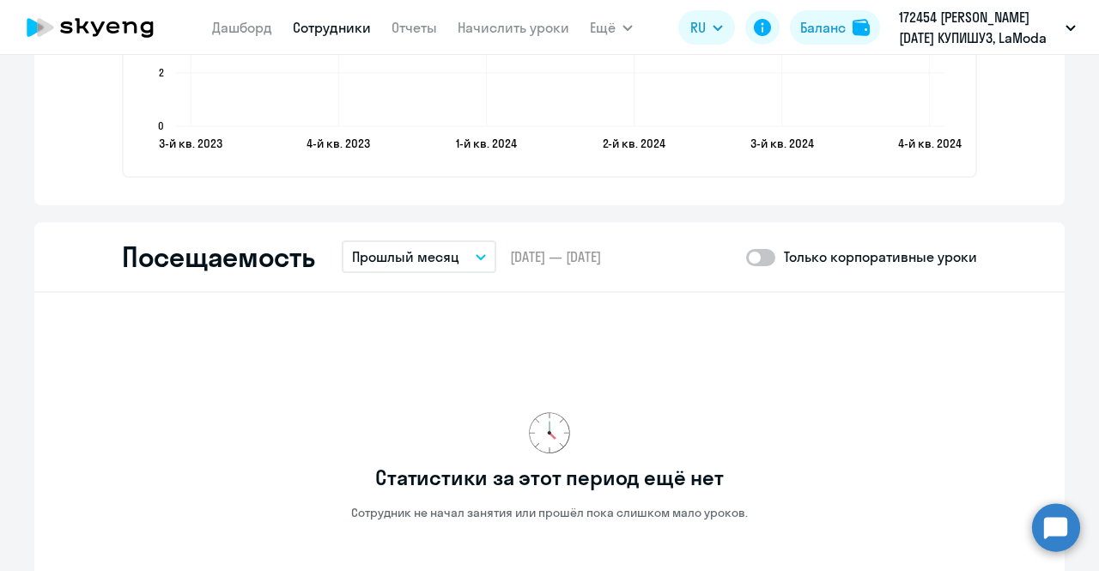
click at [449, 248] on p "Прошлый месяц" at bounding box center [405, 256] width 107 height 21
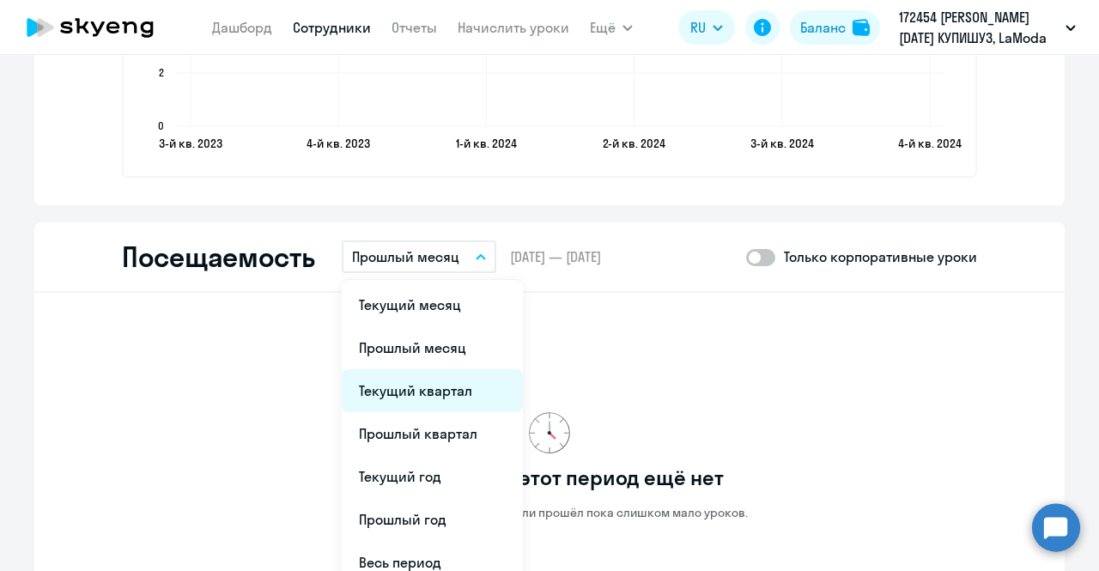
click at [446, 392] on li "Текущий квартал" at bounding box center [432, 390] width 181 height 43
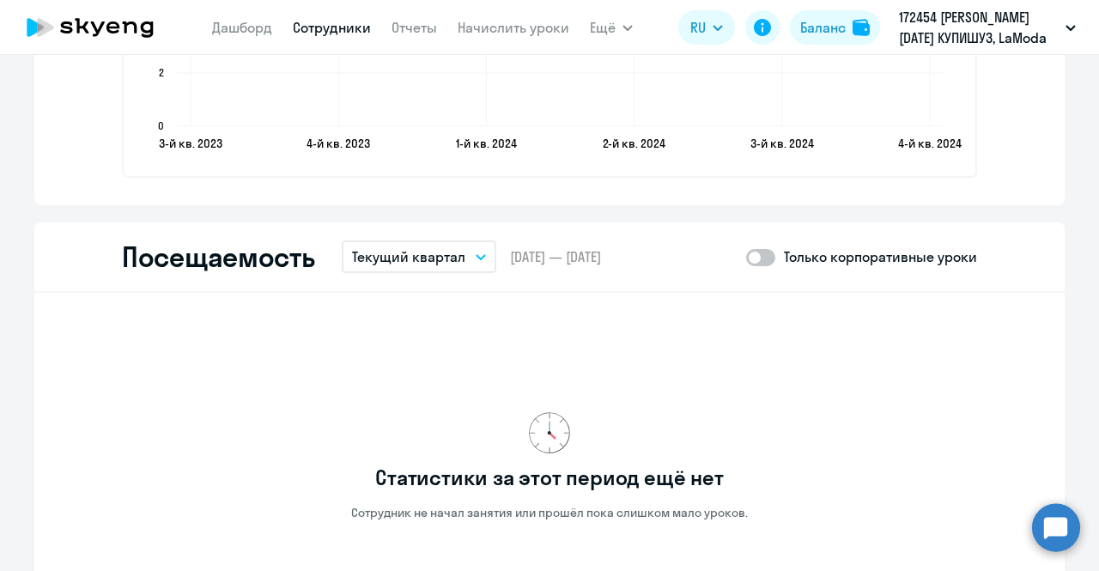
click at [450, 260] on p "Текущий квартал" at bounding box center [408, 256] width 113 height 21
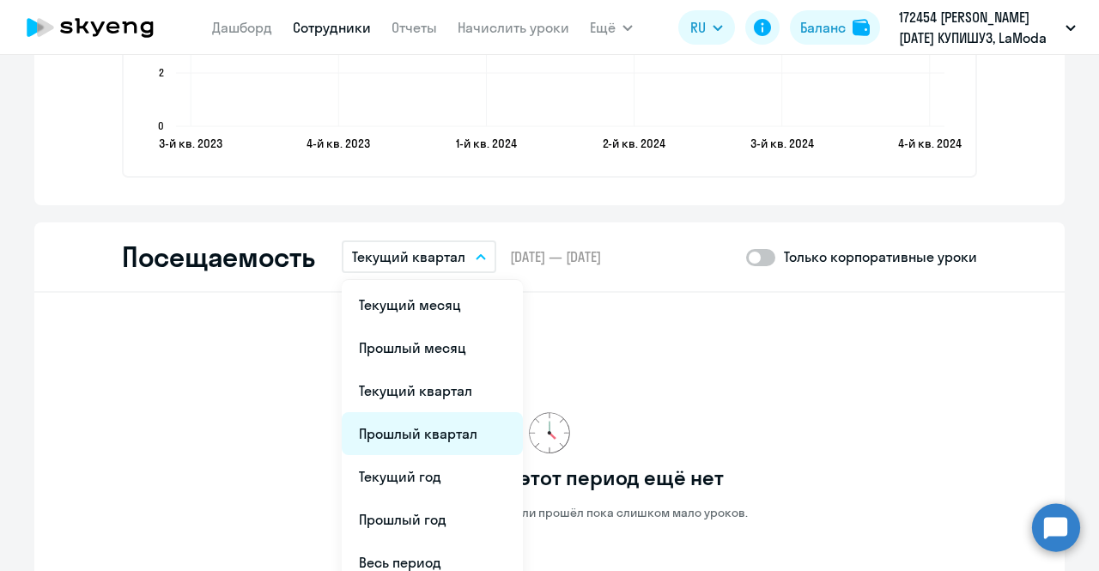
click at [453, 423] on li "Прошлый квартал" at bounding box center [432, 433] width 181 height 43
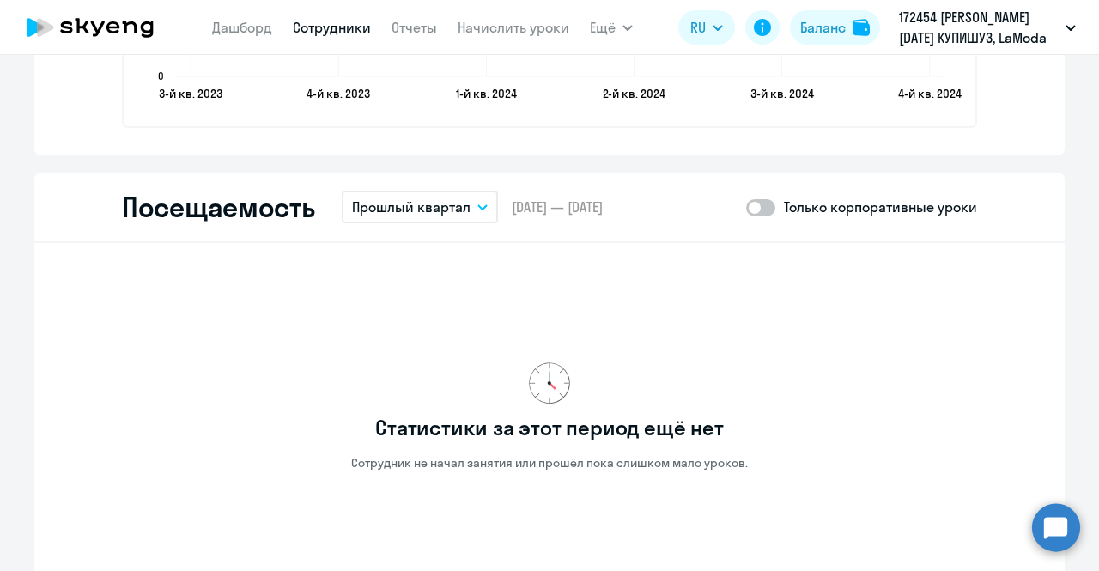
scroll to position [2127, 0]
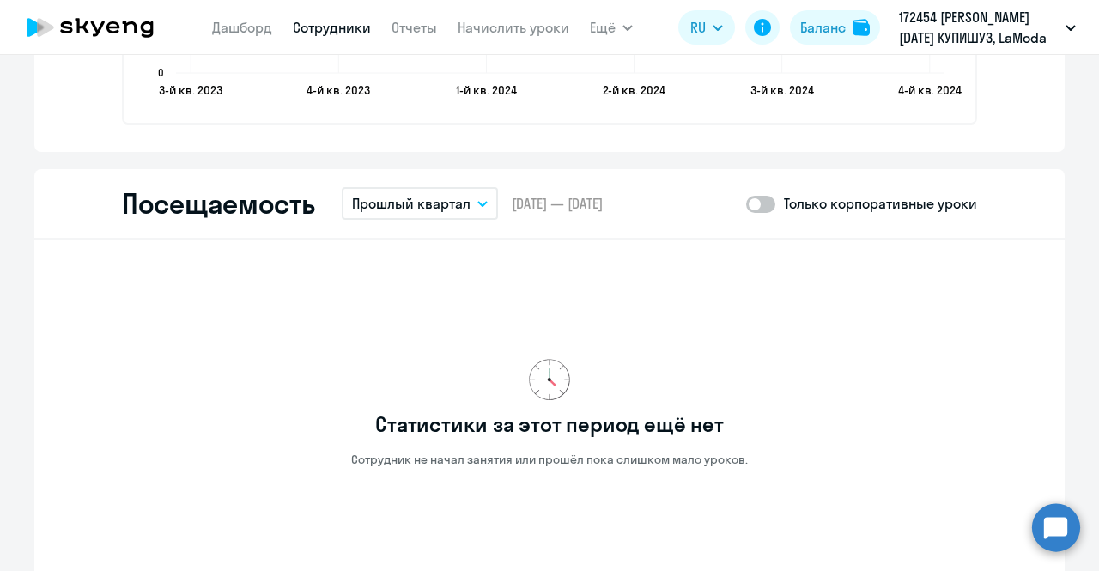
click at [434, 191] on button "Прошлый квартал" at bounding box center [420, 203] width 156 height 33
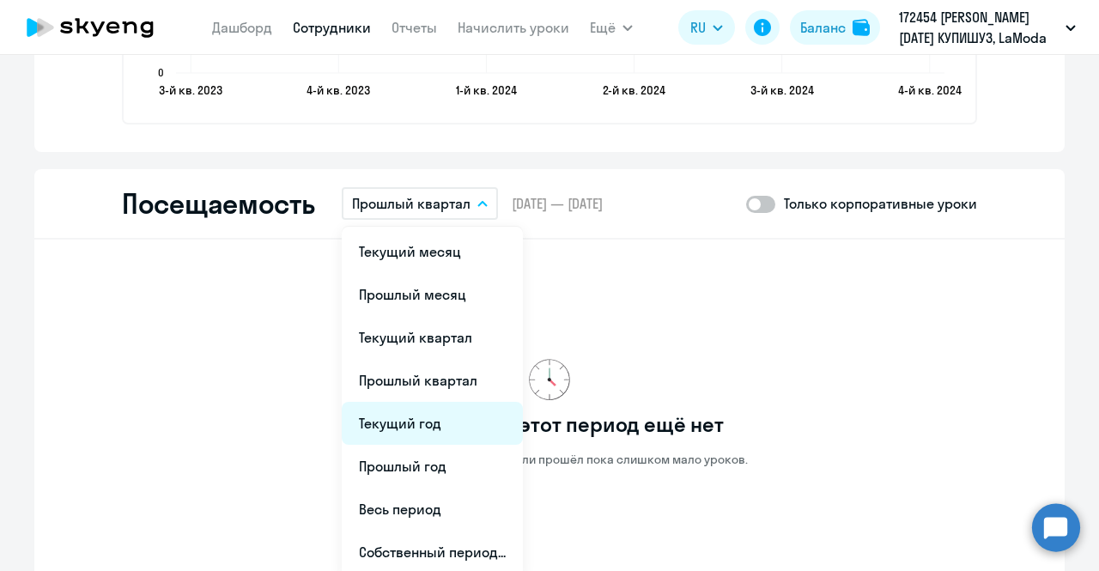
click at [436, 414] on li "Текущий год" at bounding box center [432, 423] width 181 height 43
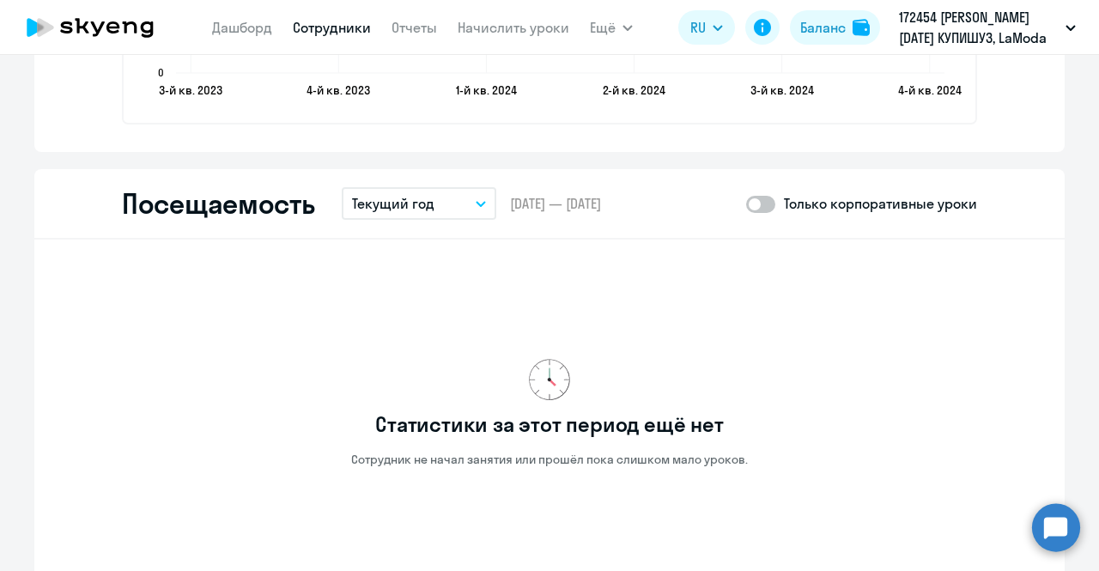
scroll to position [2188, 0]
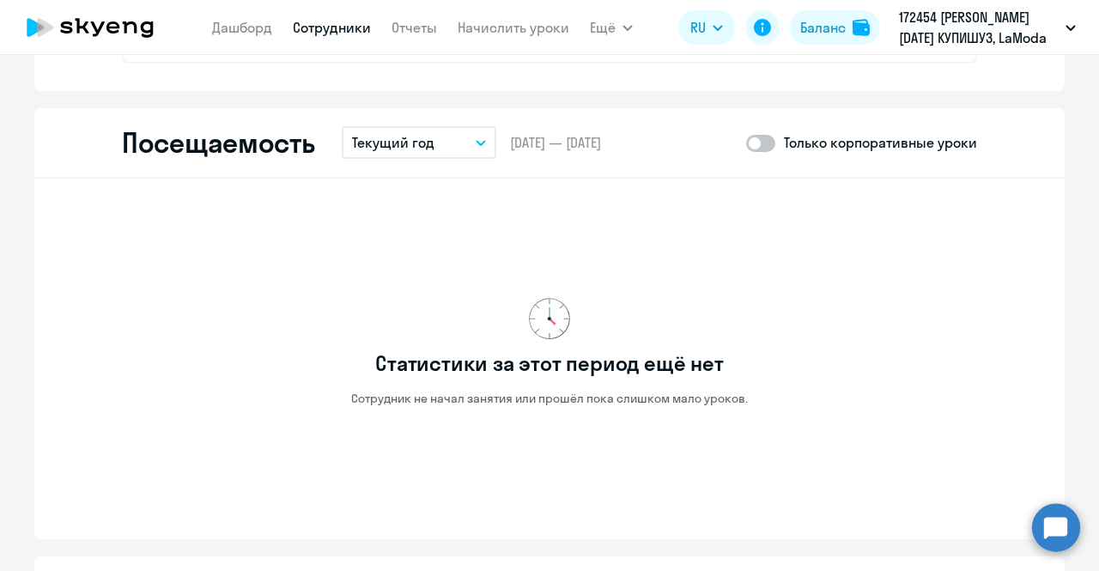
click at [440, 143] on button "Текущий год" at bounding box center [419, 142] width 155 height 33
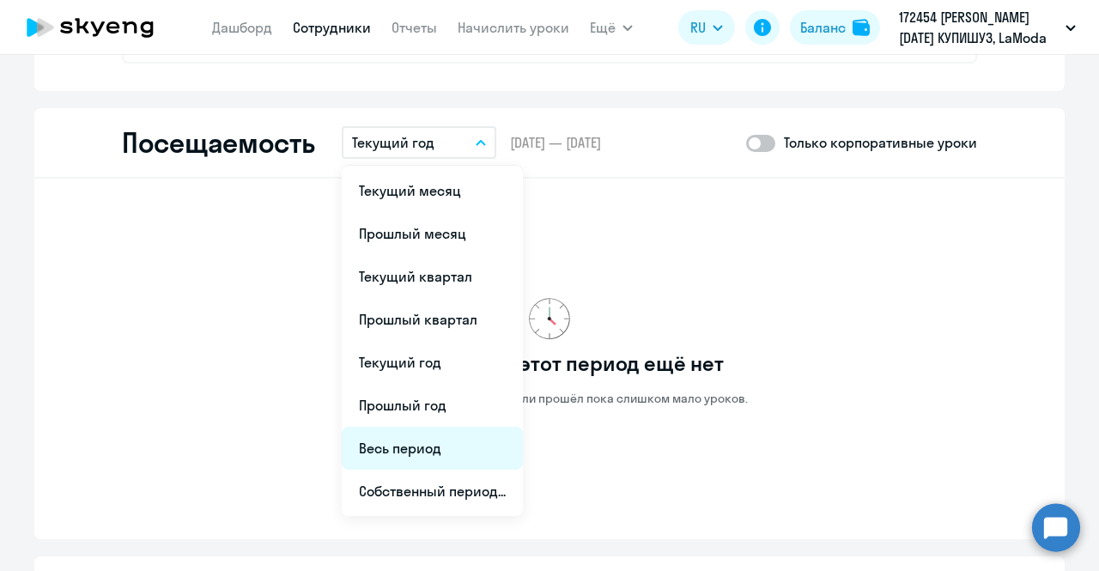
click at [440, 444] on li "Весь период" at bounding box center [432, 448] width 181 height 43
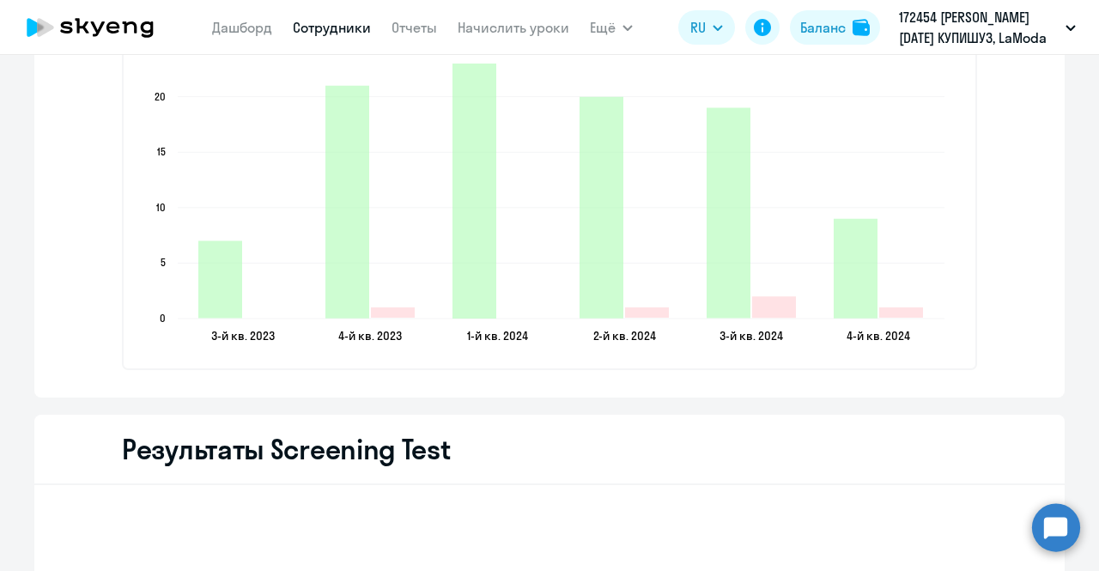
scroll to position [2574, 0]
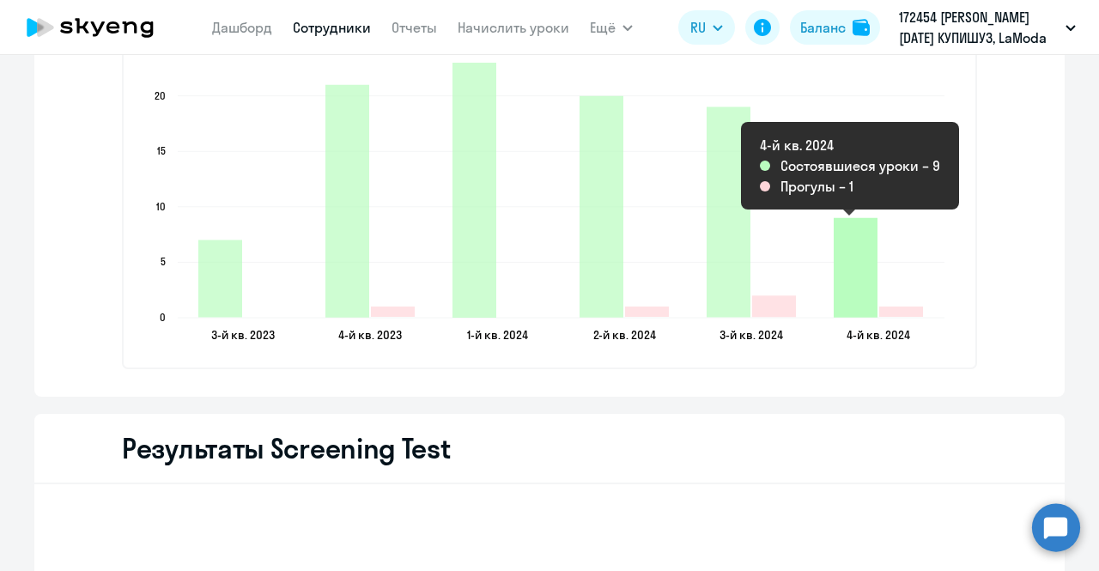
click at [860, 300] on icon "2024-10-26T21:00:00.000Z Состоявшиеся уроки 9" at bounding box center [856, 268] width 44 height 100
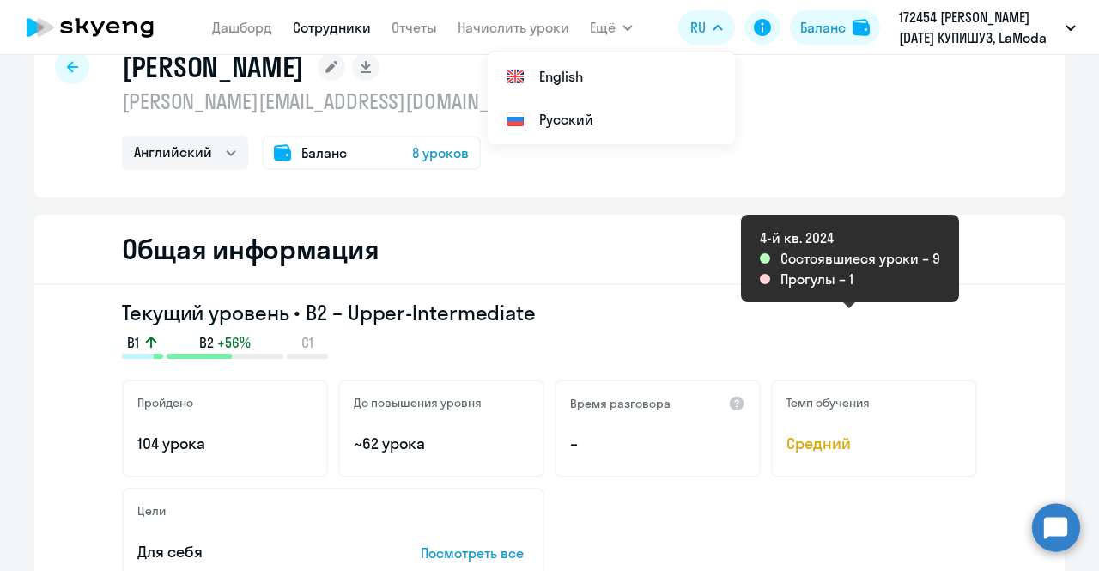
scroll to position [0, 0]
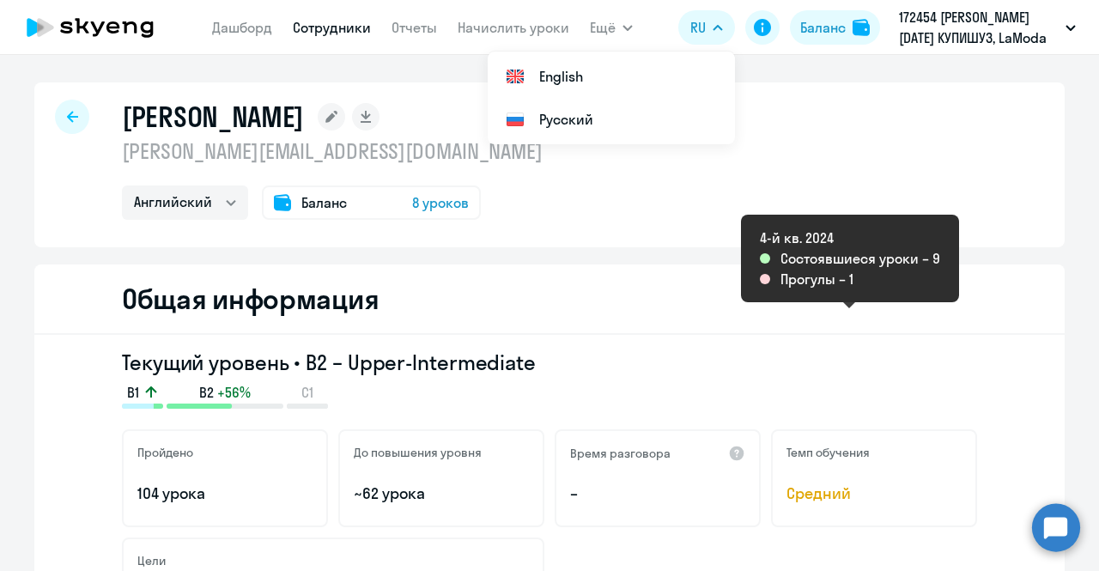
click at [76, 115] on div at bounding box center [72, 117] width 34 height 34
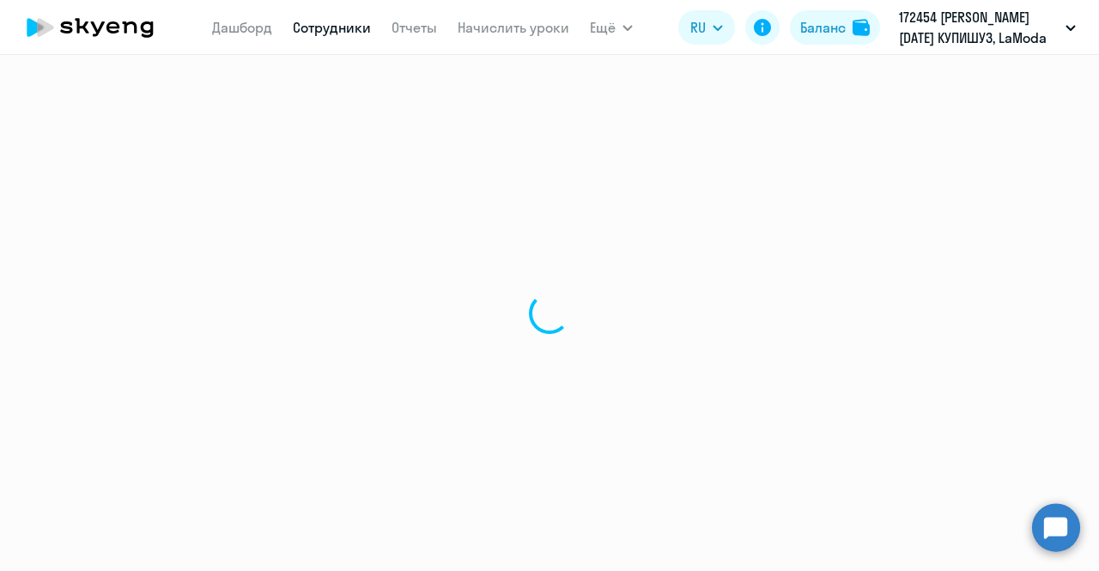
select select "30"
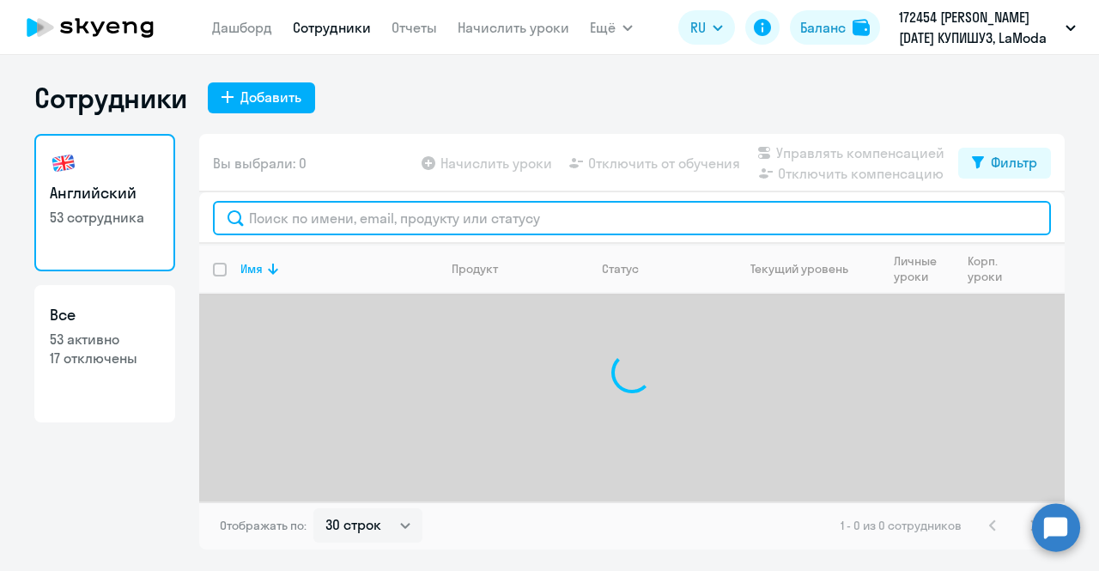
click at [404, 214] on input "text" at bounding box center [632, 218] width 838 height 34
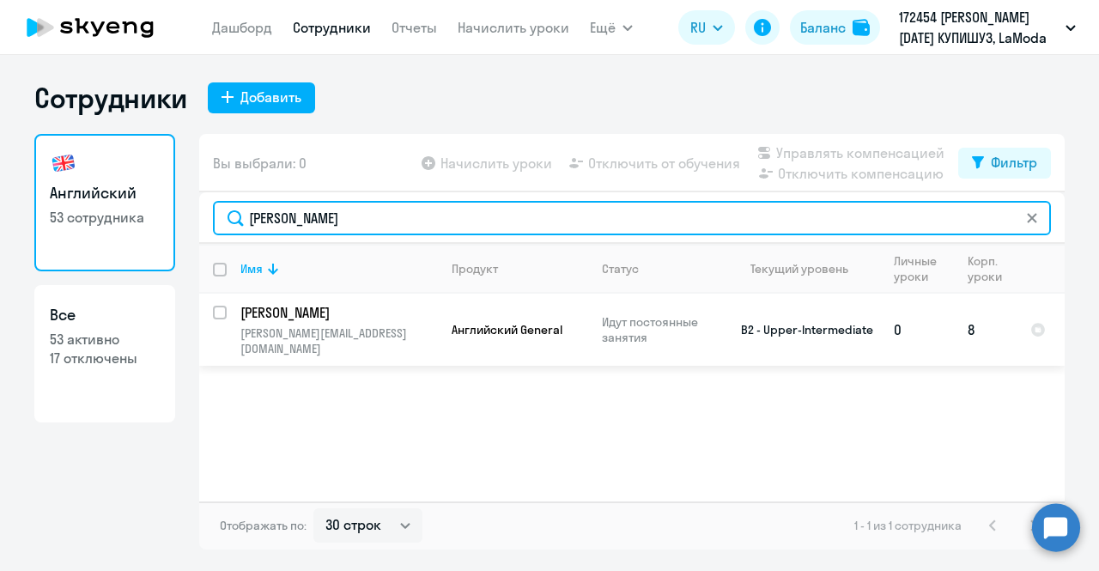
type input "[PERSON_NAME]"
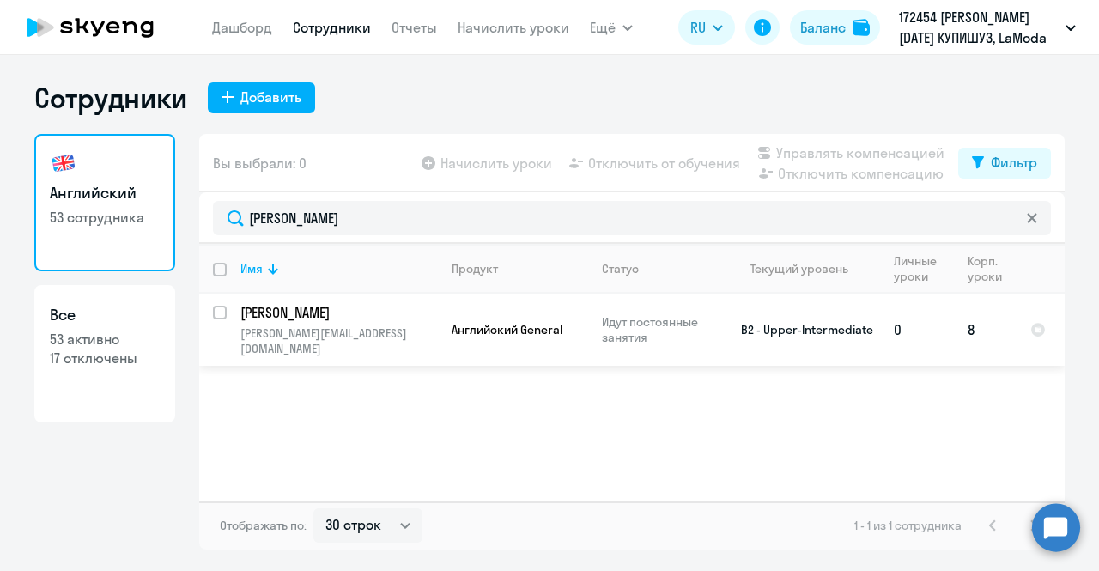
click at [391, 306] on p "[PERSON_NAME]" at bounding box center [337, 312] width 194 height 19
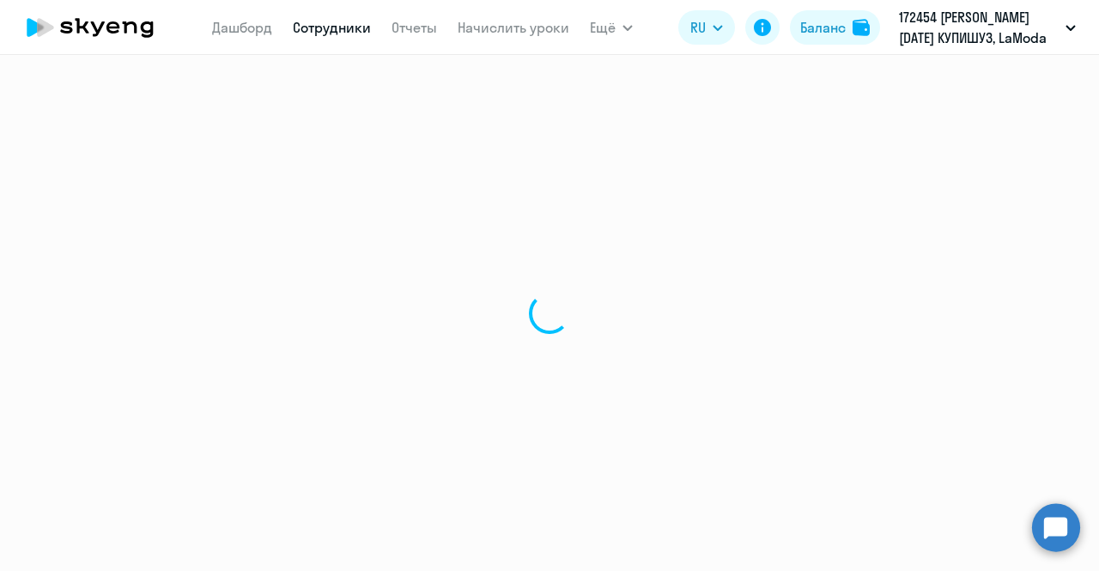
select select "english"
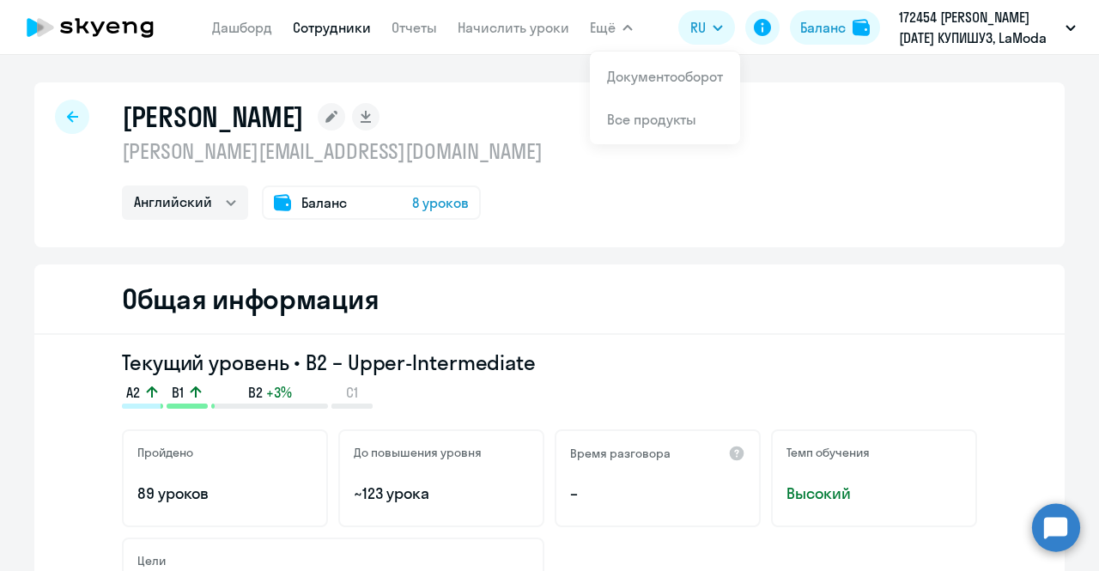
click at [67, 114] on icon at bounding box center [72, 117] width 11 height 12
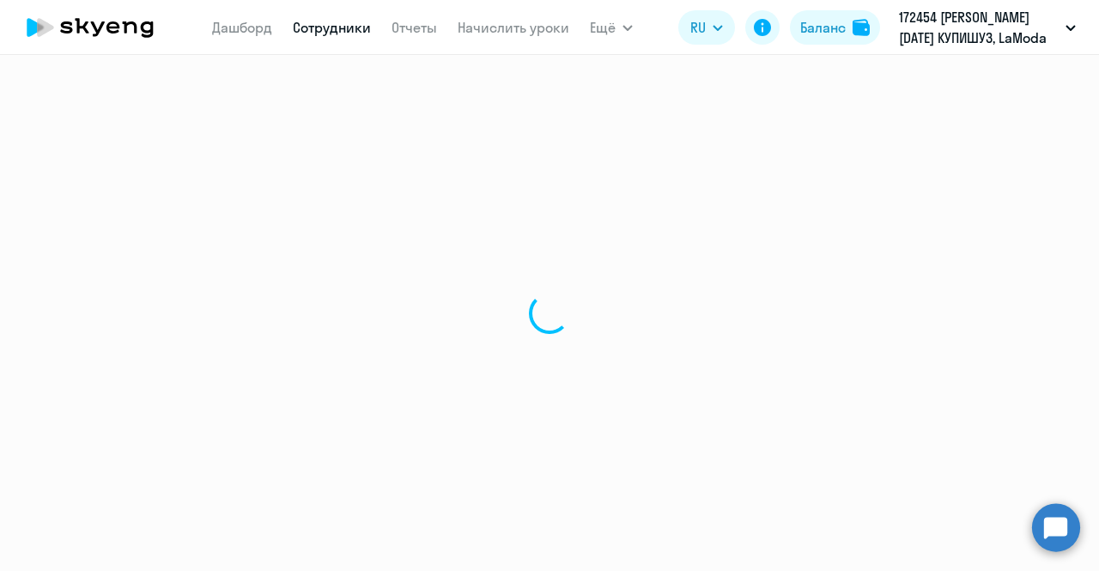
select select "30"
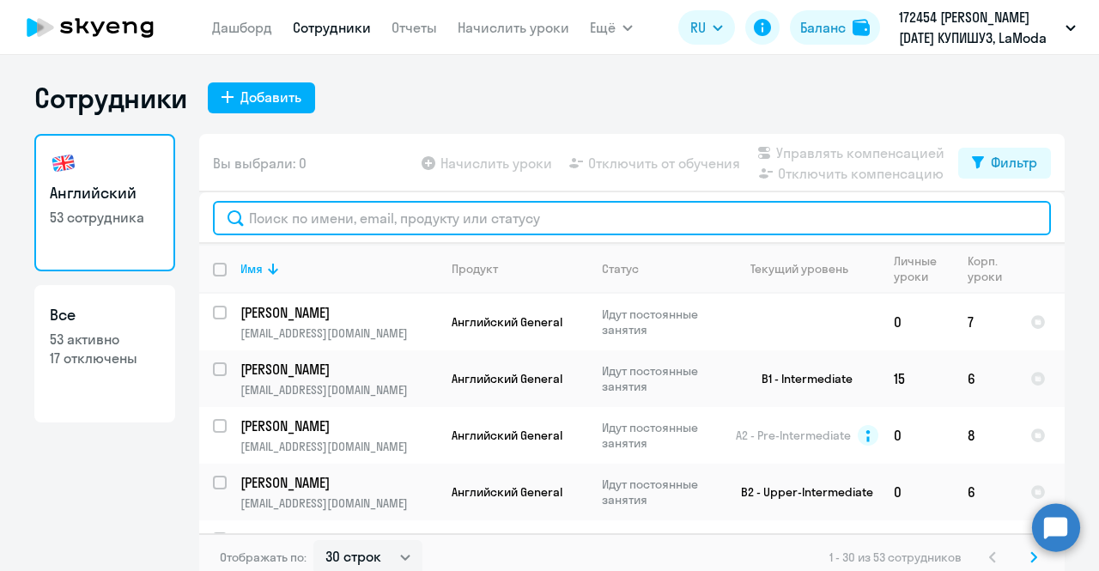
click at [416, 219] on input "text" at bounding box center [632, 218] width 838 height 34
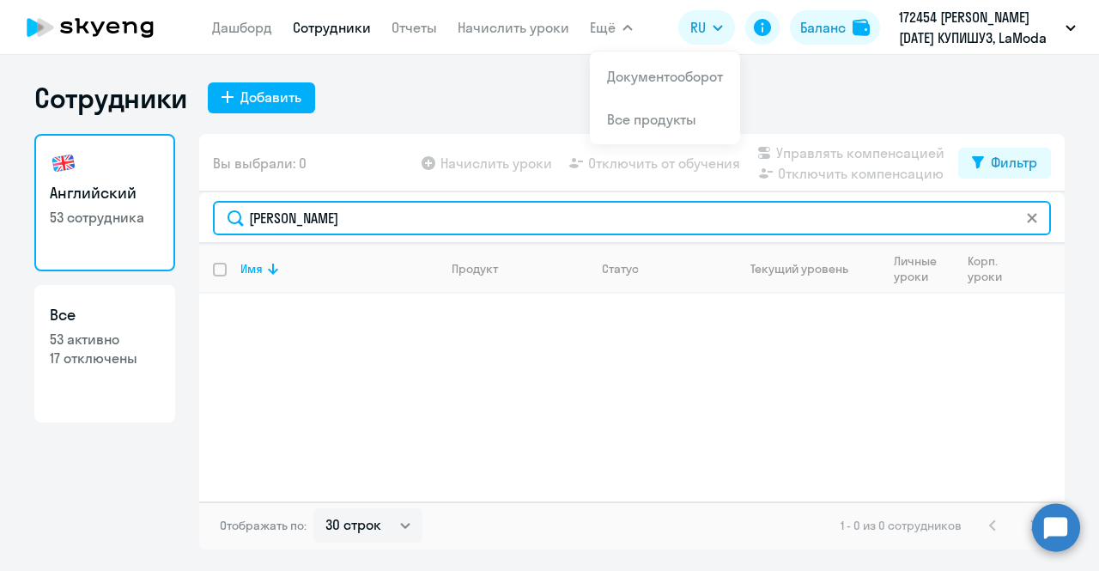
drag, startPoint x: 371, startPoint y: 207, endPoint x: 187, endPoint y: 236, distance: 186.0
click at [187, 236] on div "Английский 53 сотрудника Все 53 активно 17 отключены Вы выбрали: 0 Начислить ур…" at bounding box center [549, 342] width 1030 height 416
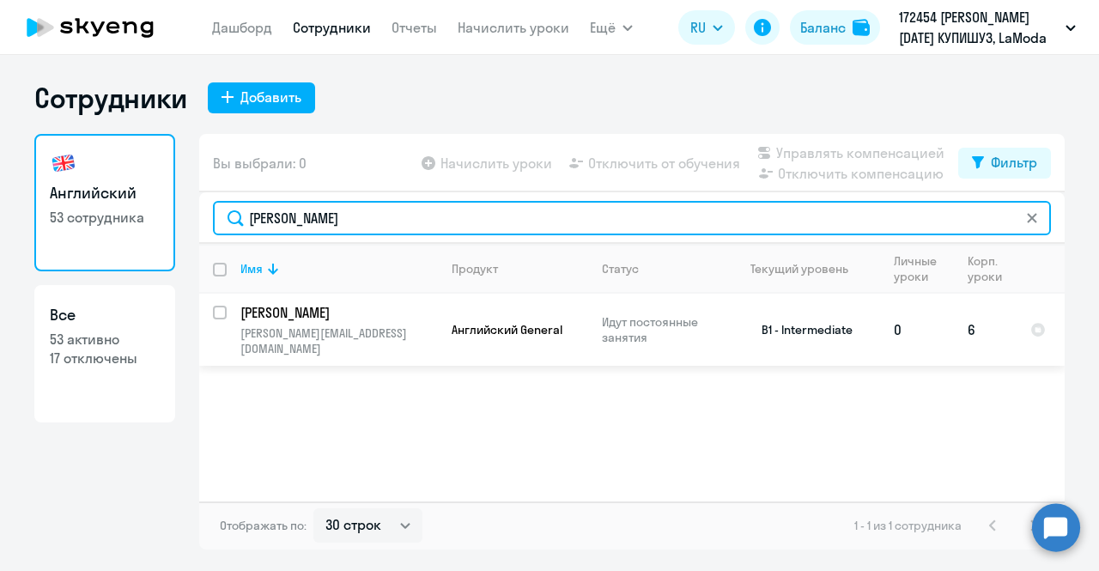
type input "[PERSON_NAME]"
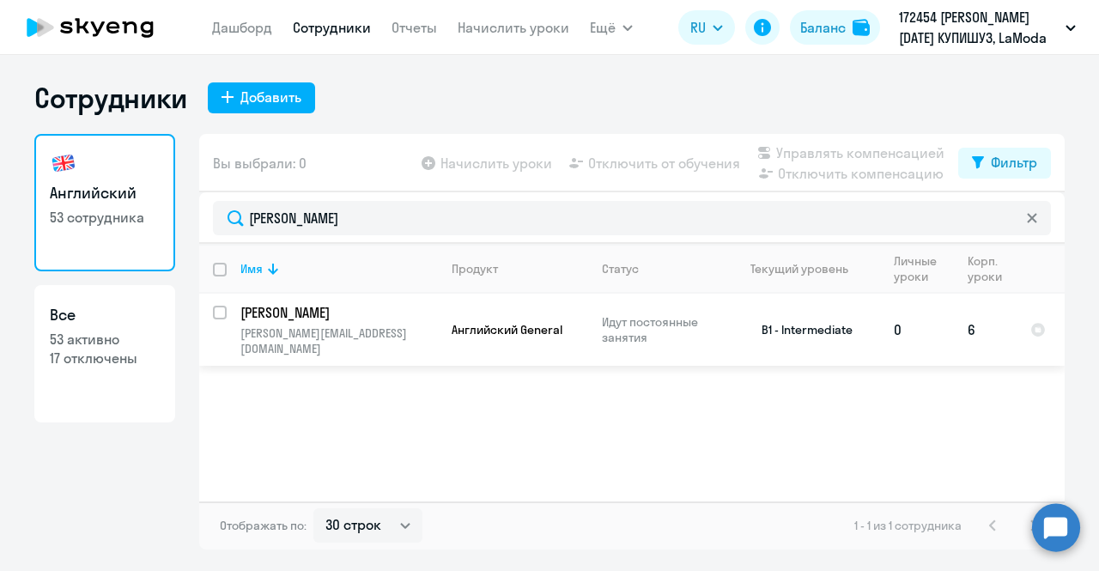
click at [368, 311] on p "[PERSON_NAME]" at bounding box center [337, 312] width 194 height 19
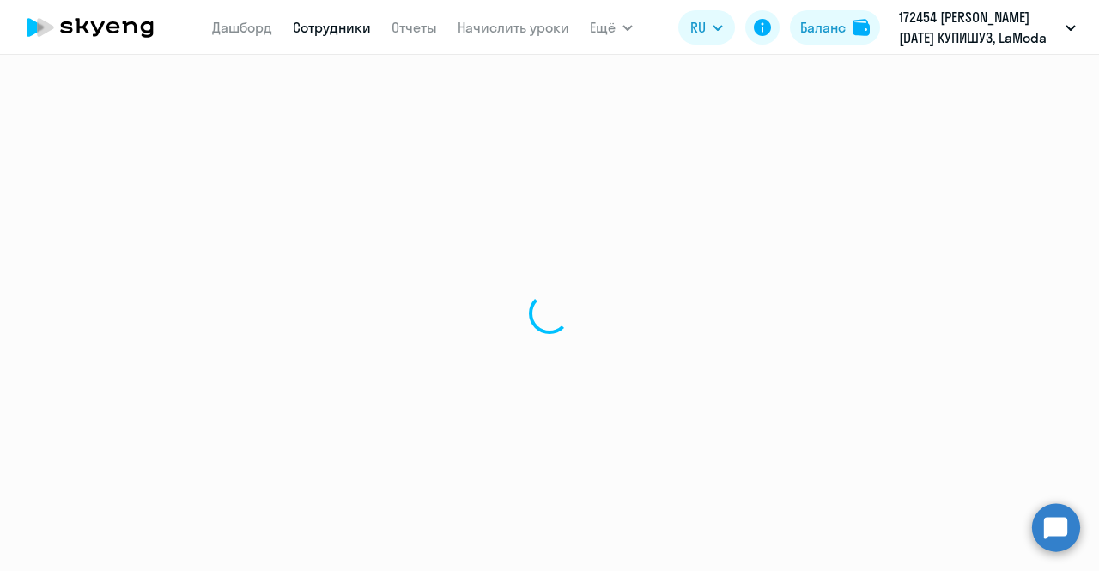
select select "english"
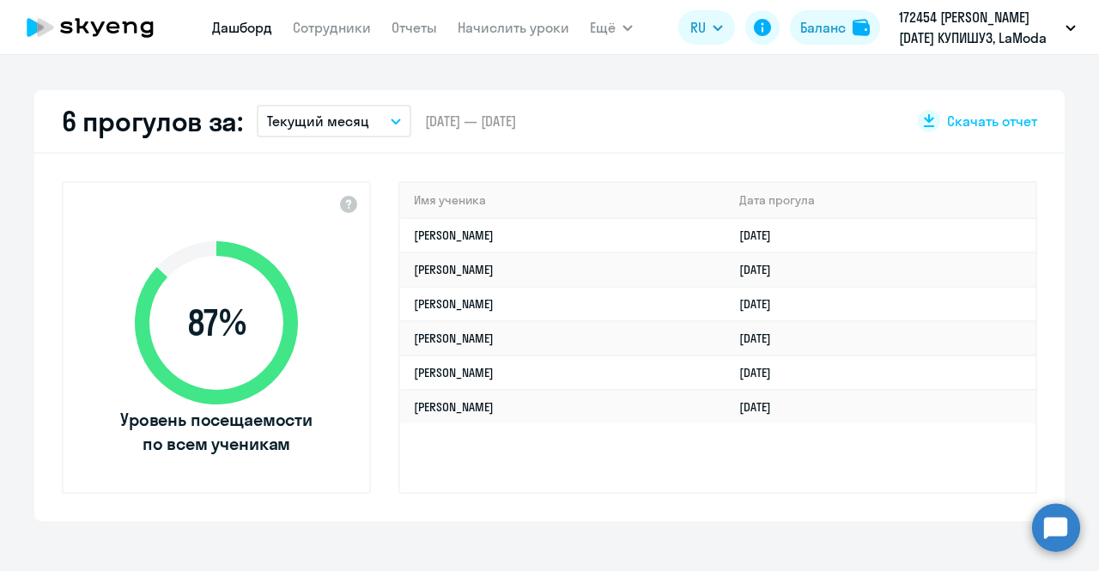
scroll to position [470, 0]
click at [299, 112] on p "Текущий месяц" at bounding box center [318, 121] width 102 height 21
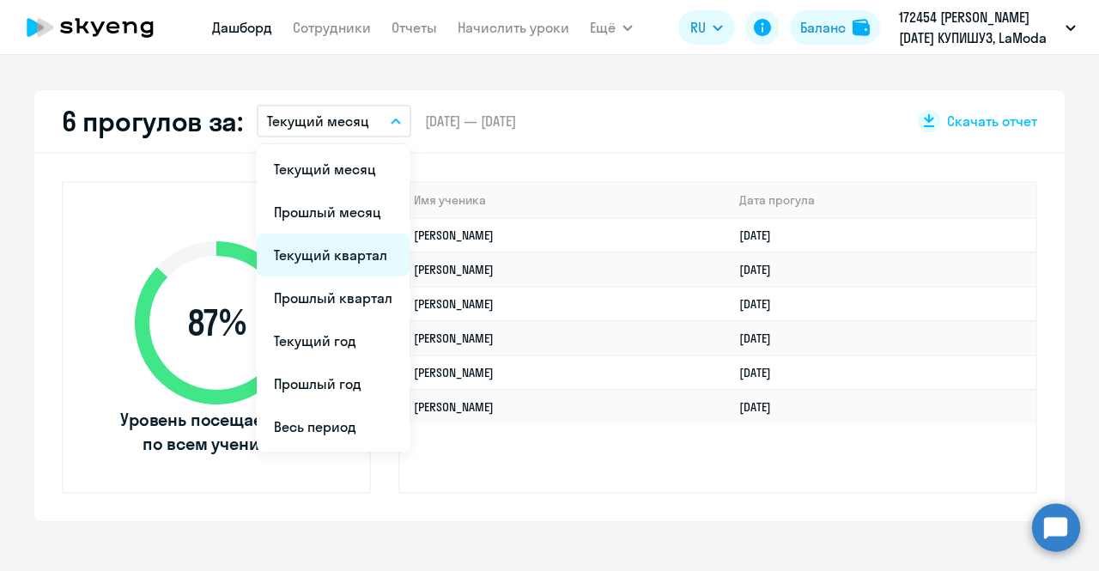
click at [361, 244] on li "Текущий квартал" at bounding box center [333, 255] width 153 height 43
select select "30"
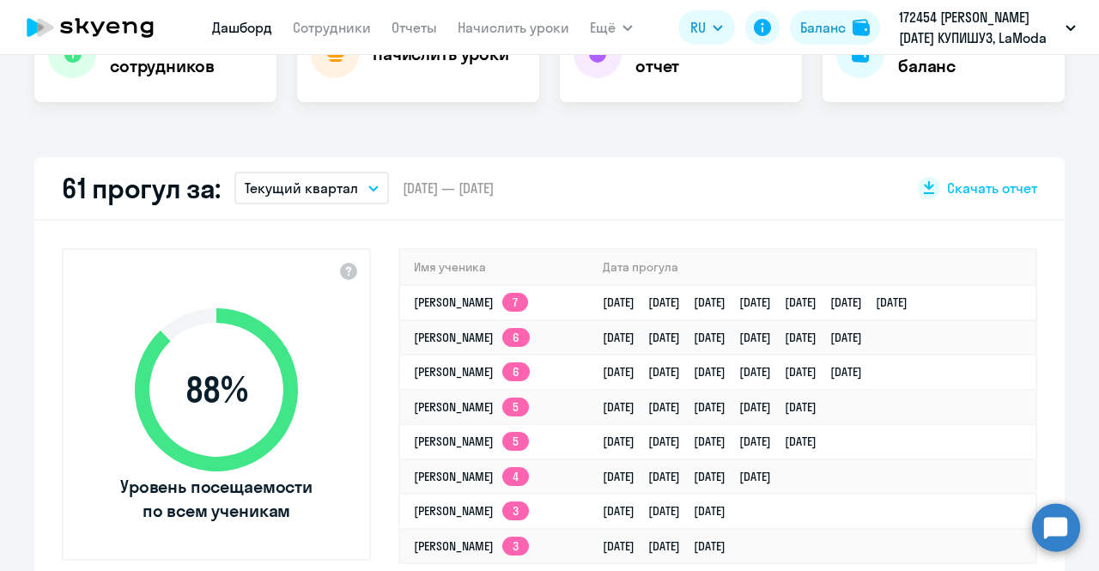
scroll to position [384, 0]
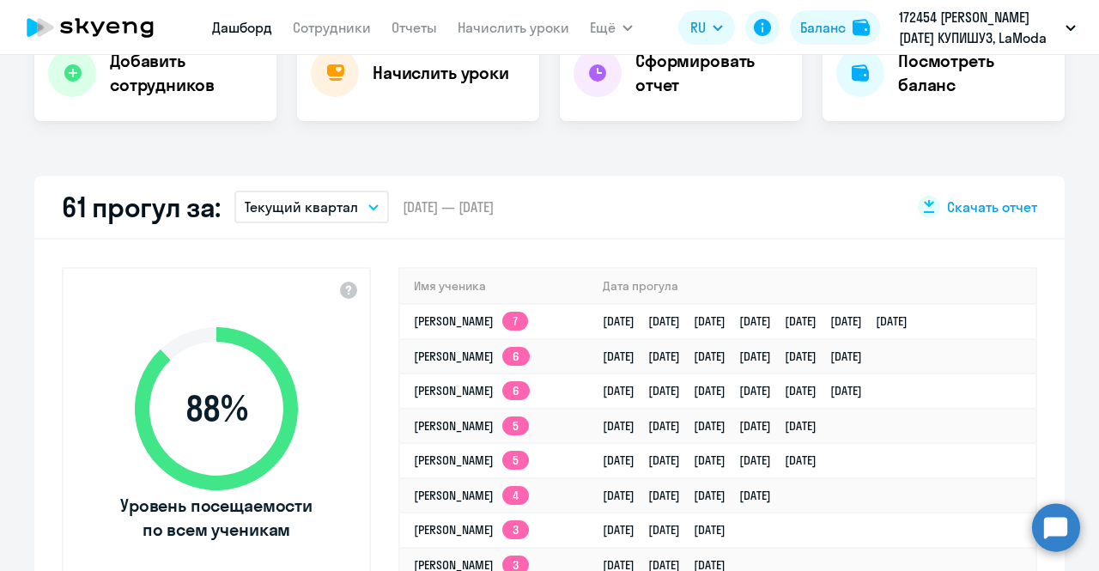
click at [962, 203] on span "Скачать отчет" at bounding box center [992, 206] width 90 height 19
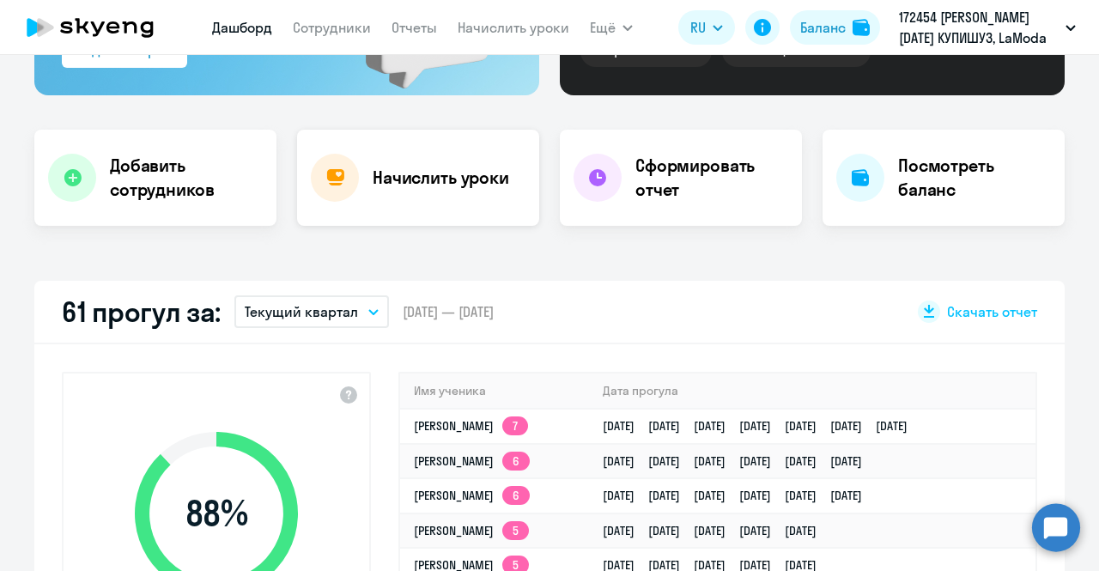
scroll to position [0, 0]
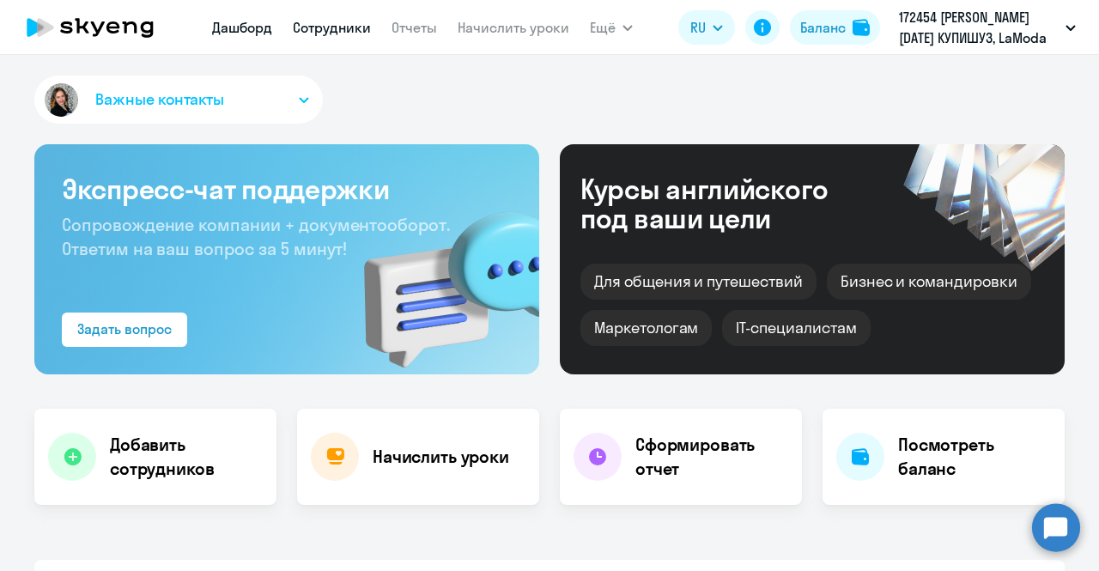
click at [313, 27] on link "Сотрудники" at bounding box center [332, 27] width 78 height 17
select select "30"
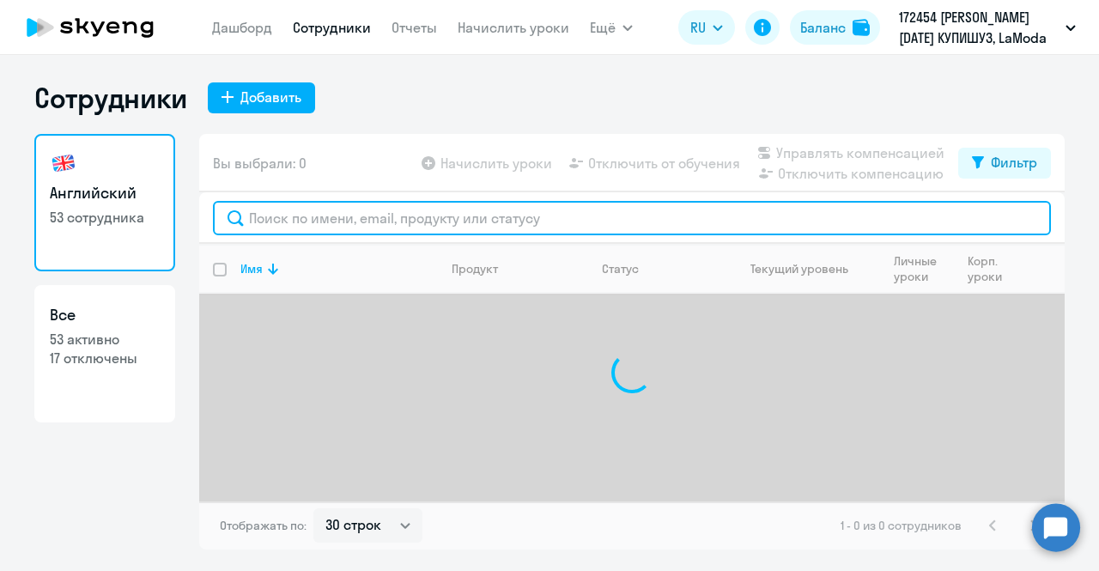
click at [370, 217] on input "text" at bounding box center [632, 218] width 838 height 34
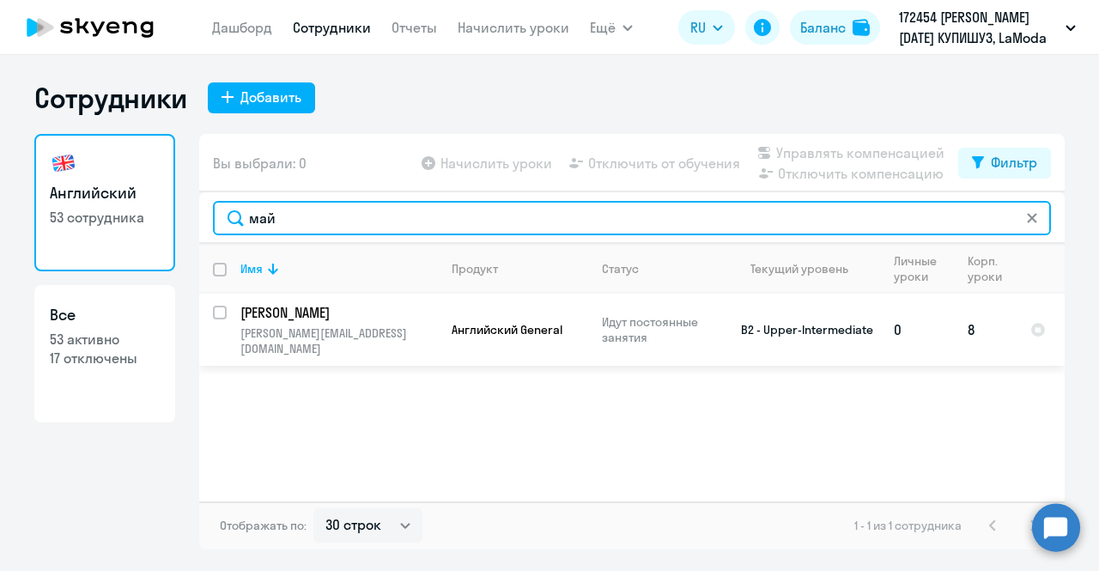
type input "май"
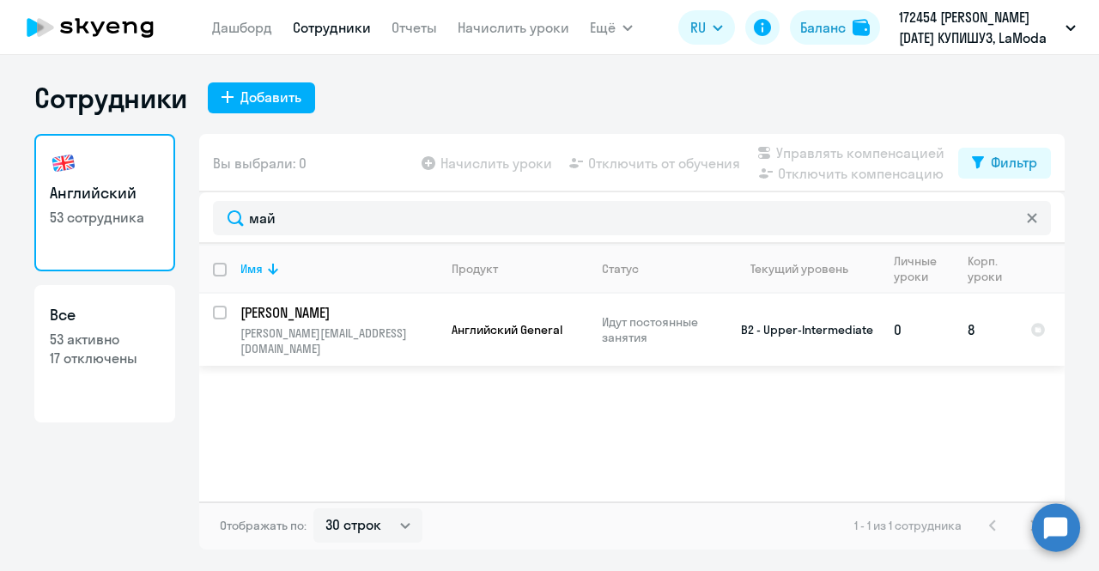
click at [386, 327] on p "[PERSON_NAME][EMAIL_ADDRESS][DOMAIN_NAME]" at bounding box center [338, 340] width 197 height 31
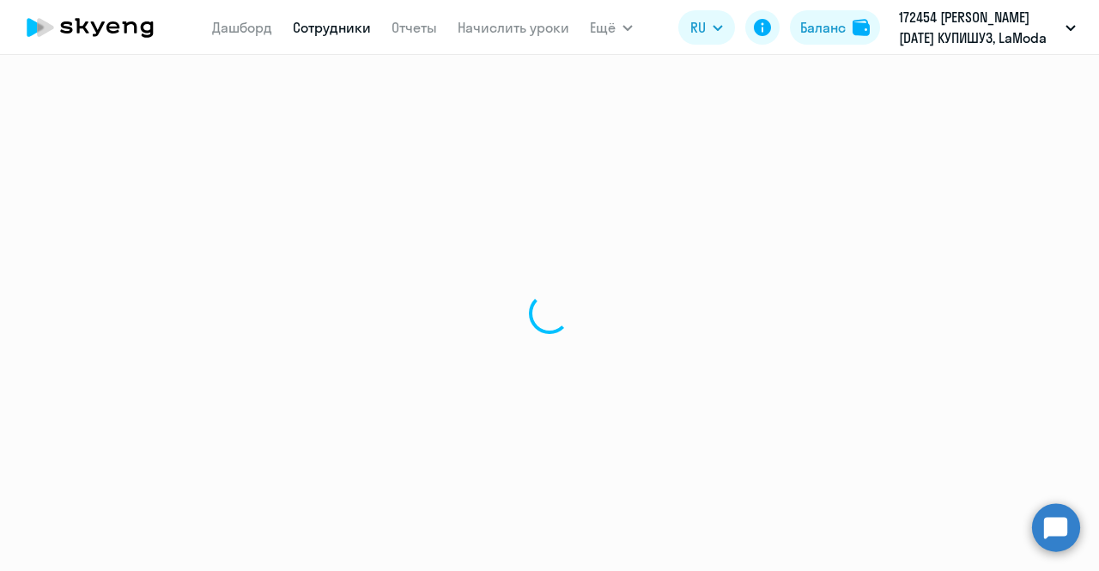
select select "english"
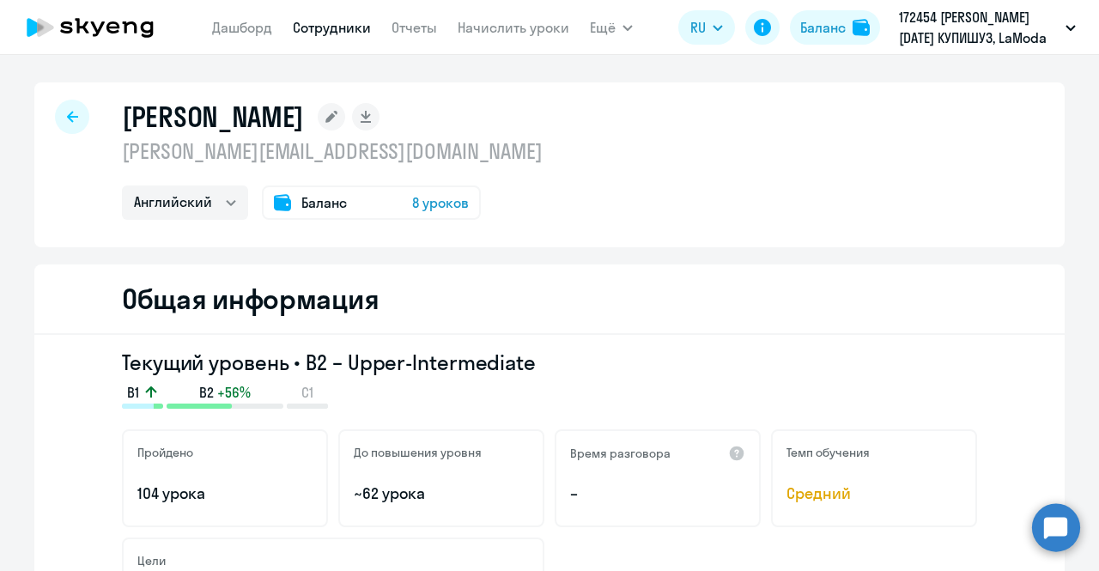
scroll to position [6, 0]
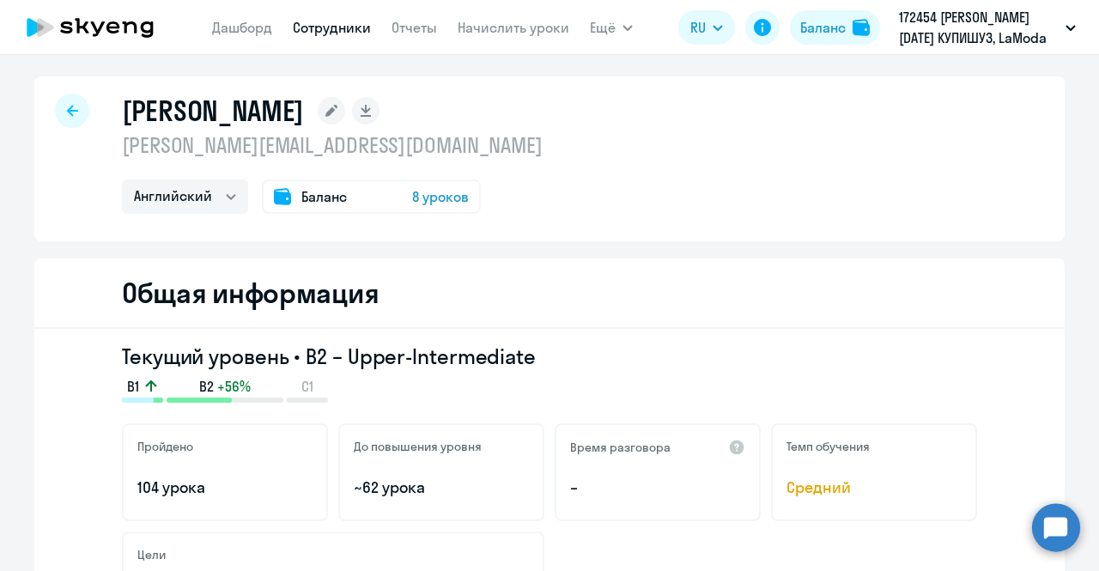
click at [70, 111] on icon at bounding box center [72, 110] width 11 height 11
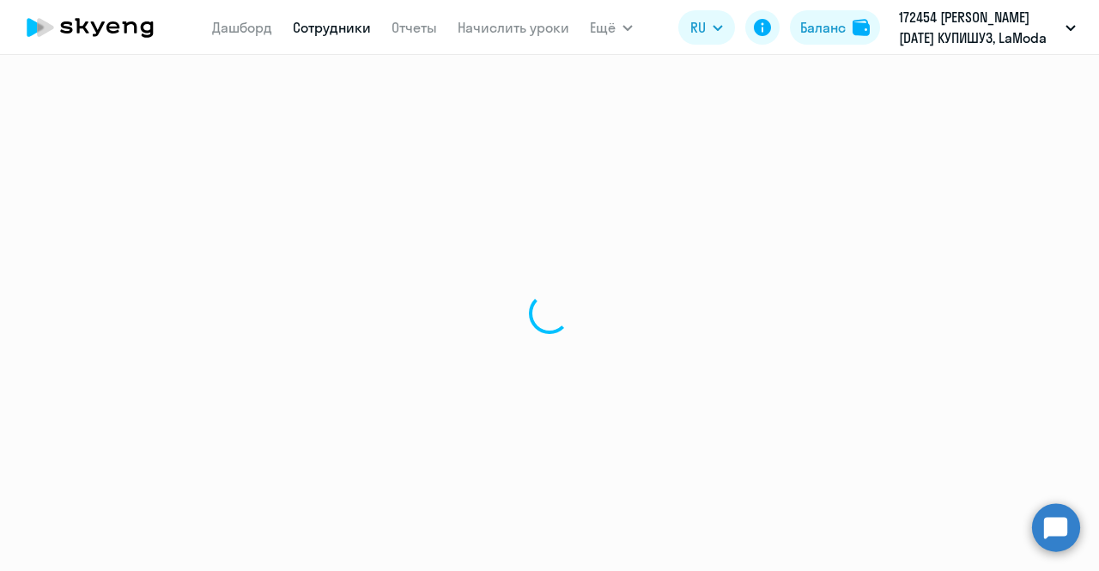
select select "30"
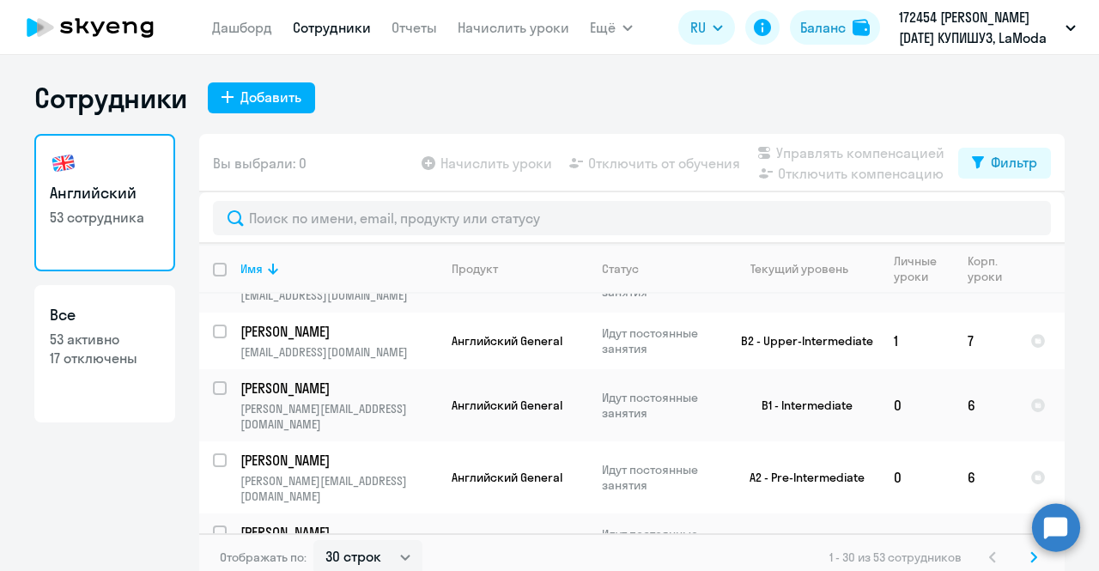
scroll to position [209, 0]
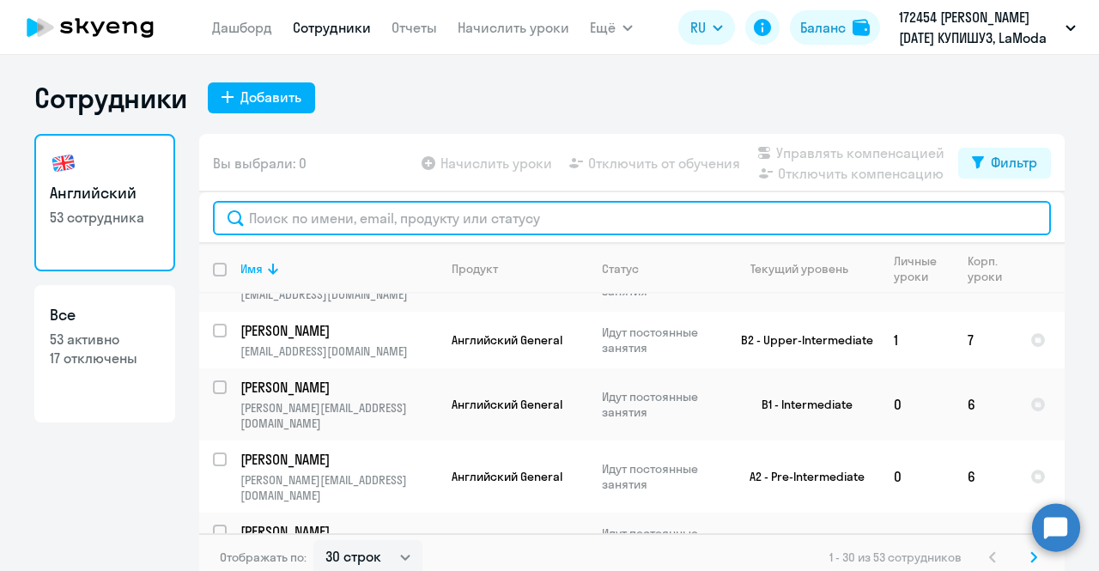
click at [468, 219] on input "text" at bounding box center [632, 218] width 838 height 34
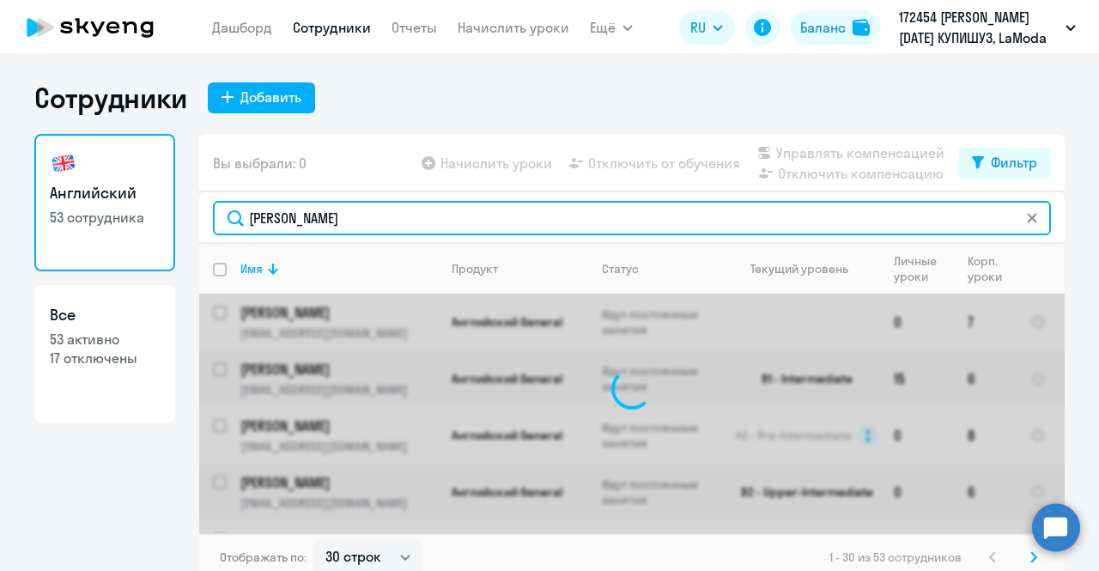
scroll to position [0, 0]
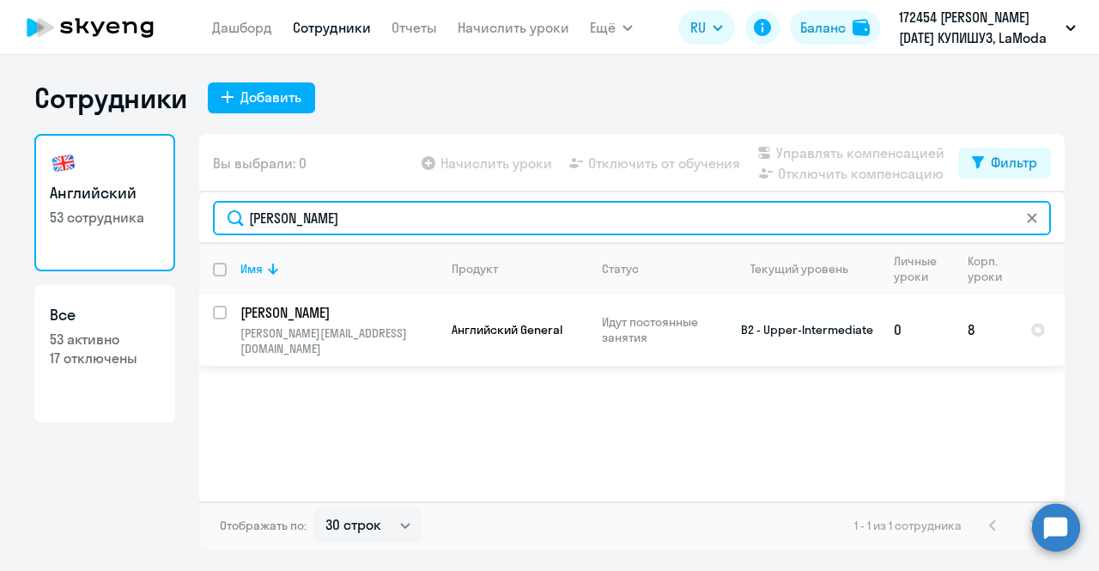
type input "[PERSON_NAME]"
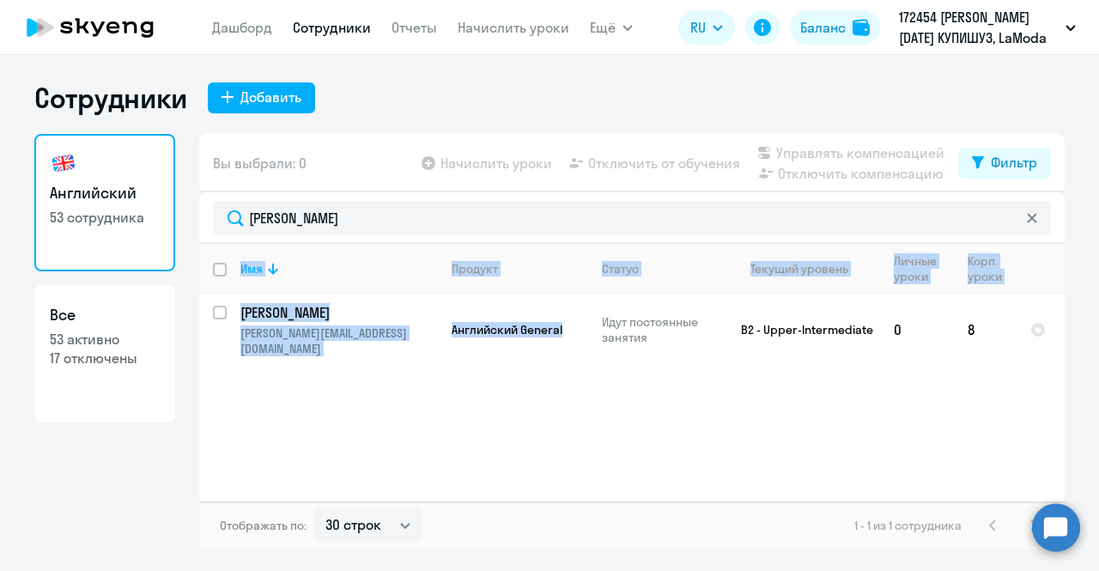
drag, startPoint x: 574, startPoint y: 327, endPoint x: 547, endPoint y: 480, distance: 155.3
click at [547, 480] on div "Имя Продукт Статус Текущий уровень Личные уроки Корп. уроки Майорова Анна anna.…" at bounding box center [631, 373] width 865 height 258
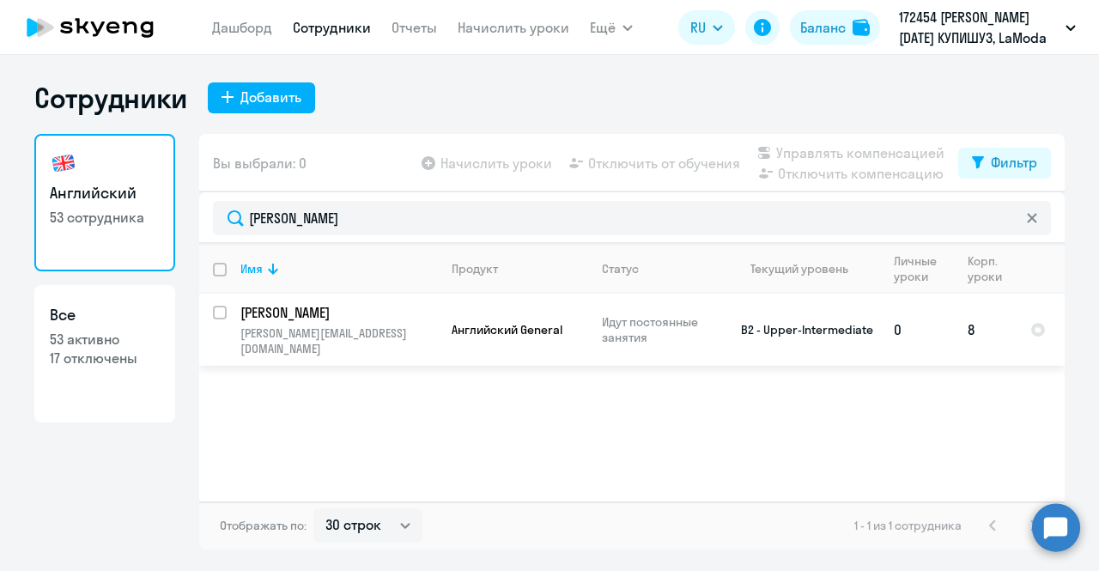
click at [220, 314] on input "select row 22609673" at bounding box center [230, 323] width 34 height 34
checkbox input "true"
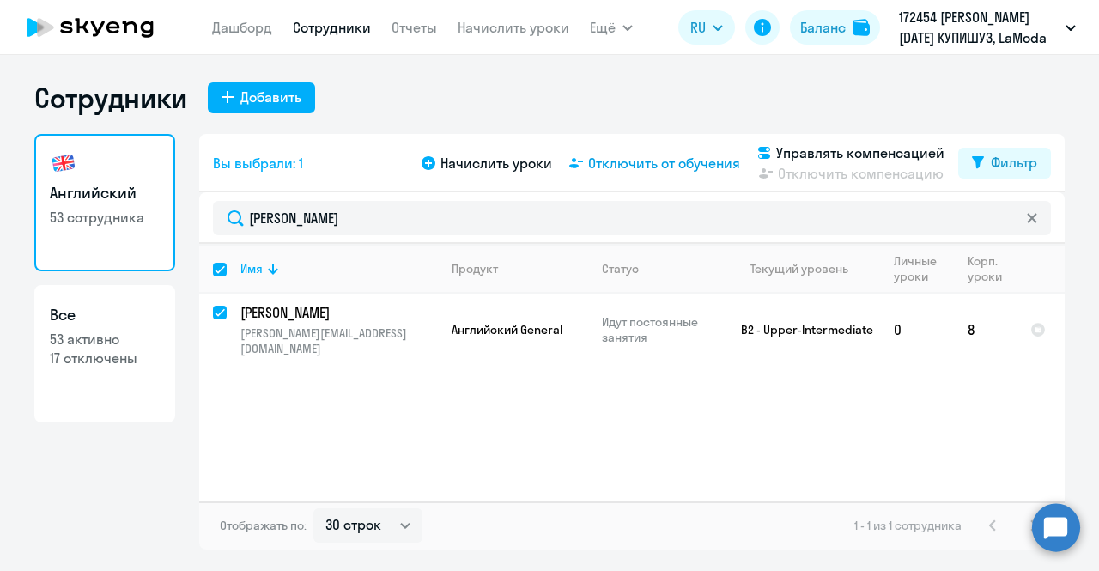
click at [630, 166] on span "Отключить от обучения" at bounding box center [664, 163] width 152 height 21
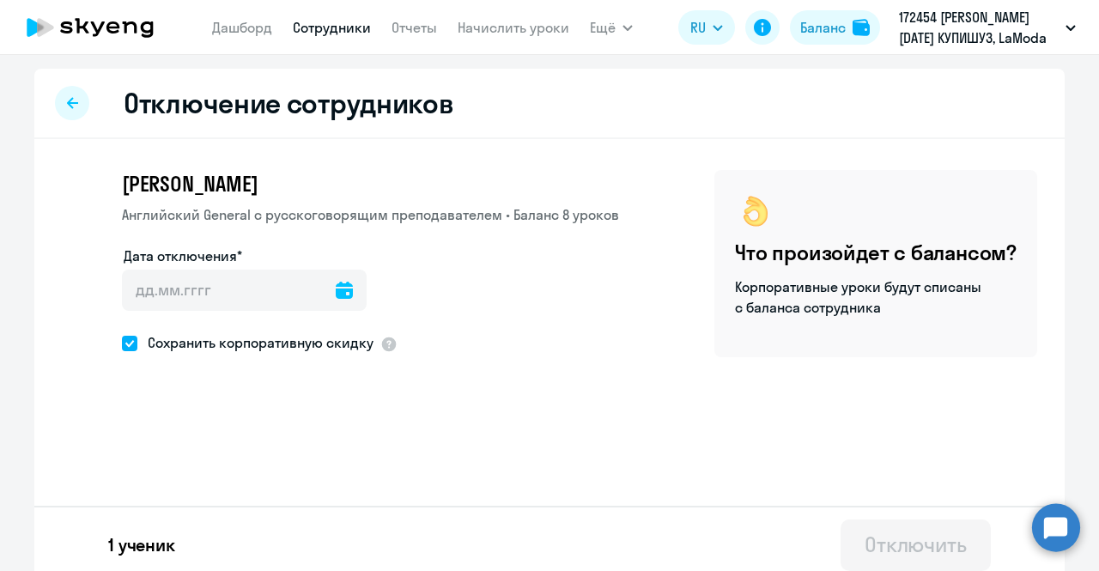
scroll to position [11, 0]
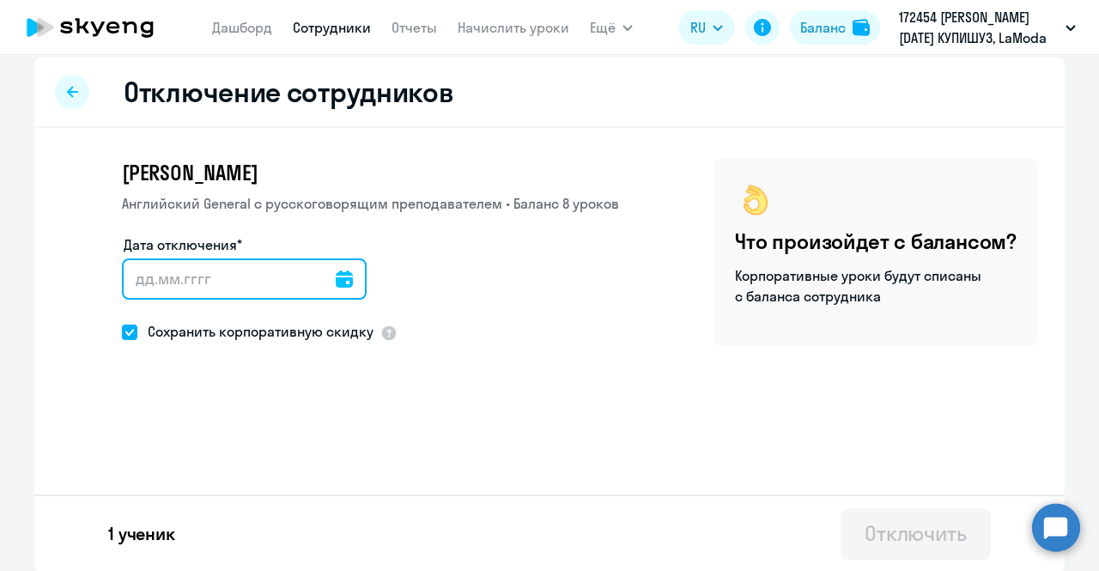
click at [261, 282] on input "Дата отключения*" at bounding box center [244, 278] width 245 height 41
type input "06.09.2025"
type input "6.9.2025"
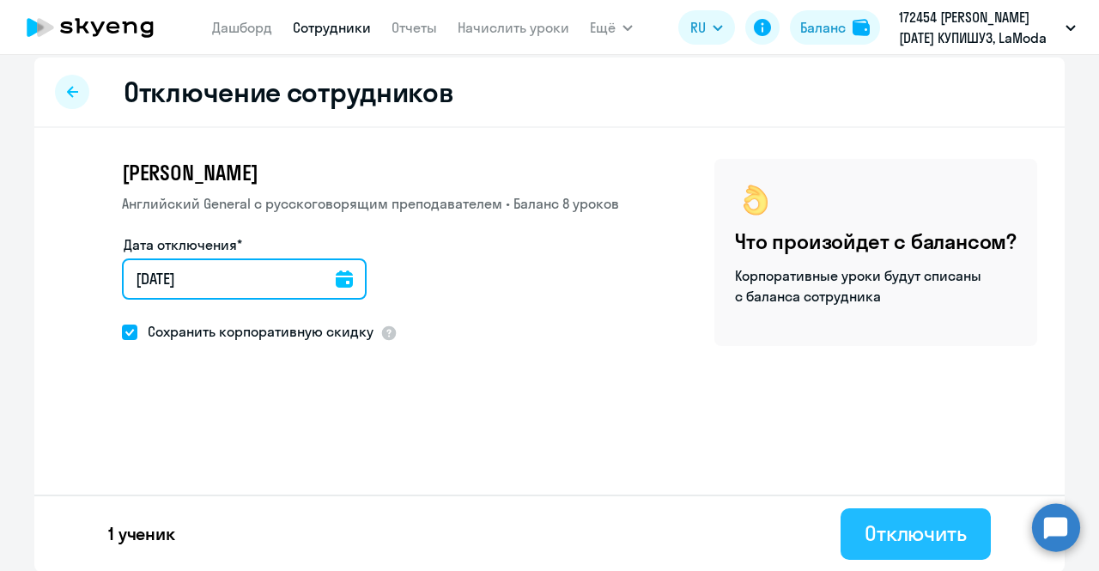
type input "06.09.2025"
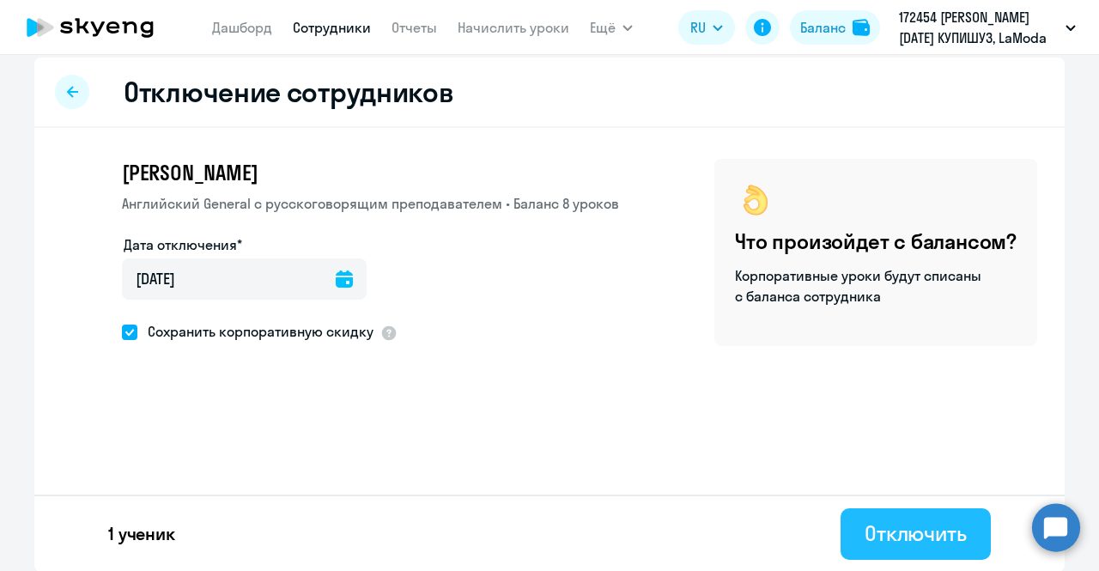
click at [908, 518] on button "Отключить" at bounding box center [916, 534] width 150 height 52
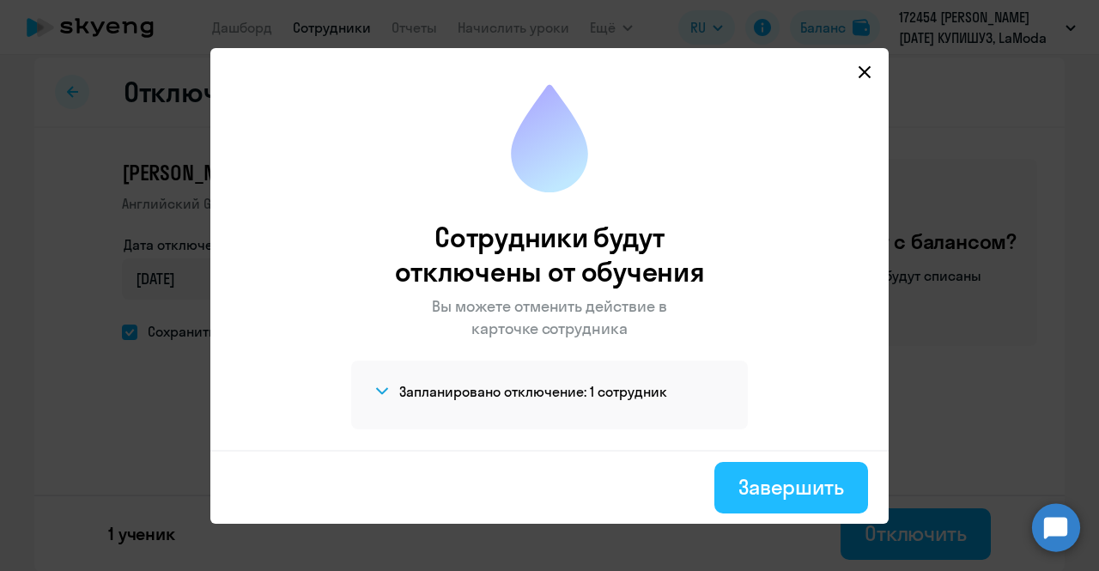
click at [828, 491] on div "Завершить" at bounding box center [791, 486] width 106 height 27
select select "30"
